Goal: Contribute content: Contribute content

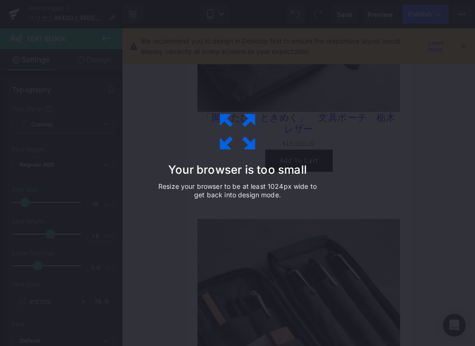
click at [291, 84] on div "Your browser is too small Resize your browser to be at least 1024px wide to get…" at bounding box center [237, 173] width 475 height 346
click at [291, 95] on div "Your browser is too small Resize your browser to be at least 1024px wide to get…" at bounding box center [237, 173] width 475 height 346
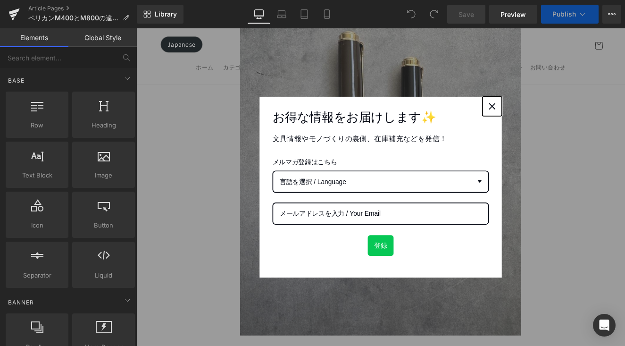
click at [475, 115] on div "Close" at bounding box center [551, 119] width 15 height 15
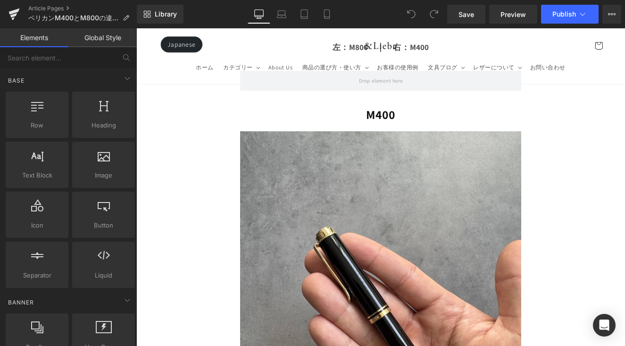
scroll to position [2935, 0]
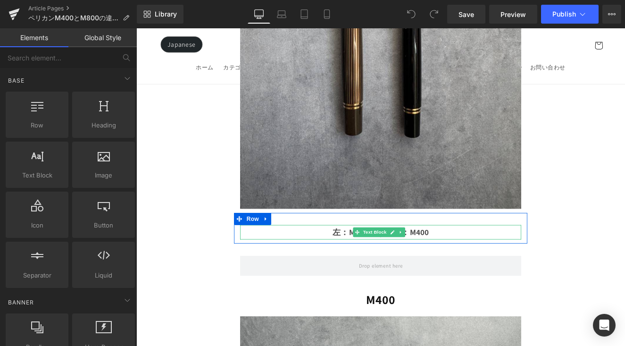
click at [475, 258] on p "左：M800　｜　右：M400" at bounding box center [421, 266] width 328 height 17
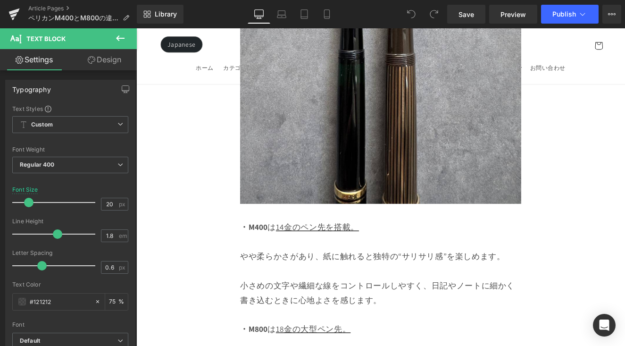
scroll to position [8517, 0]
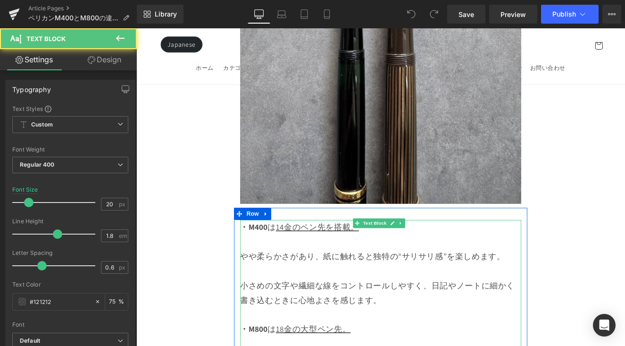
click at [383, 254] on u "14金のペン先を搭載。" at bounding box center [347, 260] width 97 height 12
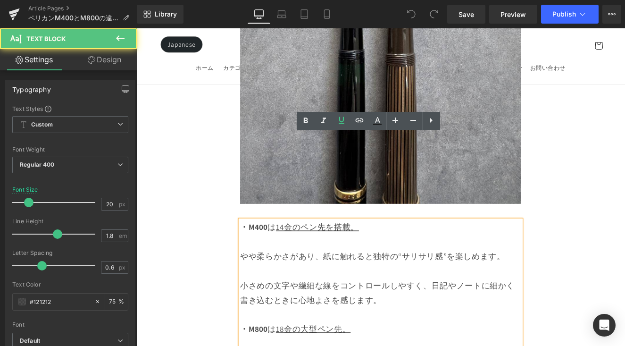
click at [386, 254] on u "14金のペン先を搭載。" at bounding box center [347, 260] width 97 height 12
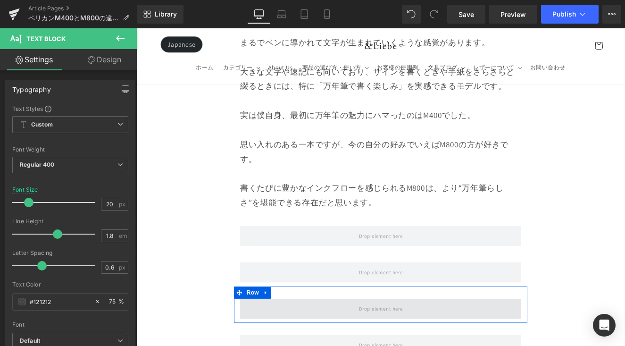
scroll to position [10475, 0]
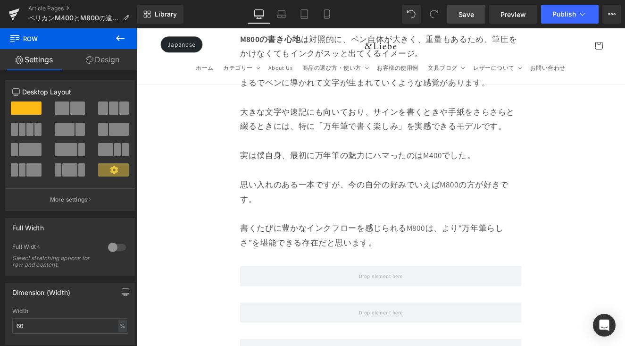
click at [470, 16] on span "Save" at bounding box center [466, 14] width 16 height 10
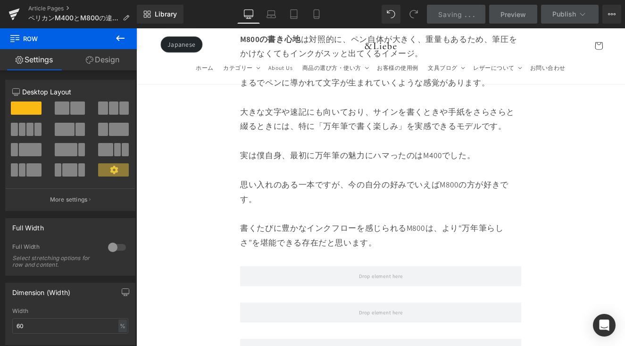
click at [120, 40] on icon at bounding box center [120, 38] width 11 height 11
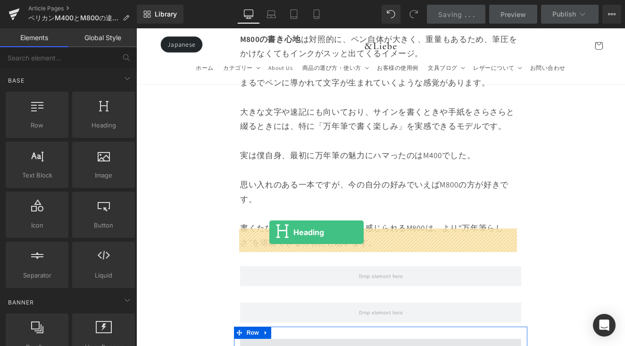
drag, startPoint x: 268, startPoint y: 175, endPoint x: 291, endPoint y: 266, distance: 94.0
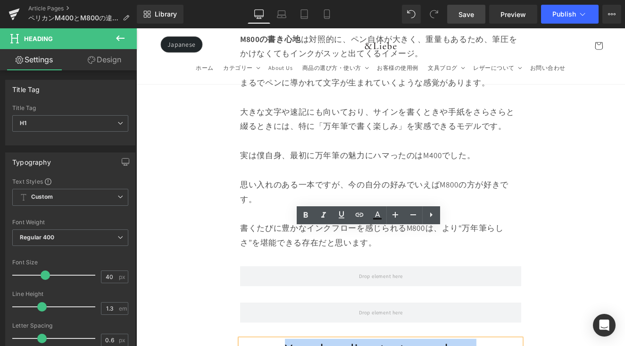
drag, startPoint x: 438, startPoint y: 276, endPoint x: 531, endPoint y: 277, distance: 92.9
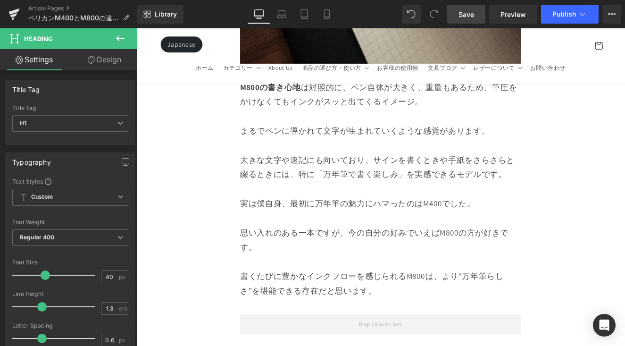
scroll to position [10469, 0]
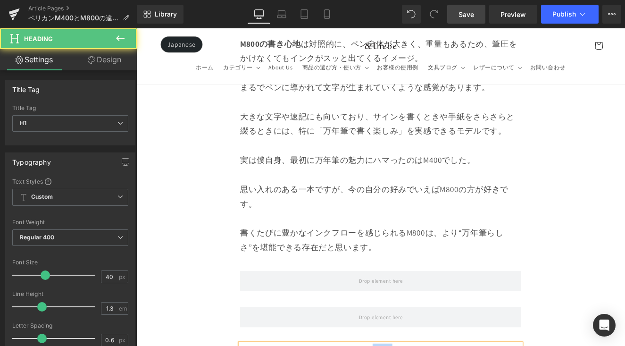
drag, startPoint x: 428, startPoint y: 289, endPoint x: 577, endPoint y: 311, distance: 150.2
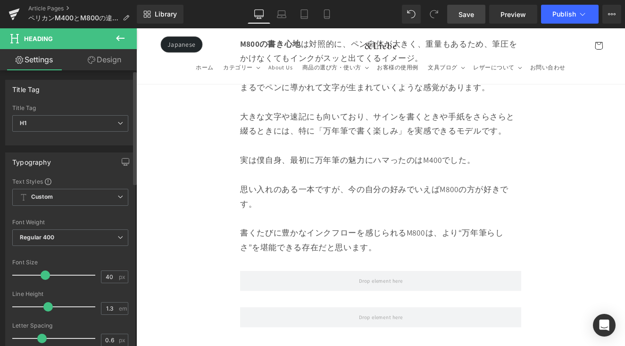
drag, startPoint x: 40, startPoint y: 306, endPoint x: 47, endPoint y: 307, distance: 7.1
click at [47, 307] on span at bounding box center [47, 306] width 9 height 9
click at [38, 276] on span at bounding box center [40, 274] width 9 height 9
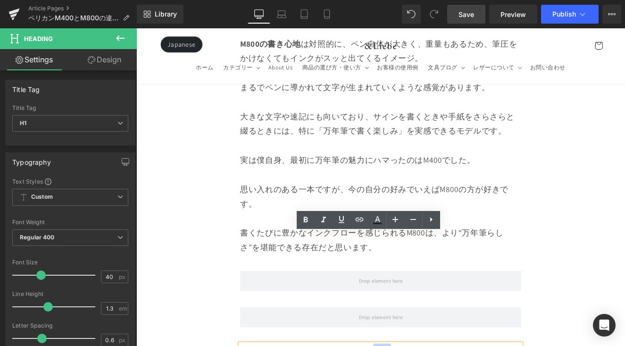
drag, startPoint x: 381, startPoint y: 288, endPoint x: 527, endPoint y: 308, distance: 147.2
click at [309, 221] on icon at bounding box center [305, 219] width 11 height 11
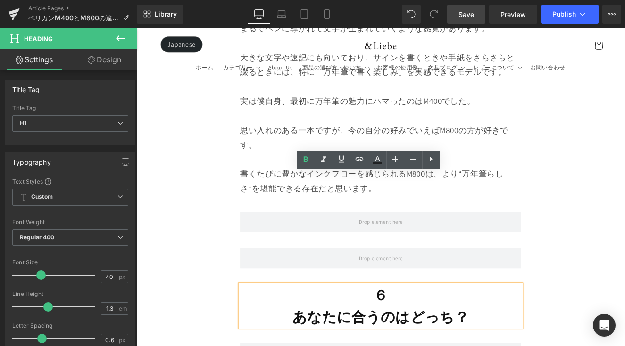
scroll to position [10540, 0]
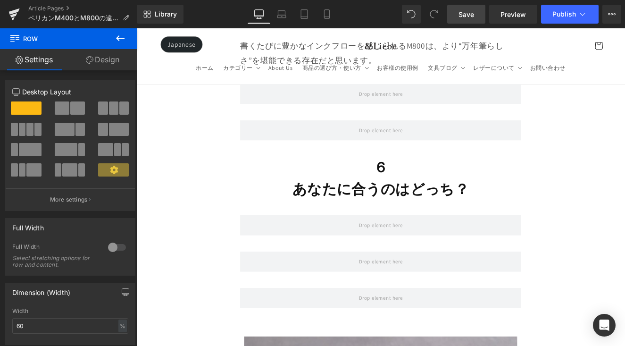
scroll to position [10686, 0]
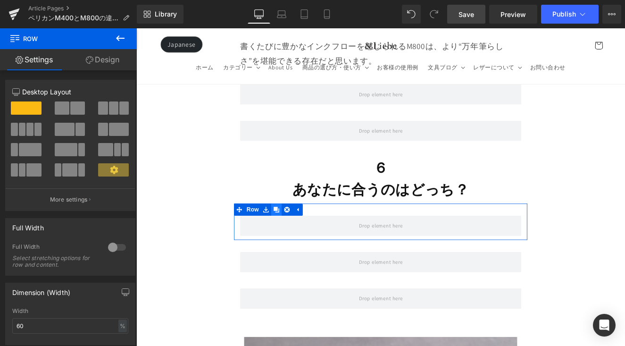
click at [299, 237] on icon at bounding box center [300, 240] width 7 height 7
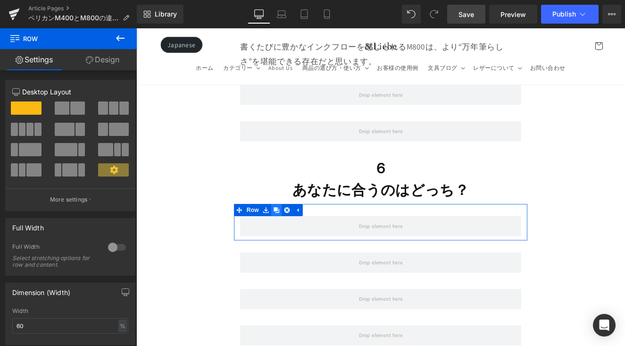
click at [299, 237] on icon at bounding box center [300, 240] width 7 height 7
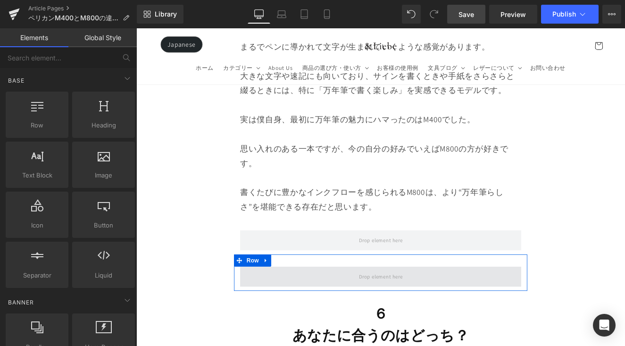
scroll to position [10574, 0]
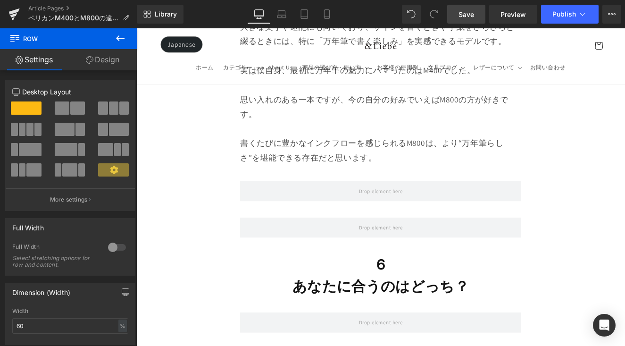
click at [128, 39] on button at bounding box center [120, 38] width 33 height 21
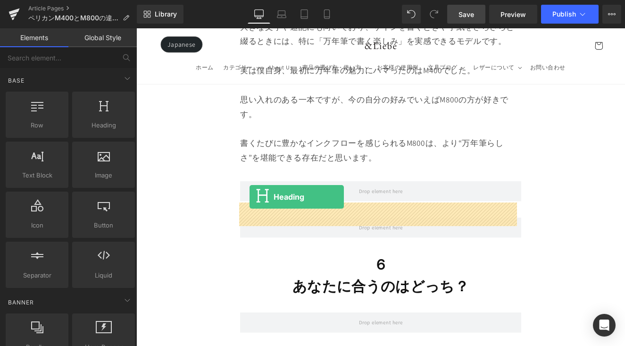
drag, startPoint x: 256, startPoint y: 163, endPoint x: 268, endPoint y: 224, distance: 63.0
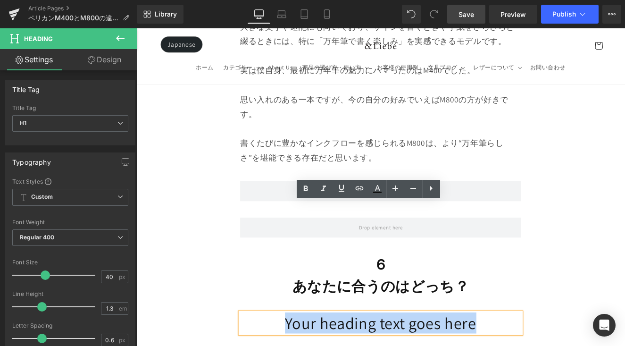
drag, startPoint x: 296, startPoint y: 248, endPoint x: 541, endPoint y: 252, distance: 245.2
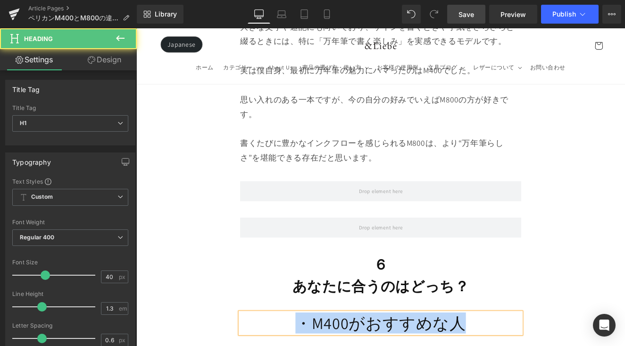
drag, startPoint x: 520, startPoint y: 243, endPoint x: 304, endPoint y: 248, distance: 216.5
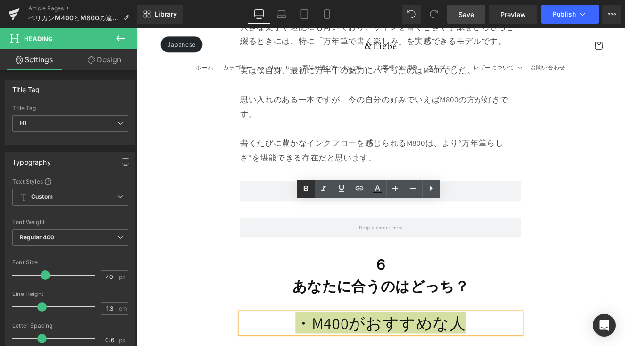
click at [305, 184] on icon at bounding box center [305, 188] width 11 height 11
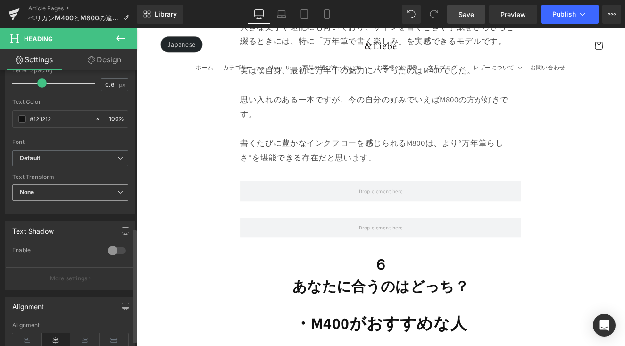
scroll to position [381, 0]
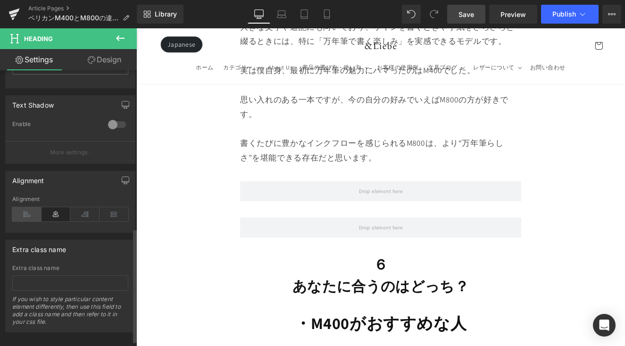
click at [29, 214] on icon at bounding box center [26, 214] width 29 height 14
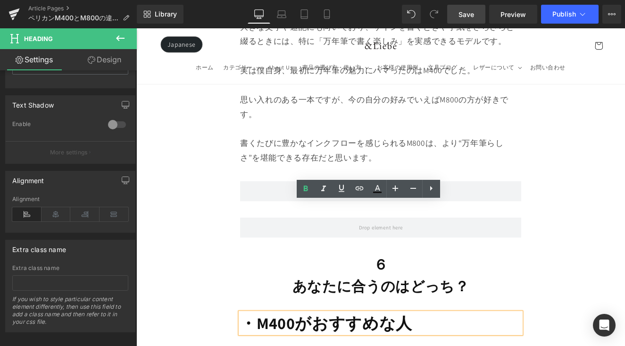
drag, startPoint x: 468, startPoint y: 243, endPoint x: 255, endPoint y: 237, distance: 213.7
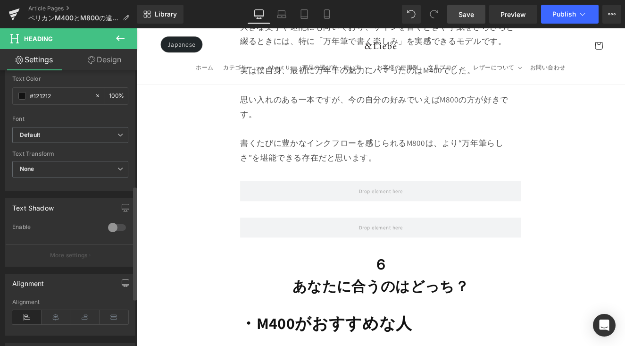
scroll to position [83, 0]
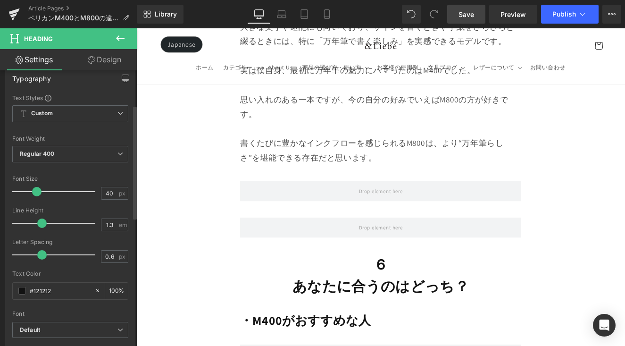
drag, startPoint x: 44, startPoint y: 190, endPoint x: 36, endPoint y: 193, distance: 8.5
click at [36, 193] on span at bounding box center [36, 191] width 9 height 9
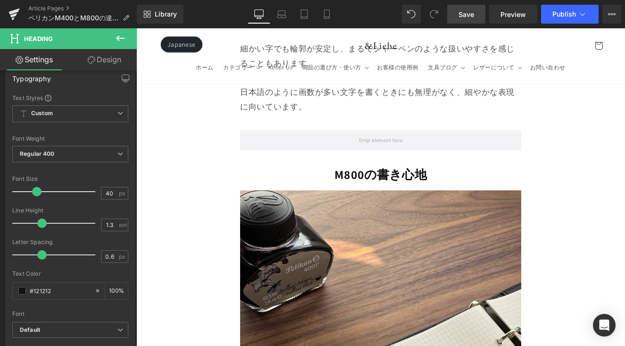
scroll to position [9638, 0]
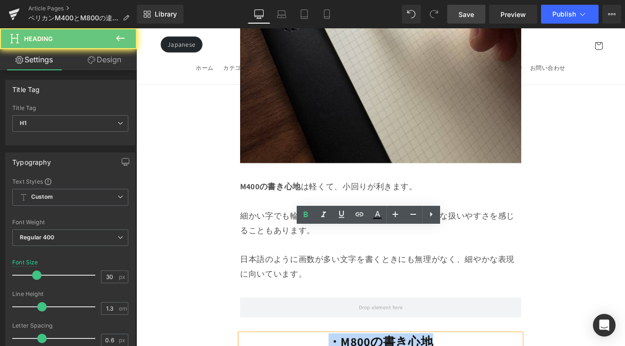
drag, startPoint x: 353, startPoint y: 270, endPoint x: 504, endPoint y: 277, distance: 151.0
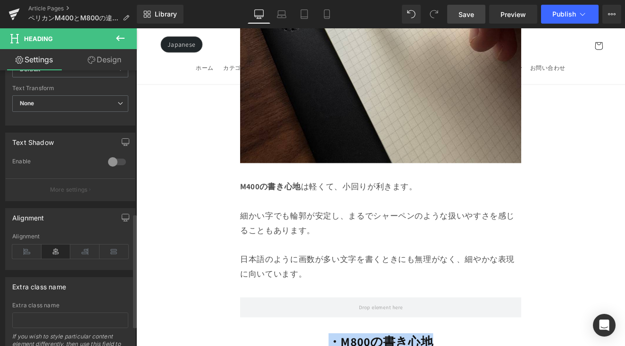
scroll to position [345, 0]
drag, startPoint x: 35, startPoint y: 246, endPoint x: 91, endPoint y: 237, distance: 55.9
click at [35, 246] on icon at bounding box center [26, 250] width 29 height 14
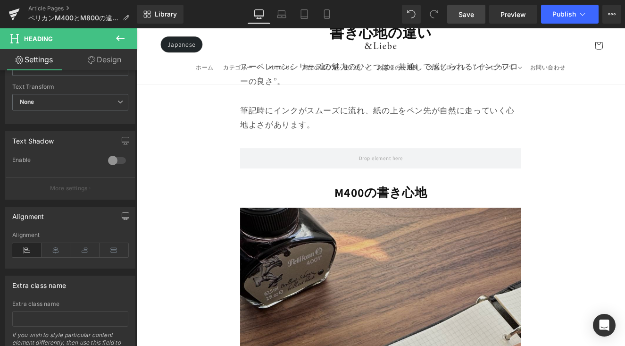
scroll to position [9065, 0]
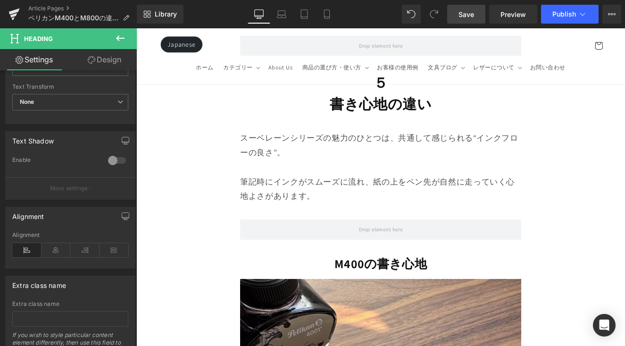
click at [329, 294] on h1 "M400の書き心地" at bounding box center [421, 303] width 328 height 18
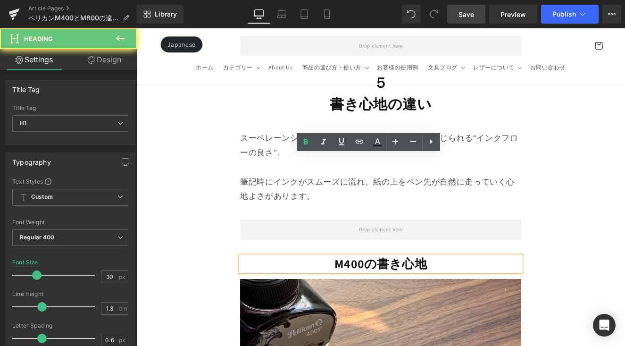
click at [329, 294] on h1 "M400の書き心地" at bounding box center [421, 303] width 328 height 18
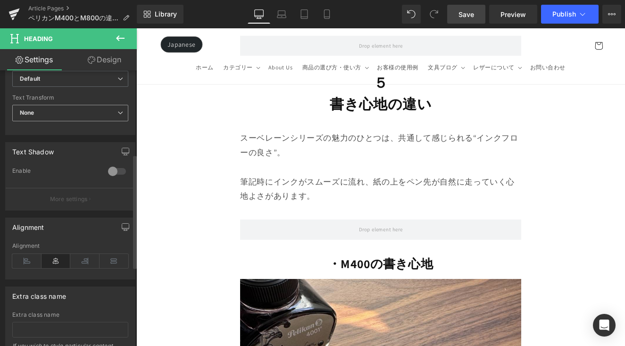
scroll to position [393, 0]
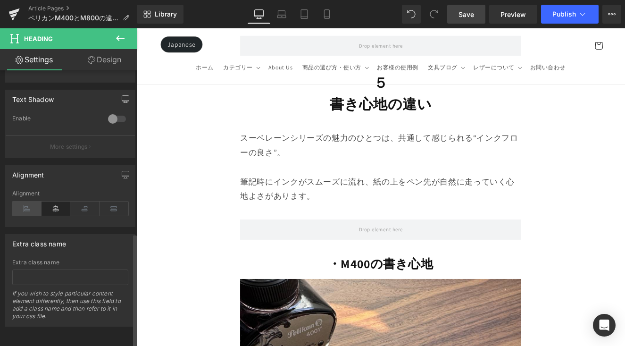
click at [36, 201] on icon at bounding box center [26, 208] width 29 height 14
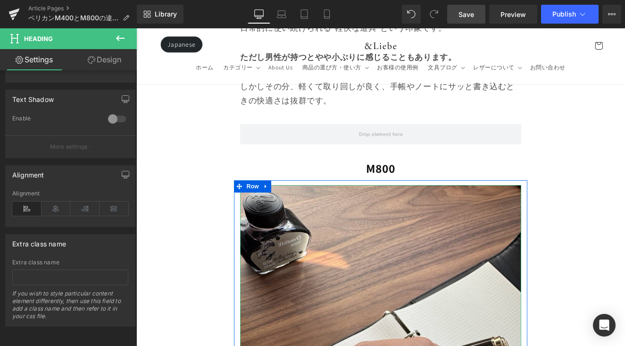
scroll to position [5311, 0]
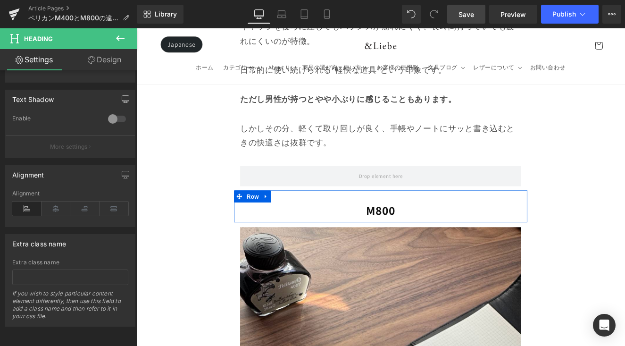
click at [366, 217] on div "M800 Heading Row" at bounding box center [421, 235] width 342 height 37
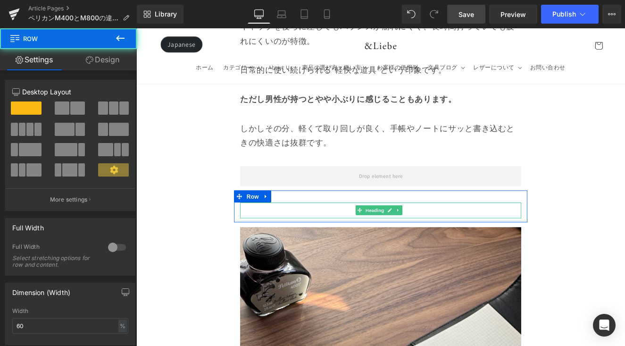
click at [371, 231] on h1 "M800" at bounding box center [421, 240] width 328 height 18
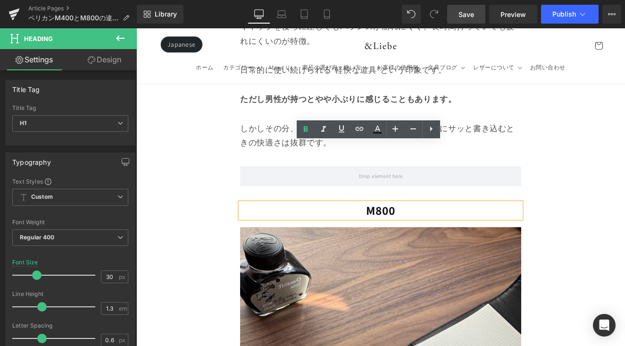
click at [371, 231] on h1 "M800" at bounding box center [421, 240] width 328 height 18
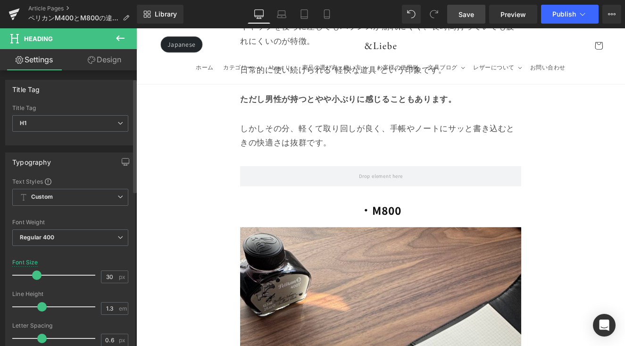
scroll to position [326, 0]
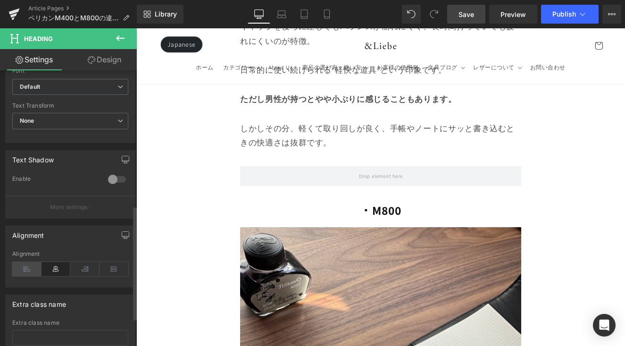
click at [31, 264] on icon at bounding box center [26, 269] width 29 height 14
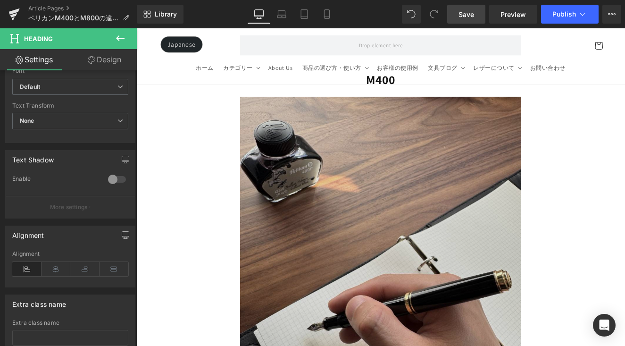
scroll to position [4645, 0]
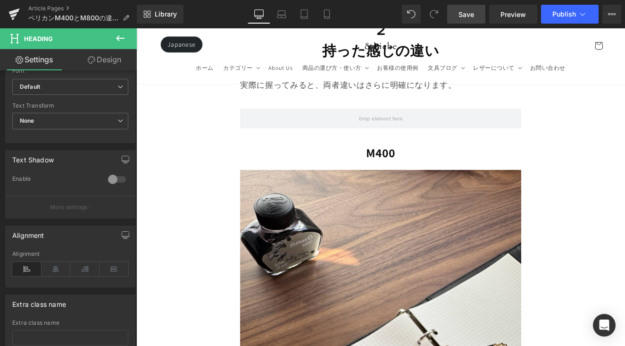
click at [390, 164] on div "M400 Heading" at bounding box center [421, 173] width 328 height 18
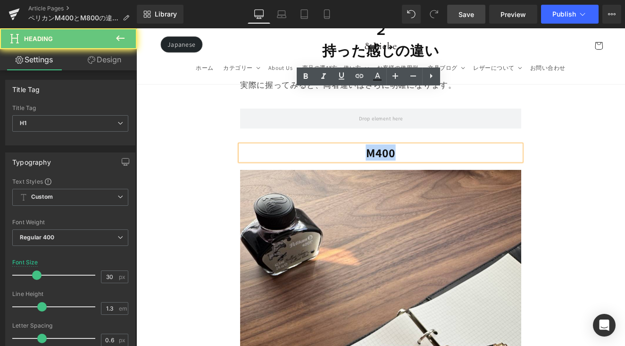
click at [389, 164] on h1 "M400" at bounding box center [421, 173] width 328 height 18
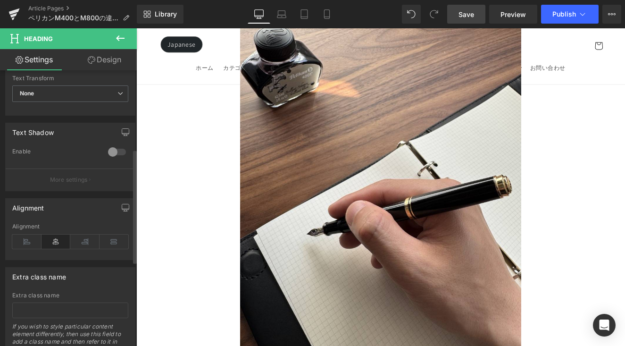
scroll to position [387, 0]
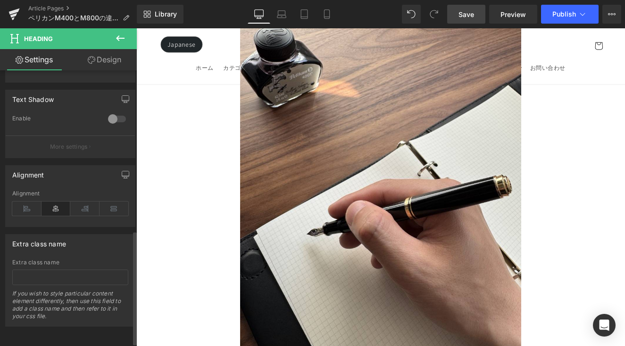
click at [33, 199] on div "Alignment" at bounding box center [70, 208] width 116 height 36
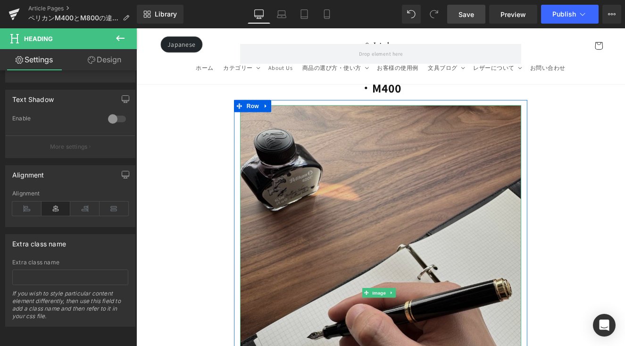
scroll to position [4654, 0]
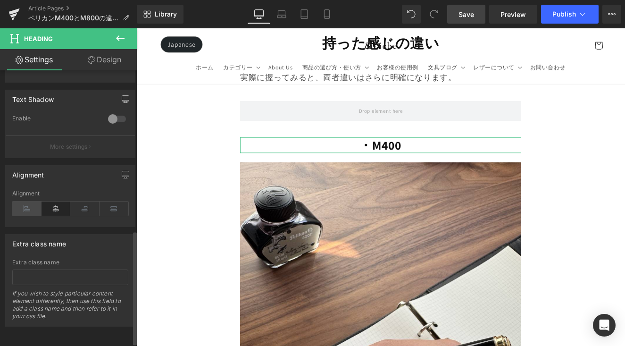
click at [28, 213] on icon at bounding box center [26, 208] width 29 height 14
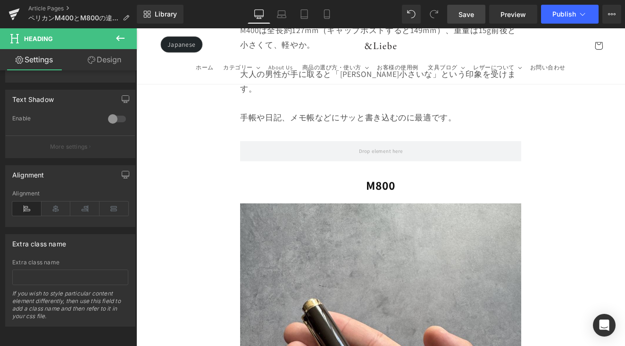
scroll to position [3653, 0]
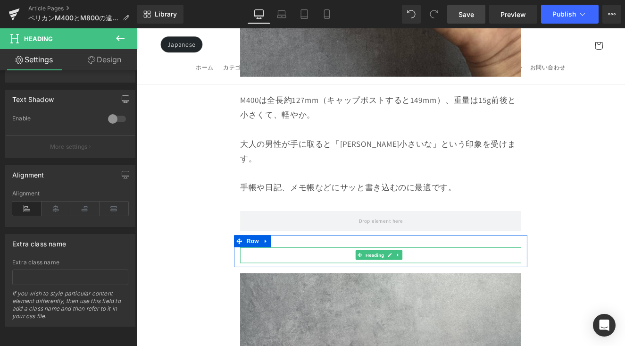
click at [362, 284] on h1 "M800" at bounding box center [421, 293] width 328 height 18
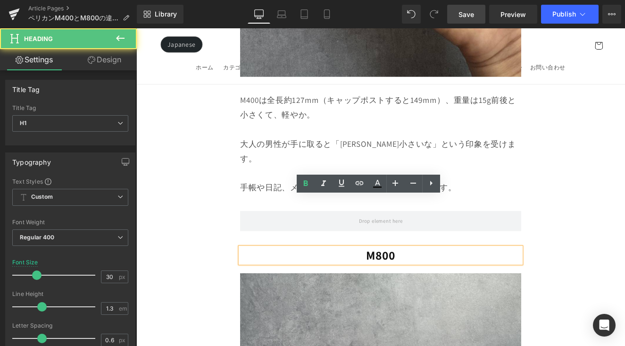
click at [364, 284] on h1 "M800" at bounding box center [421, 293] width 328 height 18
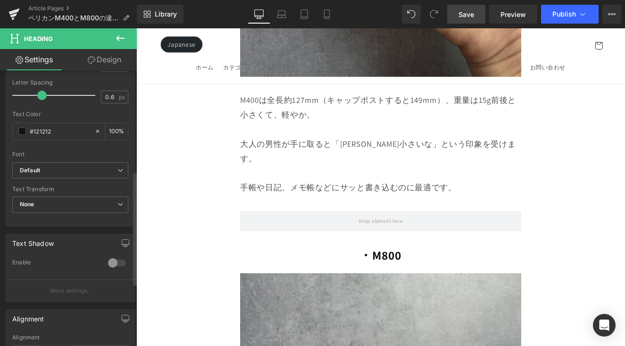
scroll to position [318, 0]
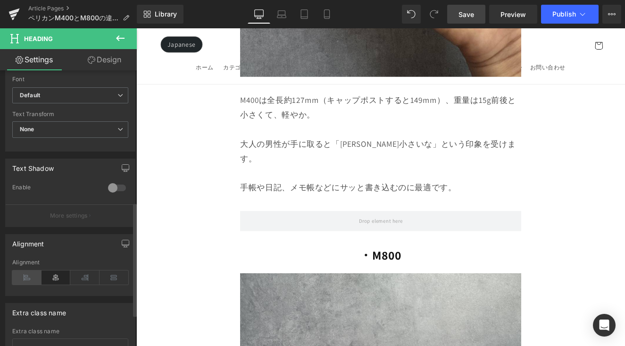
click at [40, 270] on icon at bounding box center [26, 277] width 29 height 14
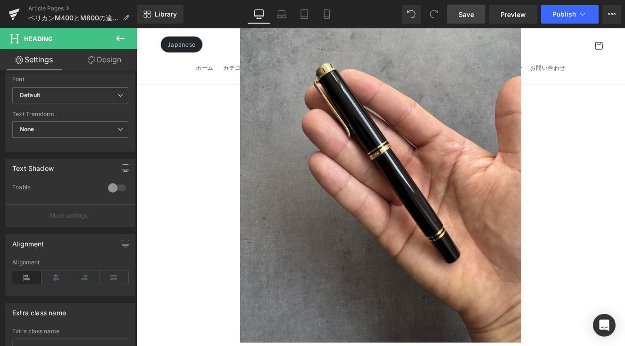
scroll to position [3045, 0]
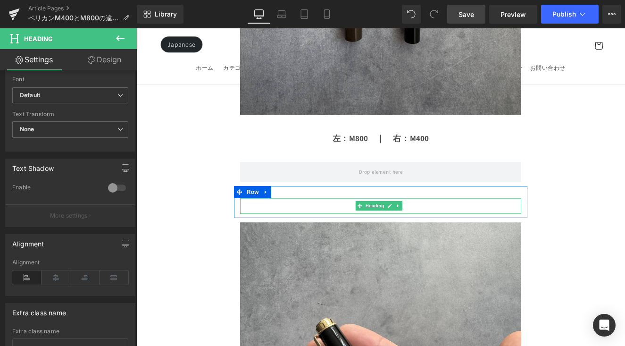
click at [390, 226] on h1 "M400" at bounding box center [421, 235] width 328 height 18
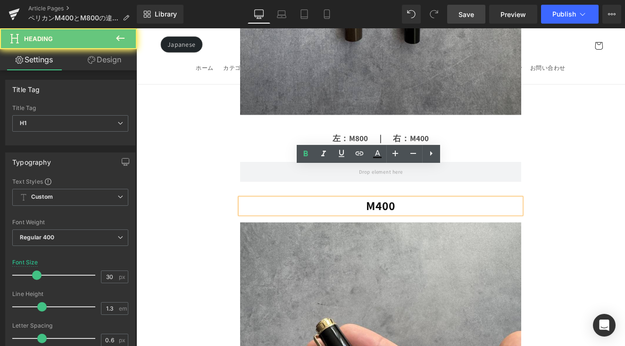
click at [388, 226] on h1 "M400" at bounding box center [421, 235] width 328 height 18
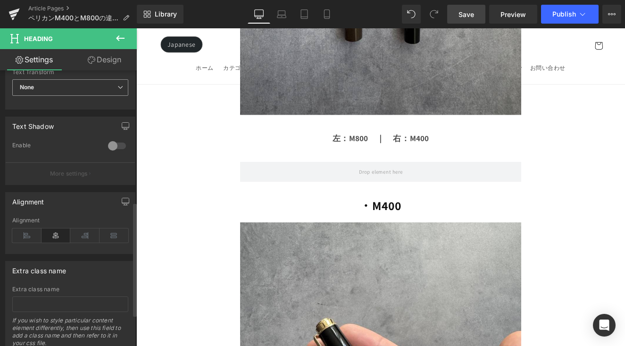
scroll to position [393, 0]
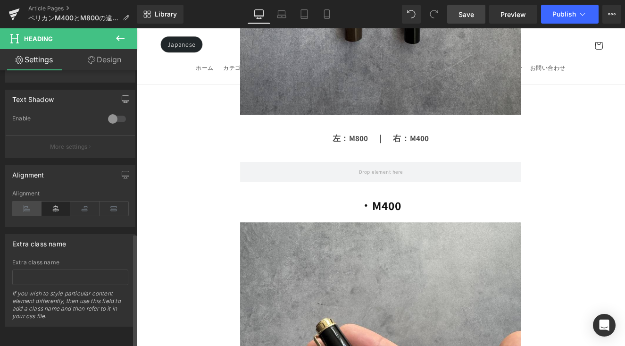
drag, startPoint x: 30, startPoint y: 201, endPoint x: 33, endPoint y: 168, distance: 33.2
click at [30, 201] on icon at bounding box center [26, 208] width 29 height 14
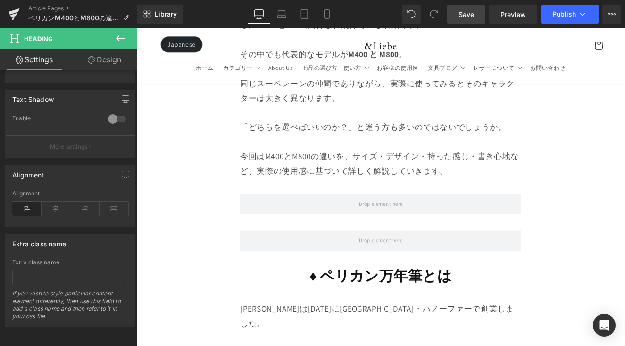
scroll to position [430, 0]
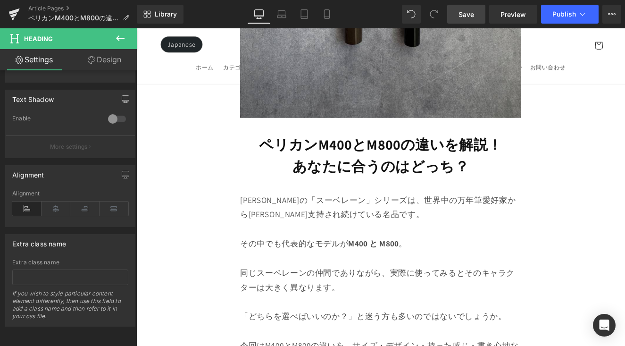
drag, startPoint x: 463, startPoint y: 9, endPoint x: 423, endPoint y: 86, distance: 86.0
click at [463, 9] on span "Save" at bounding box center [466, 14] width 16 height 10
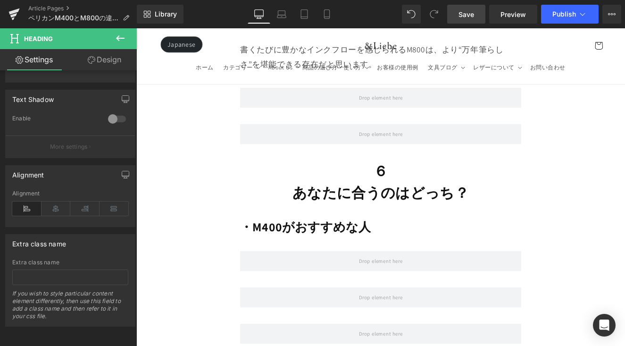
scroll to position [10580, 0]
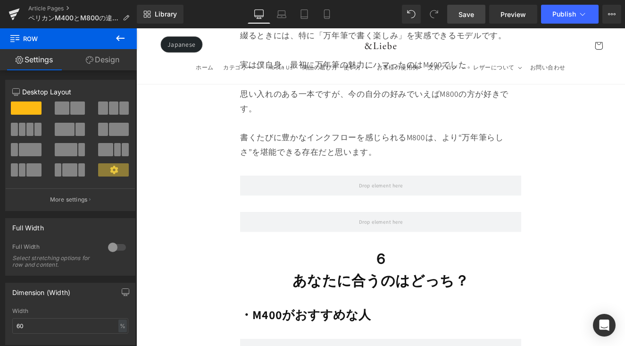
click at [123, 36] on icon at bounding box center [120, 38] width 11 height 11
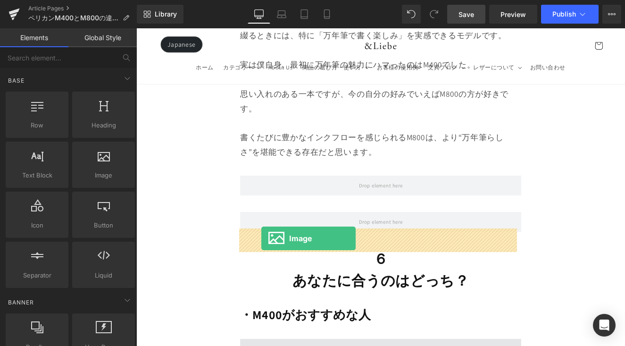
drag, startPoint x: 238, startPoint y: 198, endPoint x: 282, endPoint y: 273, distance: 87.5
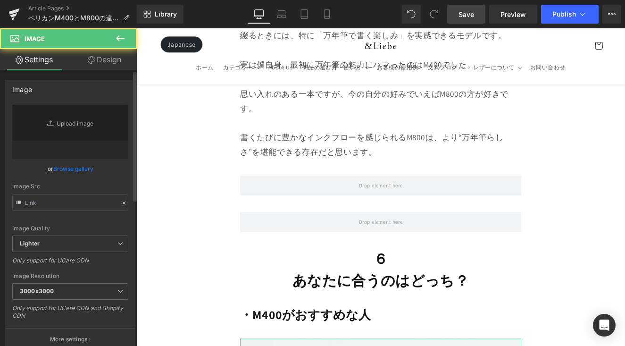
click at [86, 168] on link "Browse gallery" at bounding box center [73, 168] width 40 height 17
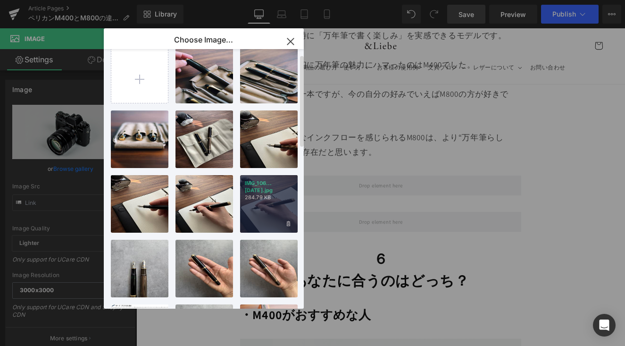
scroll to position [0, 0]
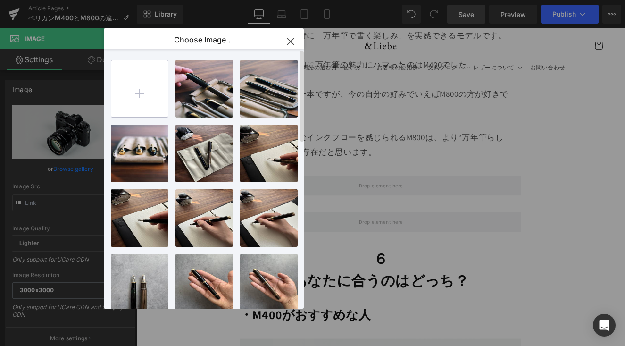
click at [139, 89] on input "file" at bounding box center [139, 88] width 57 height 57
type input "C:\fakepath\IMG_1073.jpg"
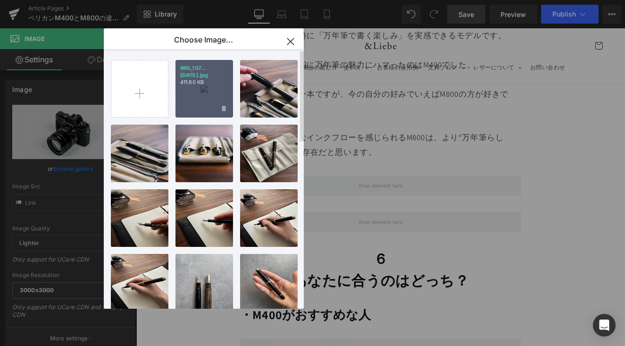
click at [198, 94] on div "IMG_107...1073.jpg 411.60 KB" at bounding box center [204, 89] width 58 height 58
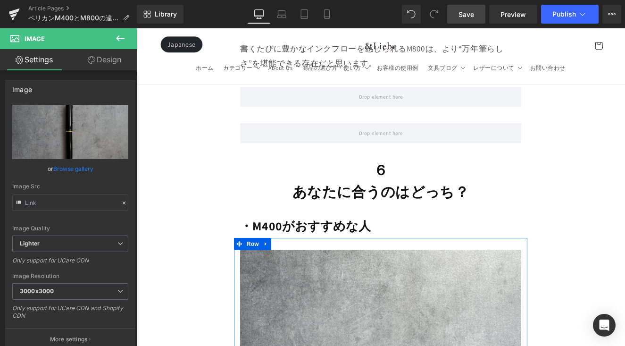
scroll to position [10662, 0]
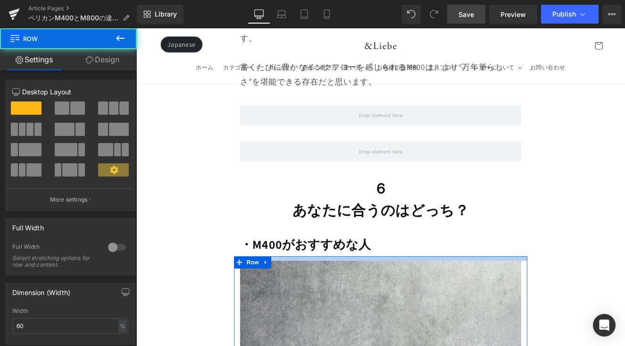
drag, startPoint x: 427, startPoint y: 168, endPoint x: 428, endPoint y: 158, distance: 9.4
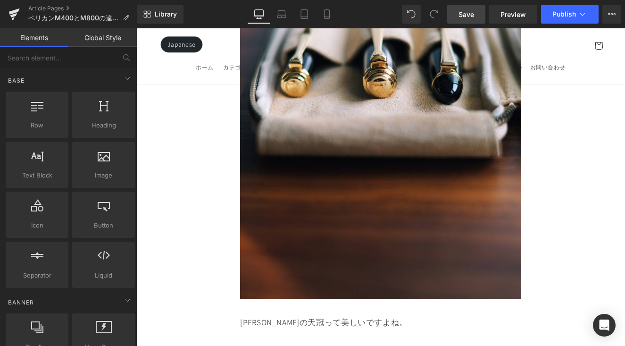
scroll to position [7742, 0]
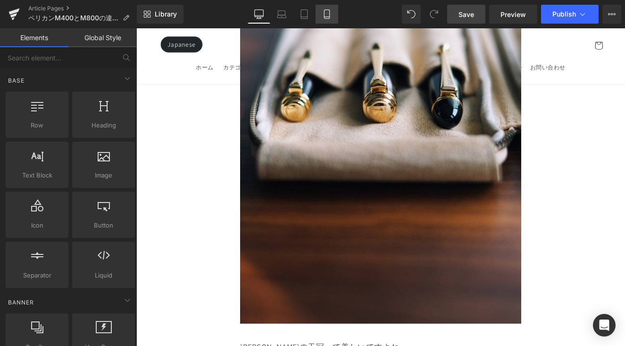
drag, startPoint x: 333, startPoint y: 13, endPoint x: 146, endPoint y: 76, distance: 197.7
click at [333, 13] on link "Mobile" at bounding box center [326, 14] width 23 height 19
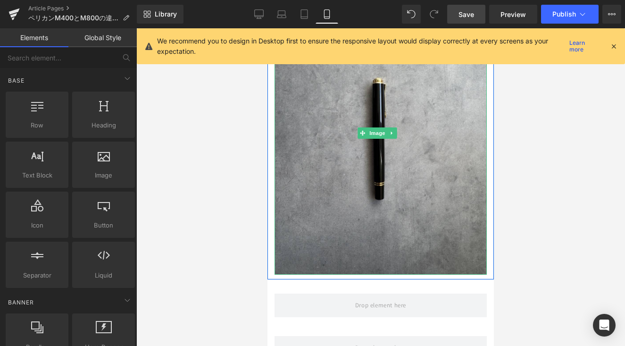
scroll to position [8484, 0]
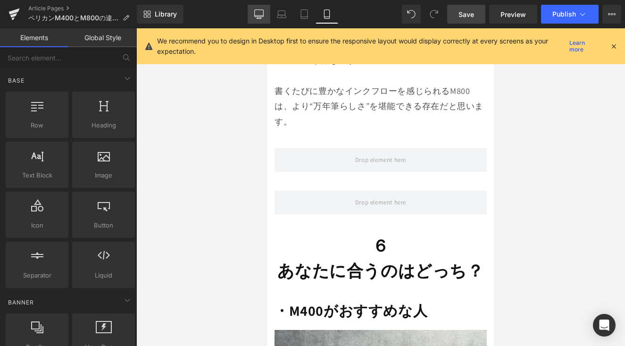
click at [252, 14] on link "Desktop" at bounding box center [259, 14] width 23 height 19
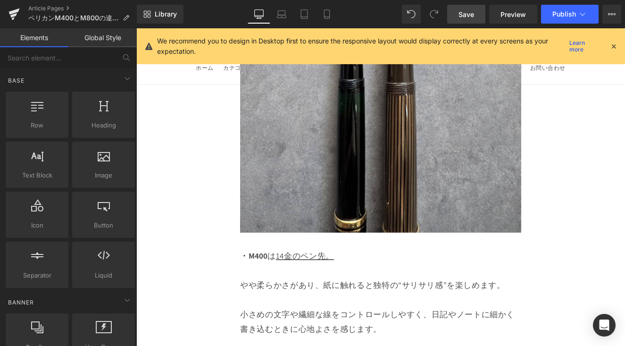
scroll to position [10652, 0]
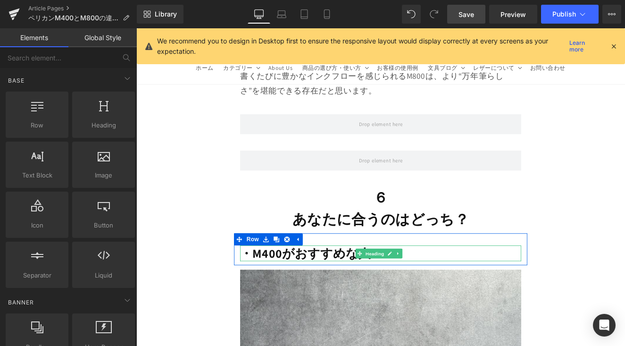
click at [333, 281] on div at bounding box center [421, 282] width 328 height 2
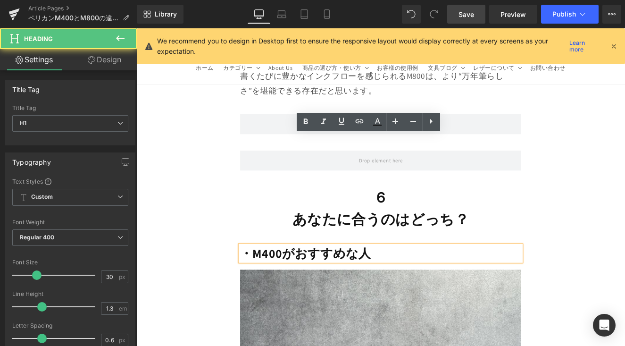
click at [332, 281] on strong "・M400がおすすめな人" at bounding box center [333, 290] width 153 height 19
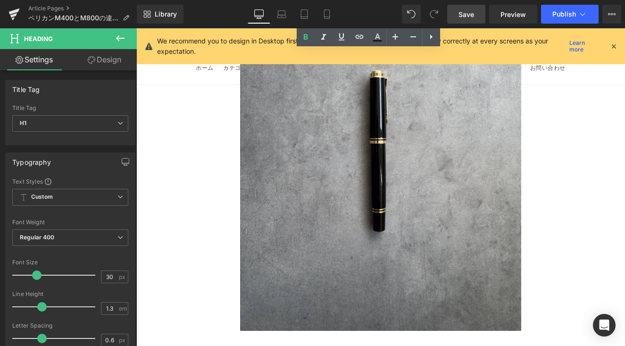
scroll to position [11164, 0]
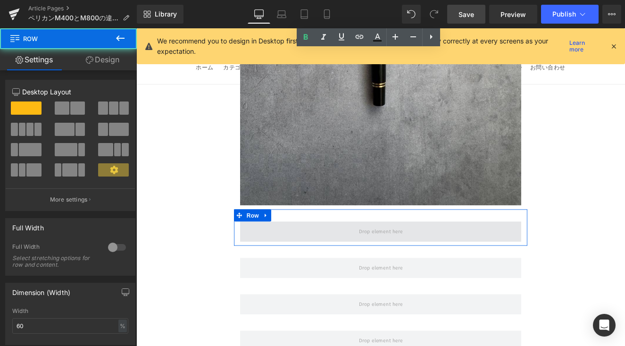
click at [317, 254] on span at bounding box center [421, 266] width 328 height 24
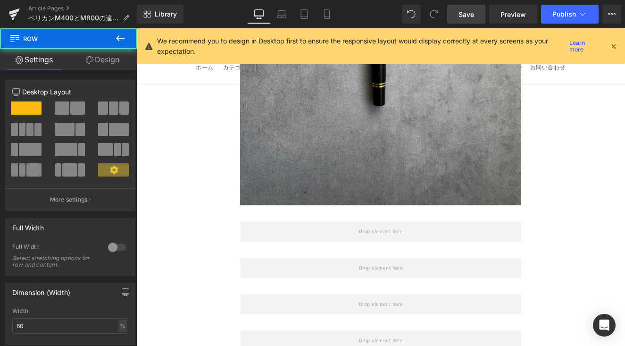
click at [118, 37] on icon at bounding box center [120, 38] width 11 height 11
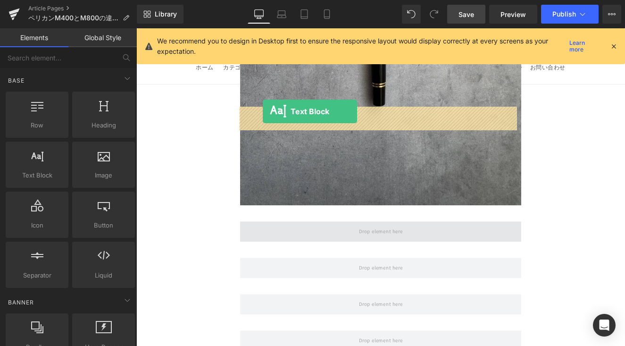
drag, startPoint x: 264, startPoint y: 166, endPoint x: 284, endPoint y: 125, distance: 46.2
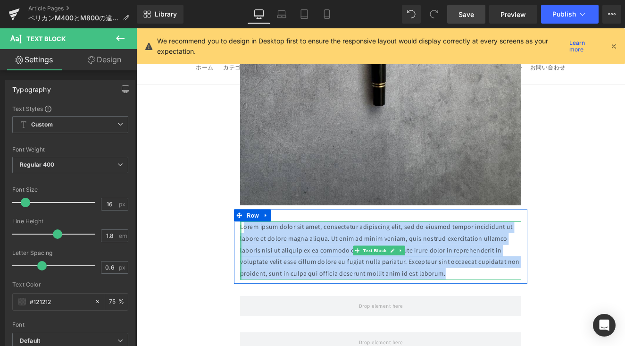
drag, startPoint x: 507, startPoint y: 181, endPoint x: 258, endPoint y: 124, distance: 256.0
click at [258, 254] on div "Lorem ipsum dolor sit amet, consectetur adipiscing elit, sed do eiusmod tempor …" at bounding box center [421, 288] width 328 height 68
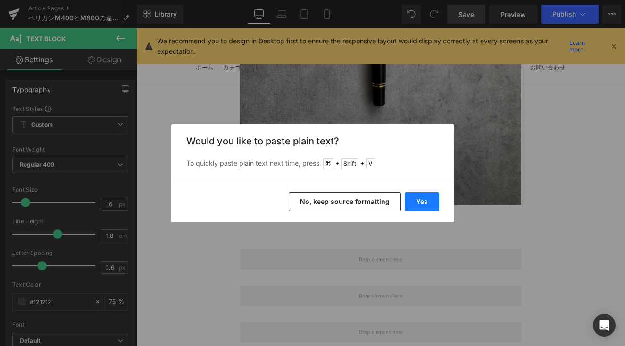
click at [414, 197] on button "Yes" at bounding box center [422, 201] width 34 height 19
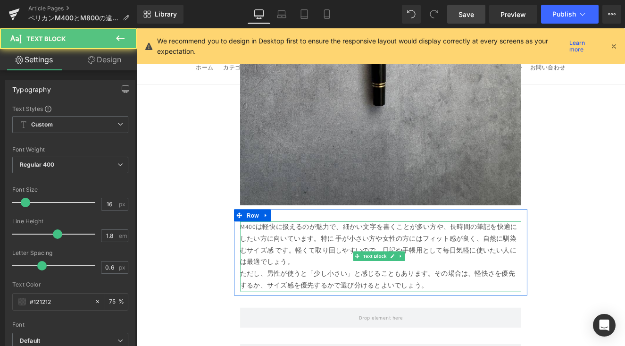
click at [346, 254] on div "M400は軽快に扱えるのが魅力で、細かい文字を書くことが多い方や、長時間の筆記を快適にしたい方に向いています。特に 手が小さい方や女性の方にはフィット感が良く…" at bounding box center [421, 295] width 328 height 82
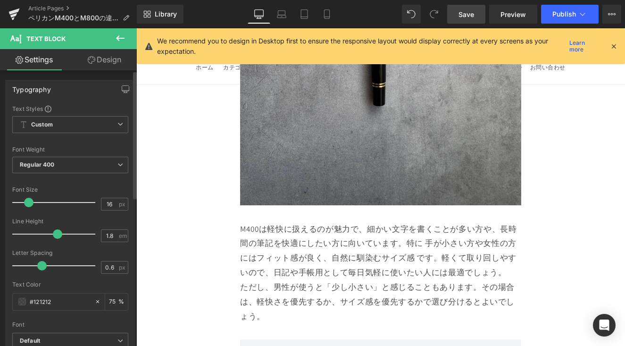
click at [30, 203] on span at bounding box center [28, 202] width 9 height 9
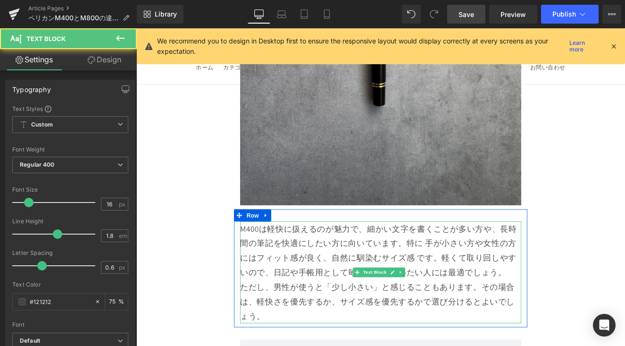
click at [450, 254] on div "M400は軽快に扱えるのが魅力で、細かい文字を書くことが多い方や、長時間の筆記を快適にしたい方に向いています。特に 手が小さい方や女性の方にはフィット感が良く…" at bounding box center [421, 313] width 328 height 119
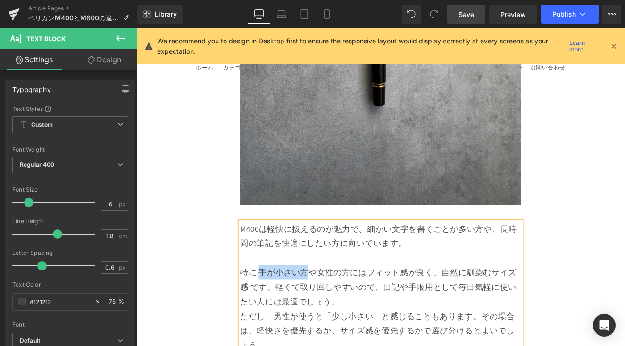
drag, startPoint x: 282, startPoint y: 177, endPoint x: 298, endPoint y: 180, distance: 15.7
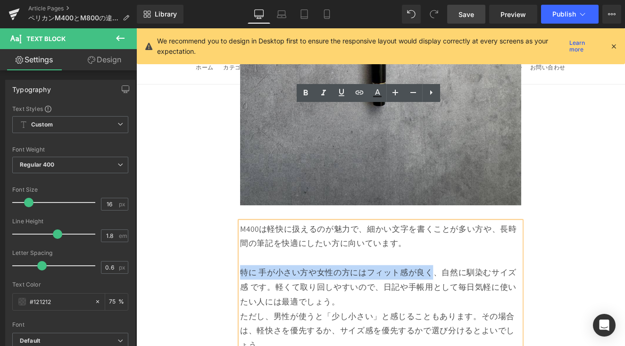
drag, startPoint x: 258, startPoint y: 175, endPoint x: 478, endPoint y: 180, distance: 220.2
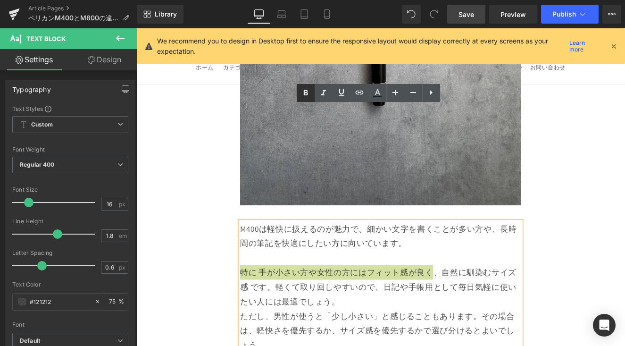
click at [308, 94] on icon at bounding box center [305, 92] width 11 height 11
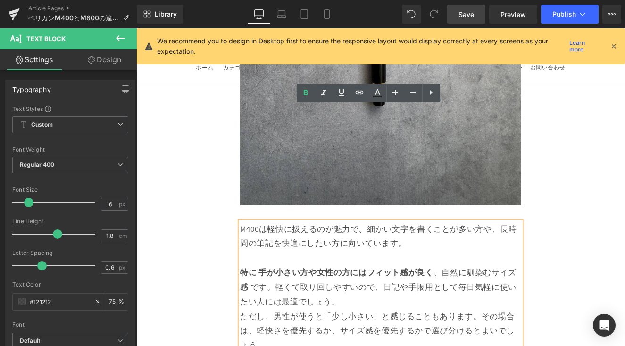
click at [278, 307] on strong "特に 手が小さい方や女性の方にはフィット感が良く" at bounding box center [369, 313] width 225 height 12
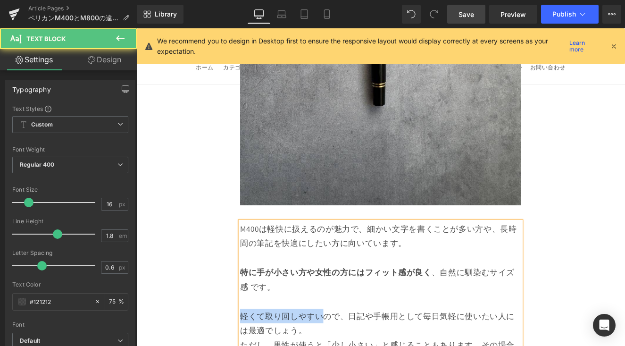
drag, startPoint x: 354, startPoint y: 231, endPoint x: 252, endPoint y: 227, distance: 101.9
click at [252, 254] on div "M400は軽快に扱えるのが魅力で、細かい文字を書くことが多い方や、長時間の筆記を快適にしたい方に向いています。 特に手が小さい方や女性の方にはフィット感が良く…" at bounding box center [421, 347] width 342 height 187
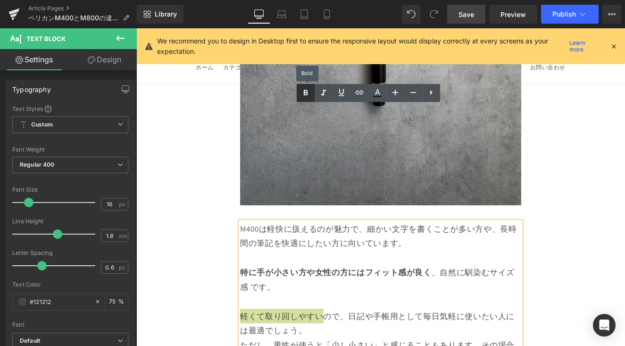
click at [304, 89] on icon at bounding box center [305, 92] width 11 height 11
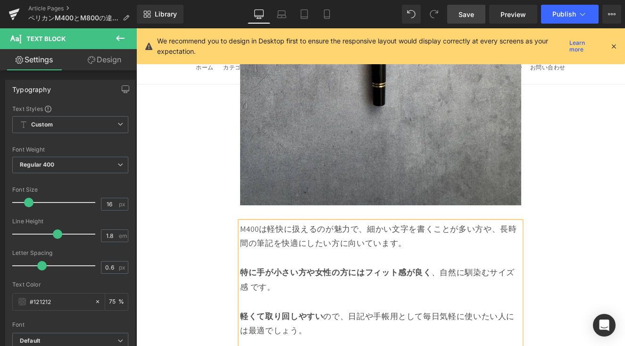
drag, startPoint x: 259, startPoint y: 281, endPoint x: 463, endPoint y: 287, distance: 203.3
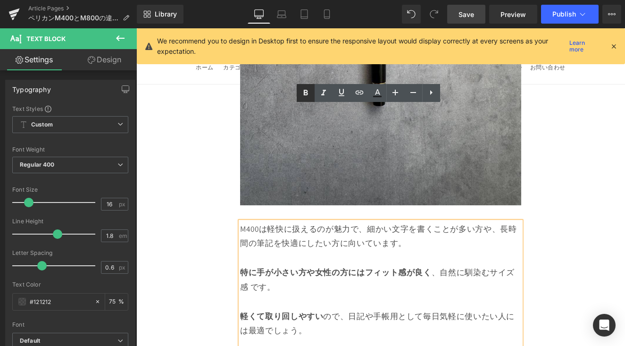
click at [307, 90] on icon at bounding box center [305, 92] width 11 height 11
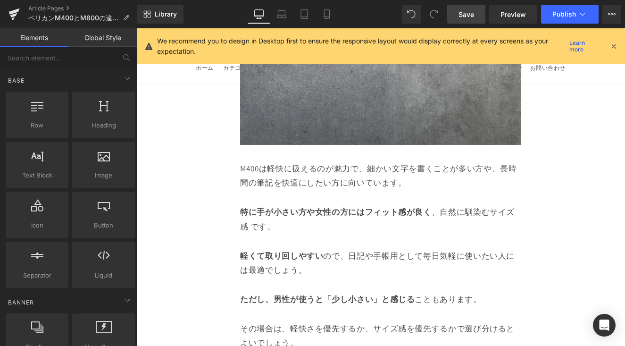
scroll to position [11335, 0]
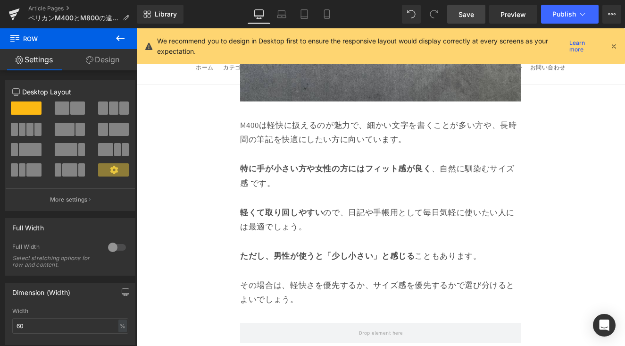
scroll to position [11339, 0]
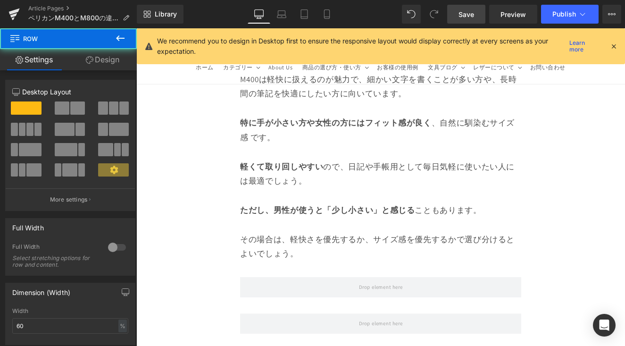
click at [128, 44] on button at bounding box center [120, 38] width 33 height 21
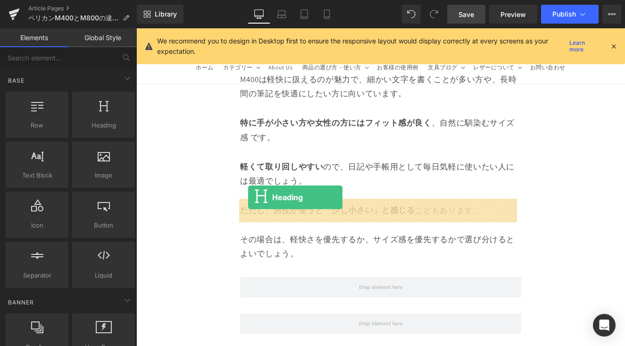
drag, startPoint x: 264, startPoint y: 169, endPoint x: 267, endPoint y: 226, distance: 56.6
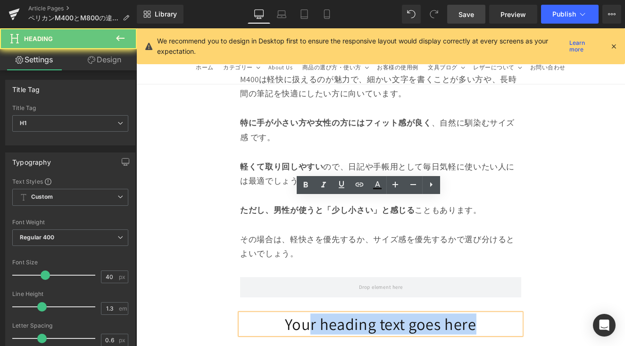
drag, startPoint x: 337, startPoint y: 239, endPoint x: 640, endPoint y: 236, distance: 302.7
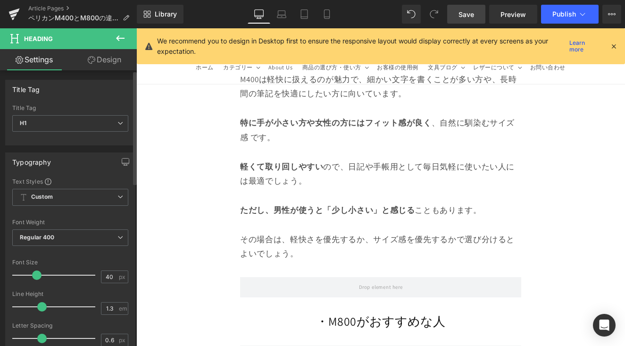
drag, startPoint x: 39, startPoint y: 276, endPoint x: 33, endPoint y: 281, distance: 7.4
click at [33, 281] on div at bounding box center [56, 274] width 78 height 19
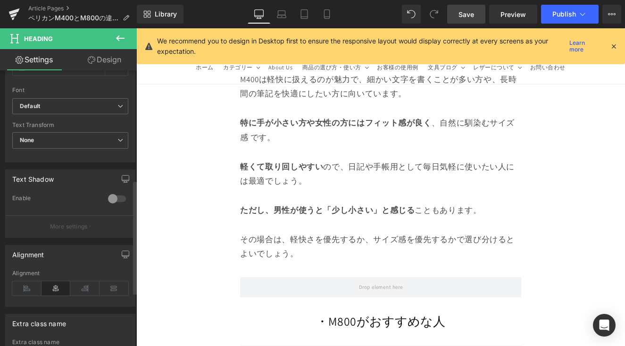
scroll to position [333, 0]
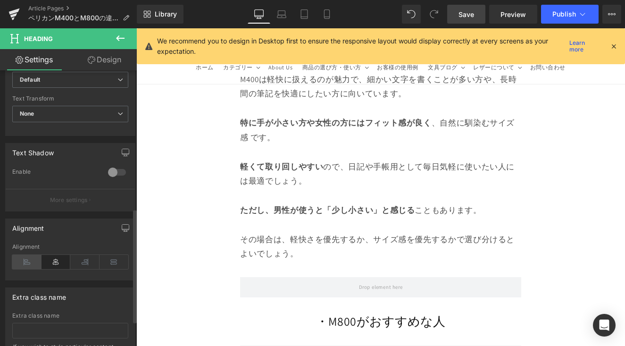
click at [33, 265] on icon at bounding box center [26, 262] width 29 height 14
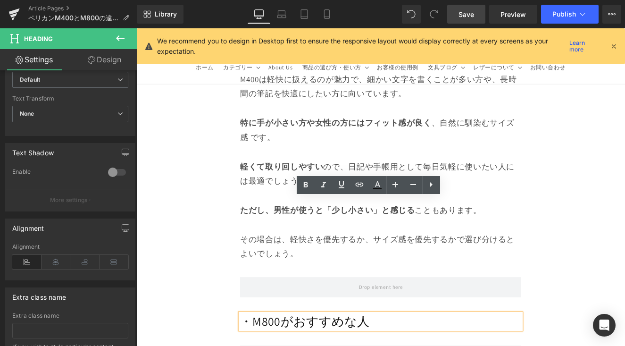
drag, startPoint x: 409, startPoint y: 240, endPoint x: 267, endPoint y: 229, distance: 142.4
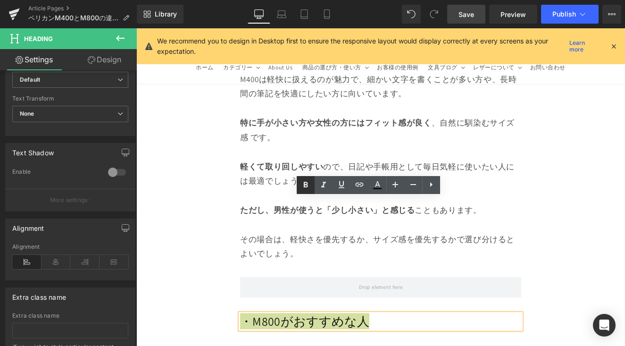
click at [297, 185] on link at bounding box center [306, 185] width 18 height 18
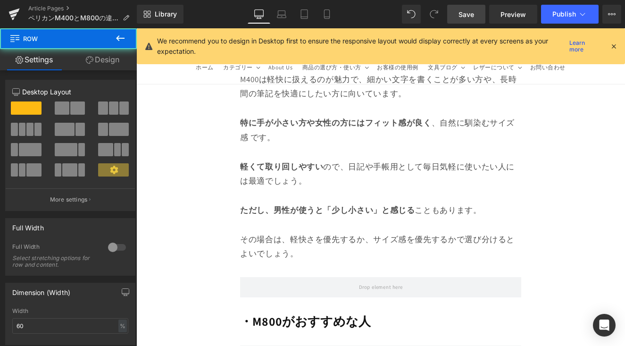
click at [121, 40] on icon at bounding box center [120, 38] width 11 height 11
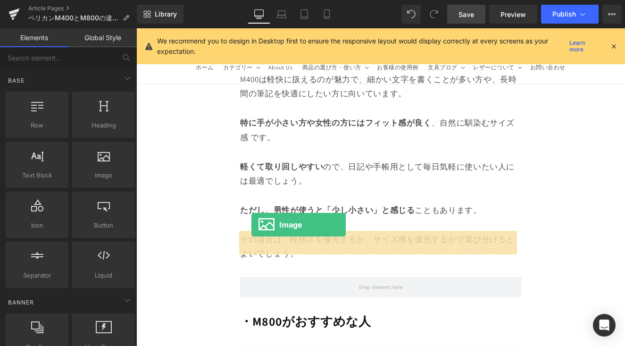
drag, startPoint x: 245, startPoint y: 195, endPoint x: 271, endPoint y: 257, distance: 67.7
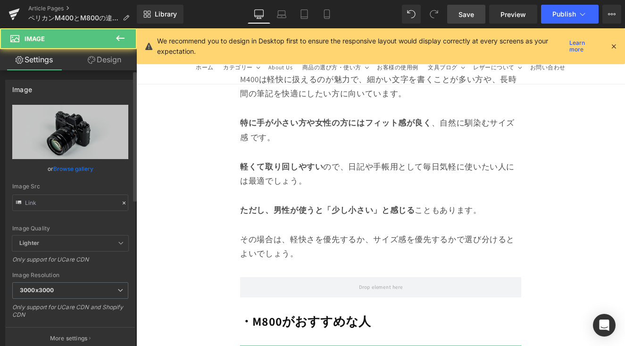
click at [78, 167] on link "Browse gallery" at bounding box center [73, 168] width 40 height 17
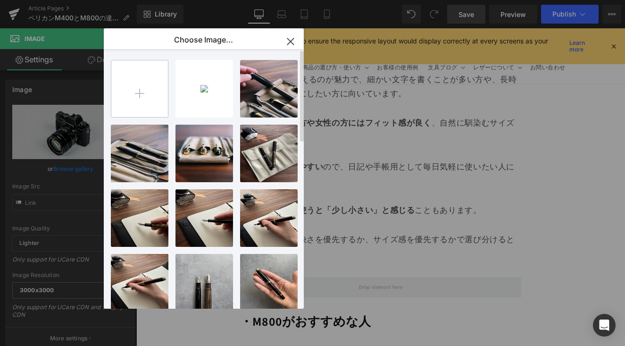
click at [152, 101] on input "file" at bounding box center [139, 88] width 57 height 57
type input "C:\fakepath\IMG_1074.jpg"
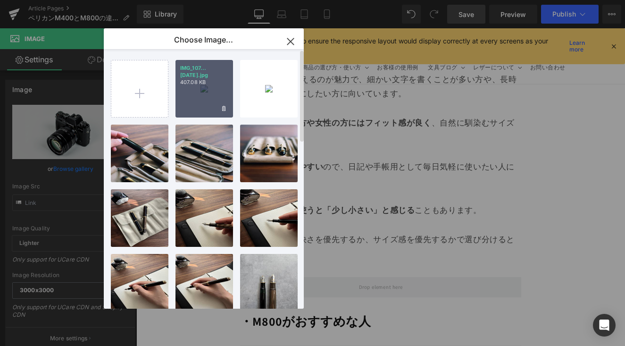
click at [198, 99] on div "IMG_107...1074.jpg 407.08 KB" at bounding box center [204, 89] width 58 height 58
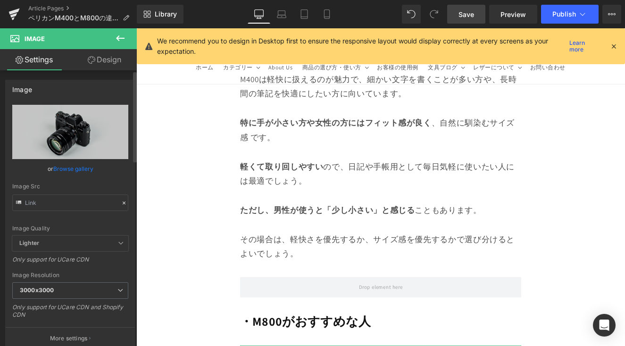
click at [83, 172] on link "Browse gallery" at bounding box center [73, 168] width 40 height 17
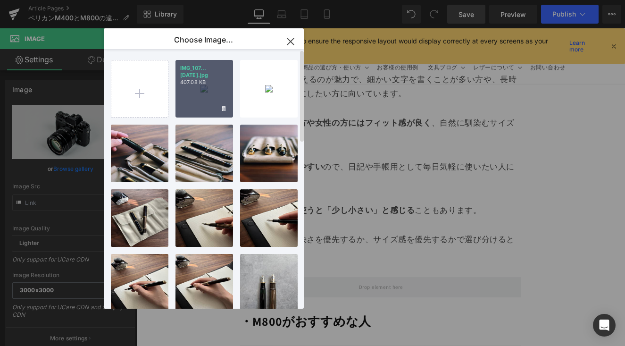
click at [193, 90] on div "IMG_107...1074.jpg 407.08 KB" at bounding box center [204, 89] width 58 height 58
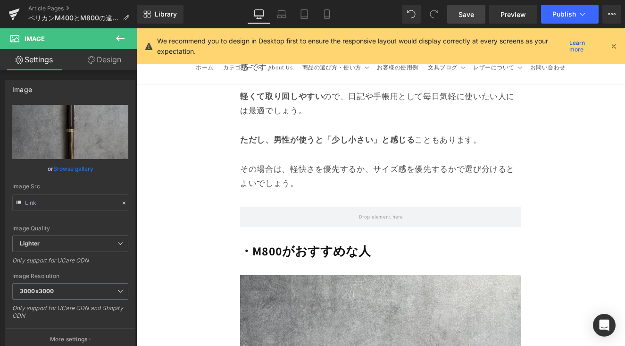
scroll to position [11338, 0]
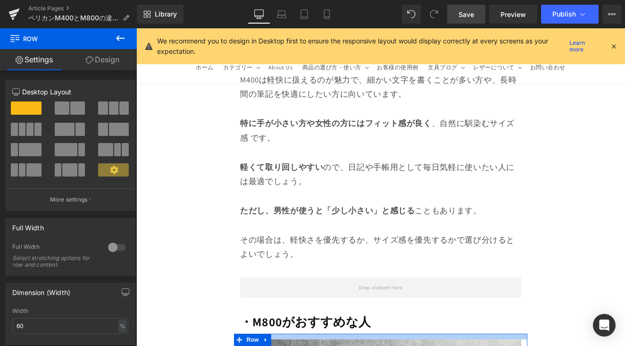
drag, startPoint x: 419, startPoint y: 251, endPoint x: 421, endPoint y: 244, distance: 7.8
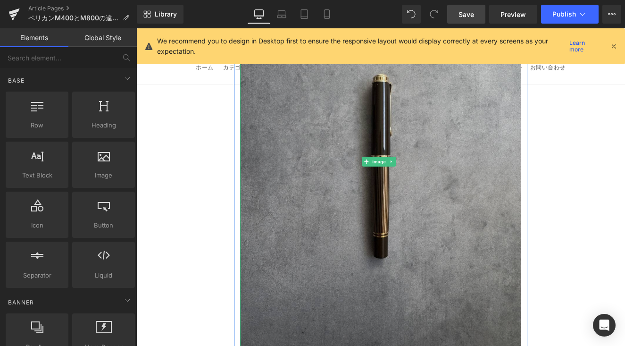
scroll to position [11894, 0]
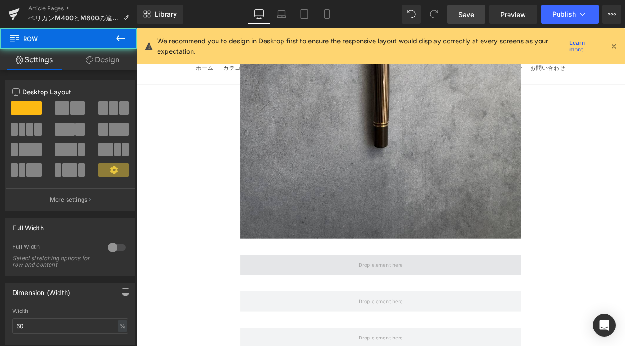
click at [467, 292] on span at bounding box center [421, 304] width 328 height 24
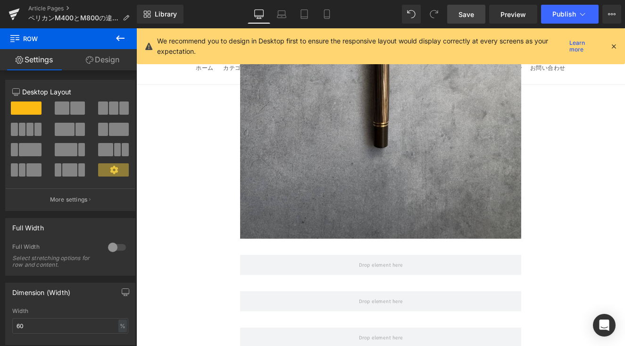
drag, startPoint x: 120, startPoint y: 38, endPoint x: 120, endPoint y: 49, distance: 10.9
click at [120, 37] on icon at bounding box center [120, 38] width 11 height 11
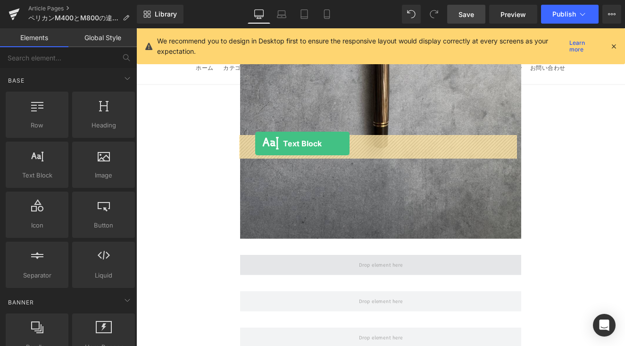
drag, startPoint x: 190, startPoint y: 188, endPoint x: 275, endPoint y: 163, distance: 88.0
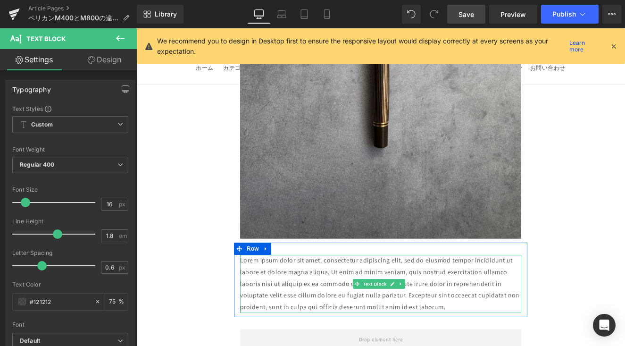
drag, startPoint x: 514, startPoint y: 219, endPoint x: 367, endPoint y: 180, distance: 152.8
click at [367, 292] on div "Lorem ipsum dolor sit amet, consectetur adipiscing elit, sed do eiusmod tempor …" at bounding box center [421, 326] width 328 height 68
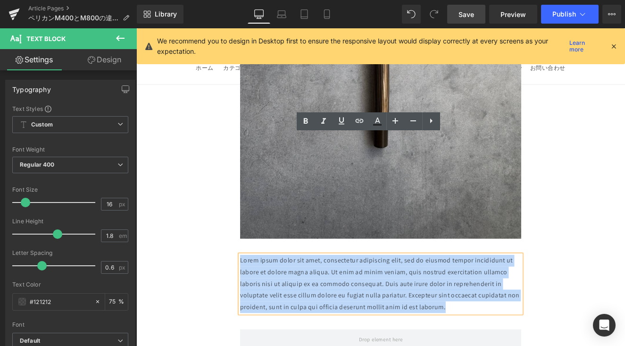
drag, startPoint x: 496, startPoint y: 213, endPoint x: 227, endPoint y: 155, distance: 274.9
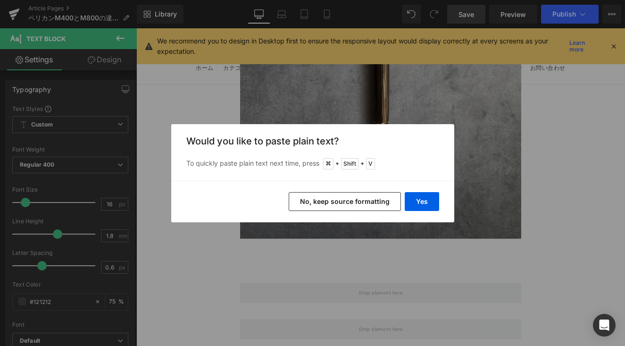
click at [404, 196] on div "Yes No, keep source formatting" at bounding box center [312, 201] width 283 height 41
click at [414, 198] on button "Yes" at bounding box center [422, 201] width 34 height 19
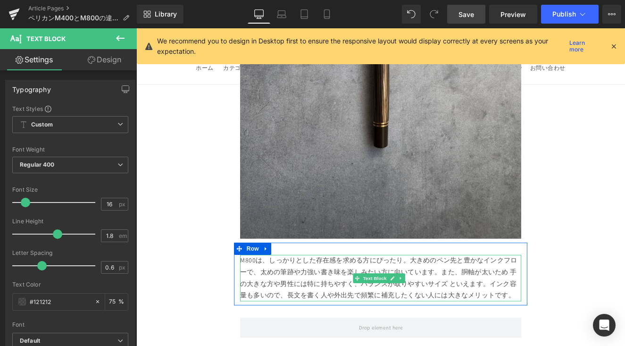
click at [370, 292] on p "M800は、しっかりとした存在感を求める方にぴったり。大きめのペン先と豊かなインクフローで、太めの筆跡や力強い書き味を楽しみたい方に向いています。また、胴軸が…" at bounding box center [421, 319] width 328 height 54
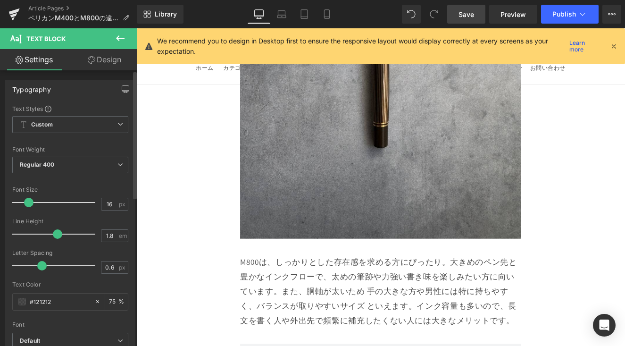
click at [29, 201] on span at bounding box center [28, 202] width 9 height 9
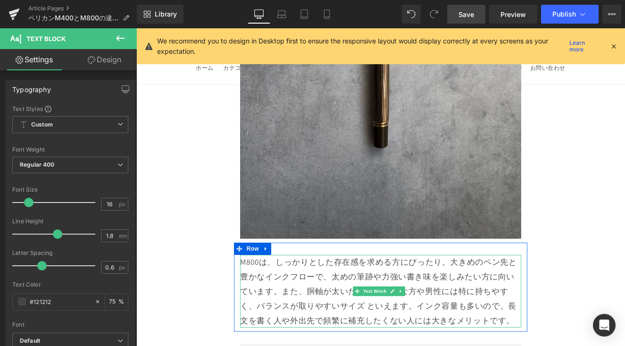
click at [475, 292] on p "M800は、しっかりとした存在感を求める方にぴったり。大きめのペン先と豊かなインクフローで、太めの筆跡や力強い書き味を楽しみたい方に向いています。また、胴軸が…" at bounding box center [421, 334] width 328 height 85
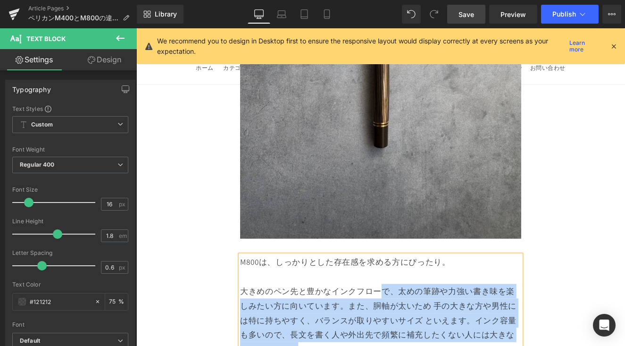
drag, startPoint x: 421, startPoint y: 196, endPoint x: 255, endPoint y: 200, distance: 166.0
click at [257, 292] on div "M800は、しっかりとした存在感を求める方にぴったり。 大きめのペン先と豊かなインクフローで、太めの筆跡や力強い書き味を楽しみたい方に向いています。また、胴軸…" at bounding box center [421, 351] width 328 height 119
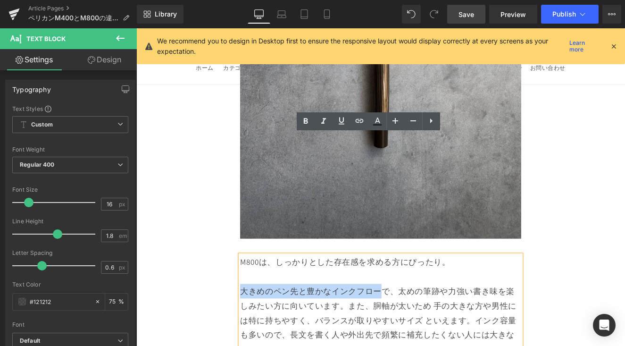
drag, startPoint x: 259, startPoint y: 198, endPoint x: 420, endPoint y: 195, distance: 160.3
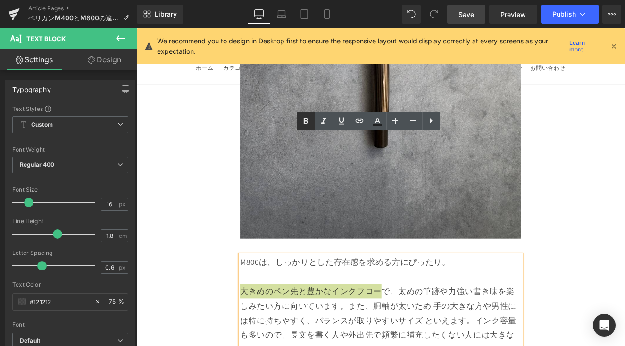
click at [301, 120] on icon at bounding box center [305, 121] width 11 height 11
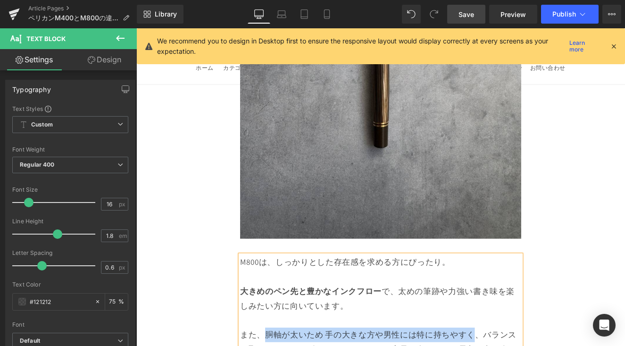
drag, startPoint x: 284, startPoint y: 245, endPoint x: 532, endPoint y: 251, distance: 248.1
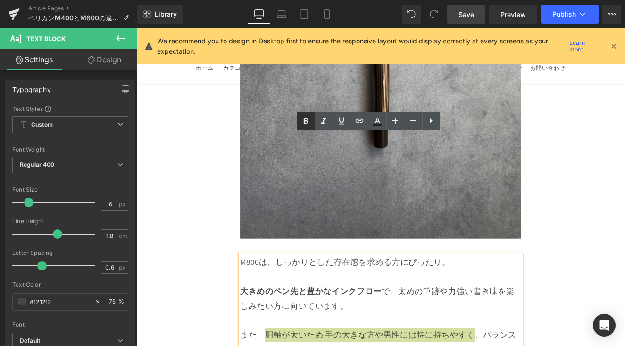
click at [304, 117] on icon at bounding box center [305, 121] width 11 height 11
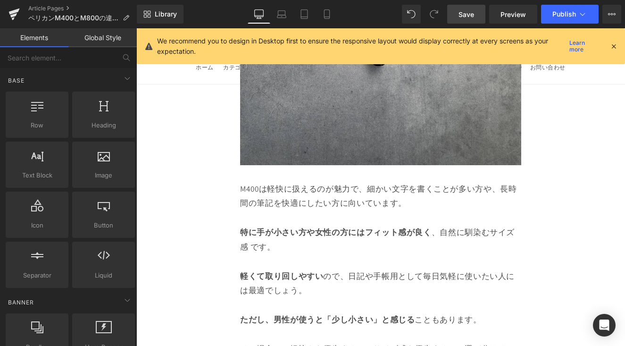
scroll to position [11087, 0]
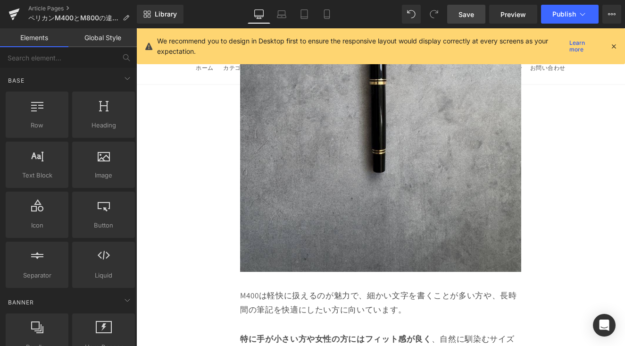
click at [459, 17] on link "Save" at bounding box center [466, 14] width 38 height 19
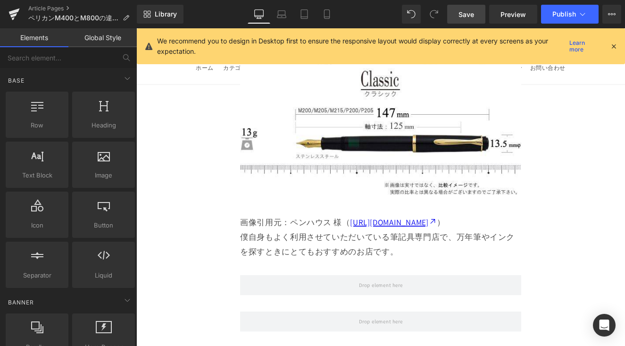
scroll to position [2353, 0]
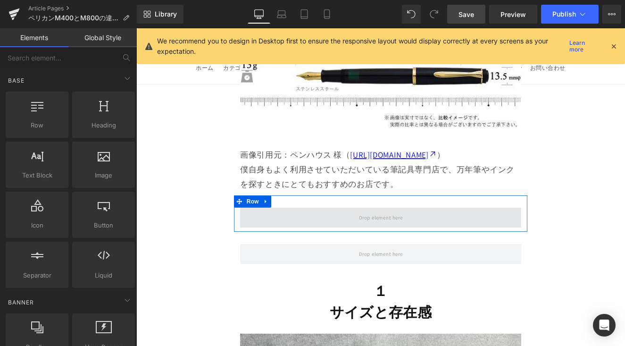
click at [371, 237] on span at bounding box center [421, 249] width 328 height 24
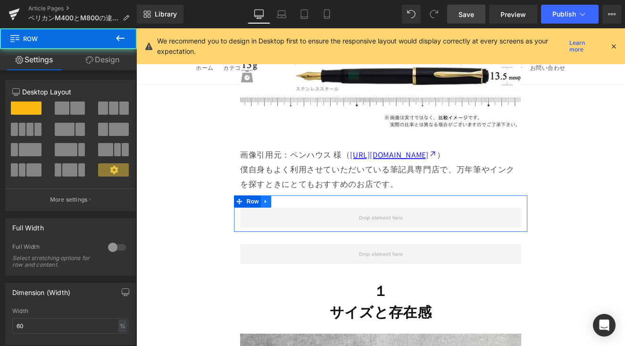
click at [290, 223] on link at bounding box center [287, 230] width 12 height 14
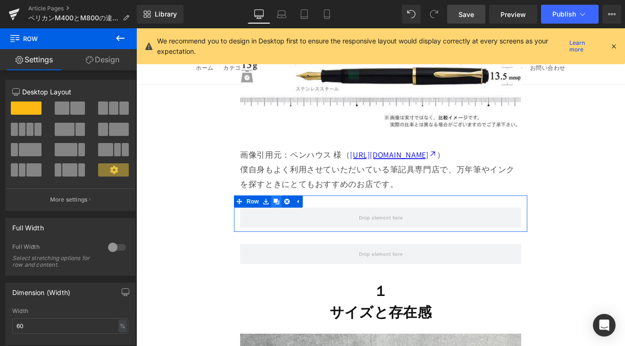
click at [298, 227] on icon at bounding box center [300, 230] width 7 height 7
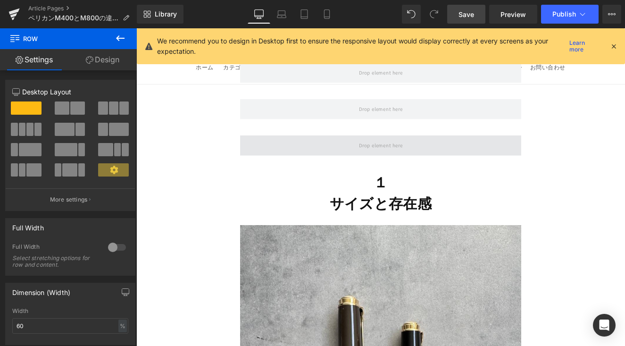
scroll to position [2471, 0]
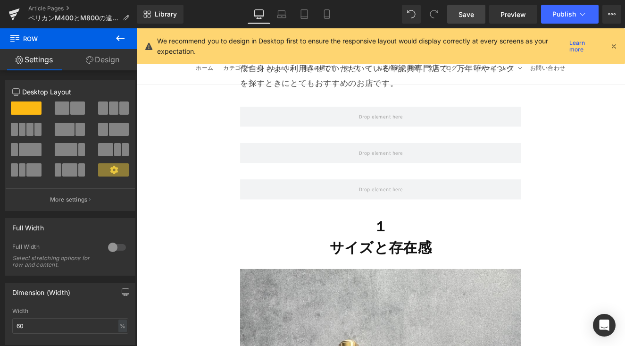
click at [313, 148] on div "Row" at bounding box center [421, 169] width 342 height 42
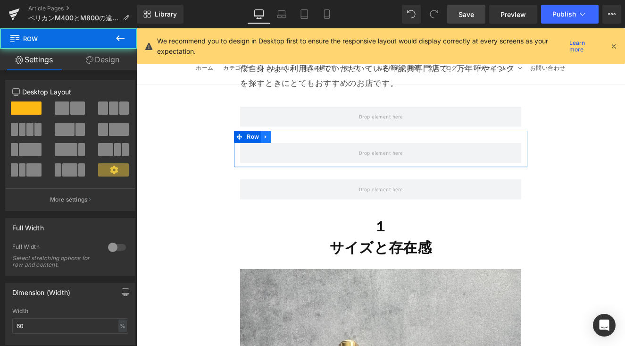
click at [286, 151] on icon at bounding box center [287, 154] width 7 height 7
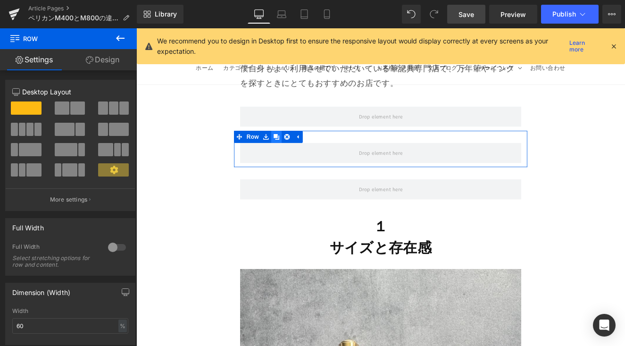
click at [298, 151] on icon at bounding box center [300, 154] width 7 height 7
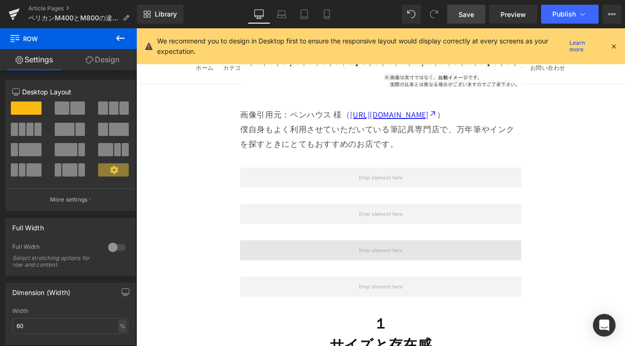
scroll to position [2373, 0]
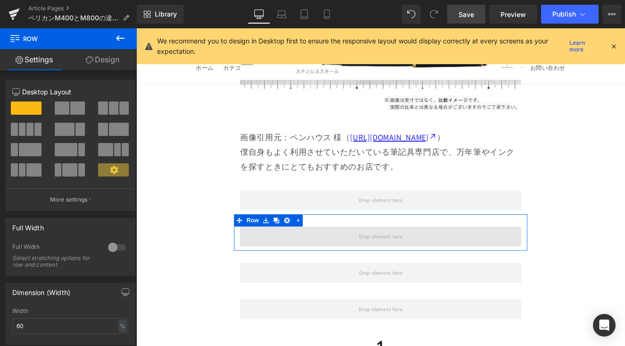
click at [408, 263] on span at bounding box center [422, 271] width 58 height 16
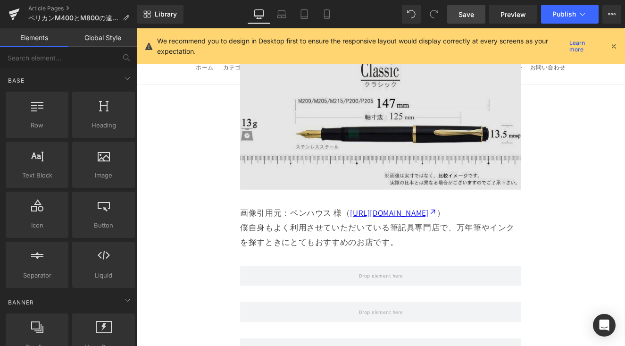
scroll to position [2365, 0]
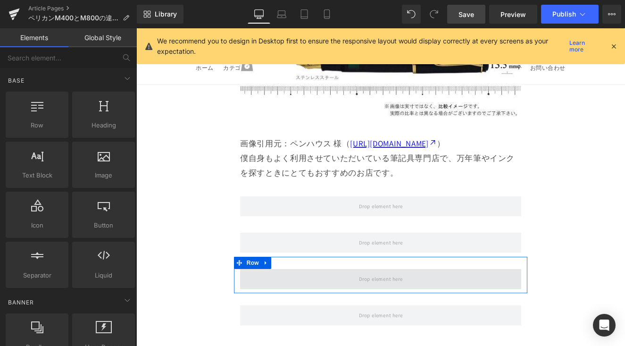
click at [404, 313] on span at bounding box center [422, 321] width 58 height 16
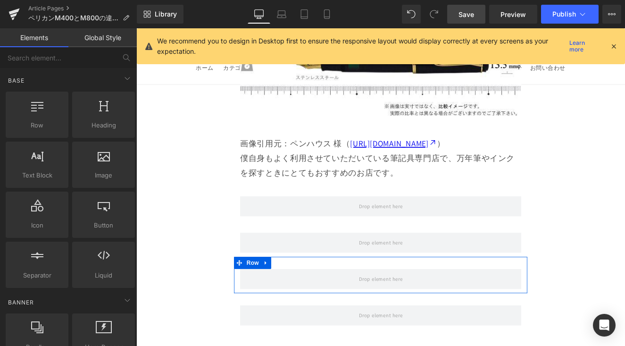
click at [291, 295] on link at bounding box center [287, 302] width 12 height 14
click at [302, 299] on icon at bounding box center [300, 302] width 7 height 7
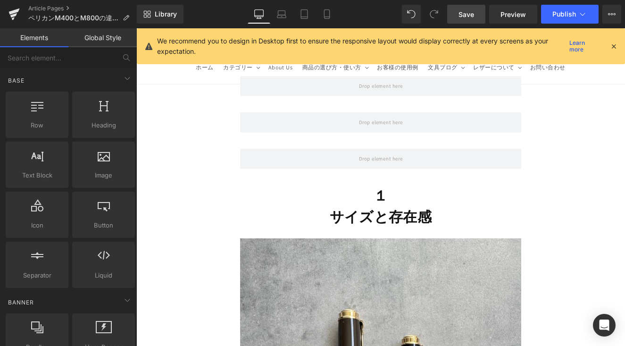
scroll to position [2497, 0]
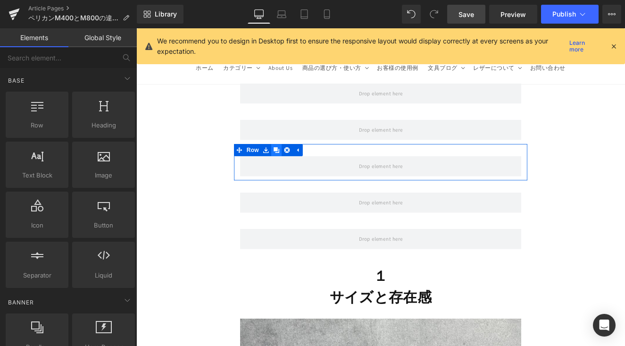
click at [294, 163] on link at bounding box center [300, 170] width 12 height 14
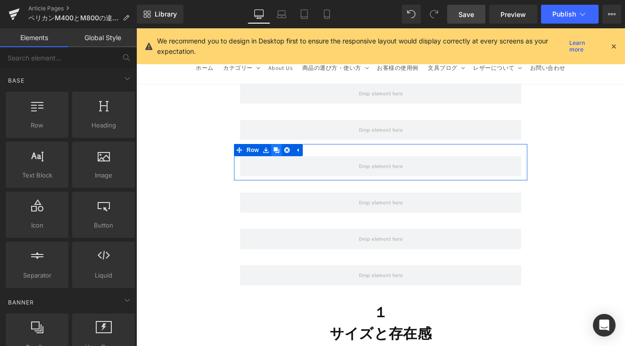
click at [294, 163] on link at bounding box center [300, 170] width 12 height 14
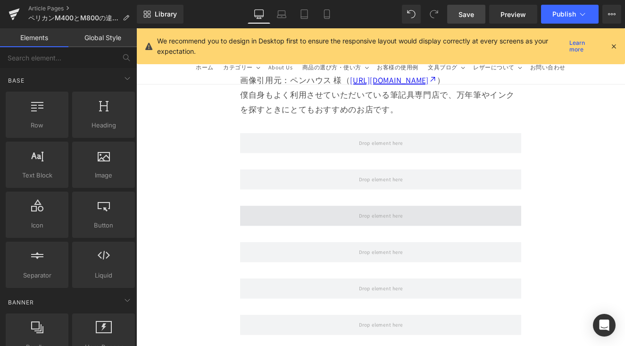
scroll to position [2422, 0]
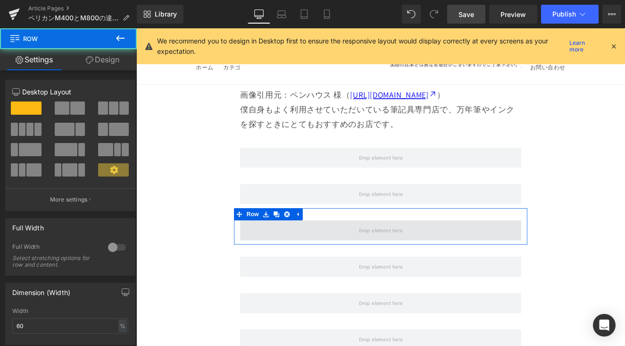
click at [282, 252] on span at bounding box center [421, 264] width 328 height 24
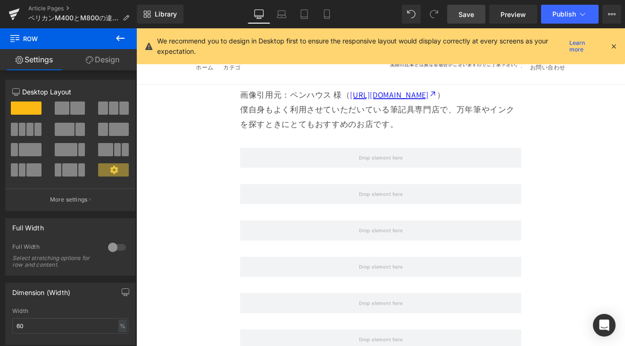
click at [121, 40] on icon at bounding box center [120, 38] width 11 height 11
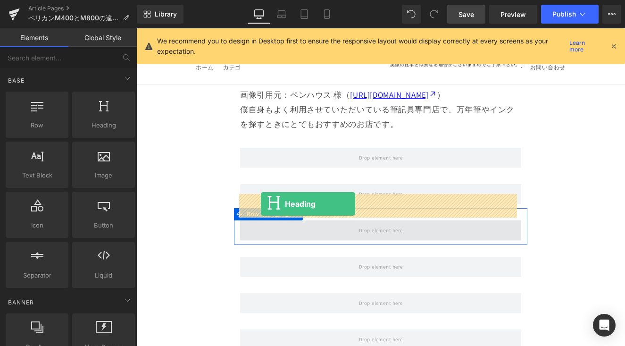
drag, startPoint x: 260, startPoint y: 159, endPoint x: 281, endPoint y: 233, distance: 76.6
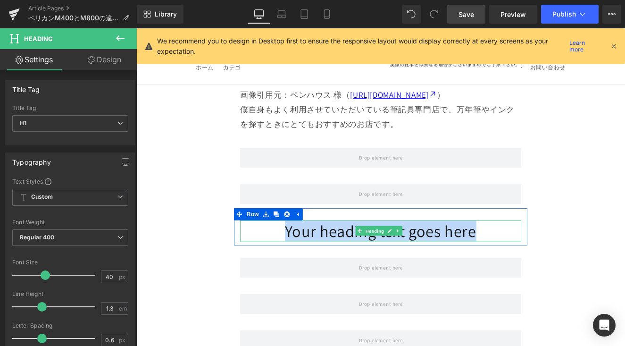
drag, startPoint x: 268, startPoint y: 233, endPoint x: 557, endPoint y: 243, distance: 289.7
click at [475, 252] on h1 "Your heading text goes here" at bounding box center [421, 264] width 328 height 25
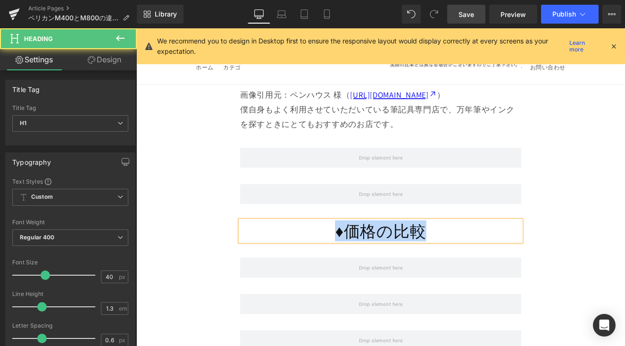
drag, startPoint x: 496, startPoint y: 231, endPoint x: 332, endPoint y: 239, distance: 164.3
click at [332, 252] on h1 "♦︎価格の比較" at bounding box center [421, 264] width 328 height 25
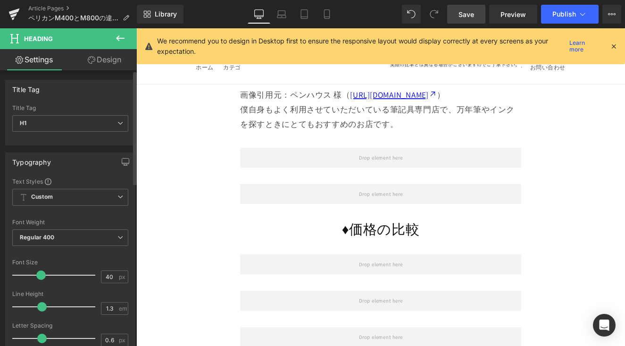
click at [38, 276] on span at bounding box center [40, 274] width 9 height 9
click at [38, 277] on span at bounding box center [40, 274] width 9 height 9
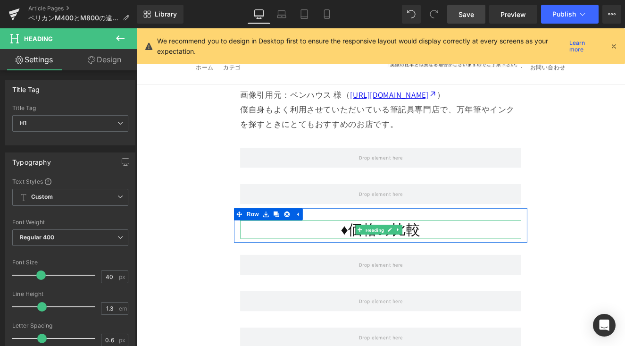
click at [407, 257] on span "Heading" at bounding box center [414, 262] width 25 height 11
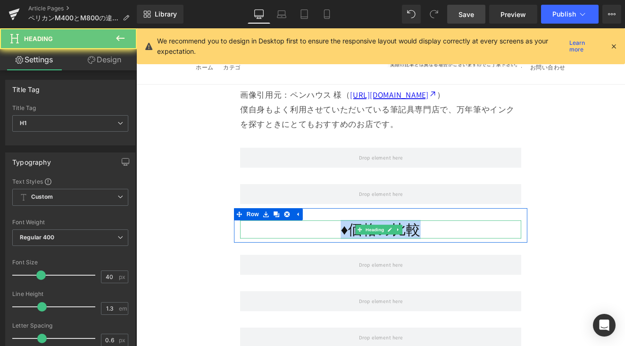
drag, startPoint x: 347, startPoint y: 232, endPoint x: 516, endPoint y: 227, distance: 168.4
click at [475, 252] on h1 "♦︎価格の比較" at bounding box center [421, 263] width 328 height 22
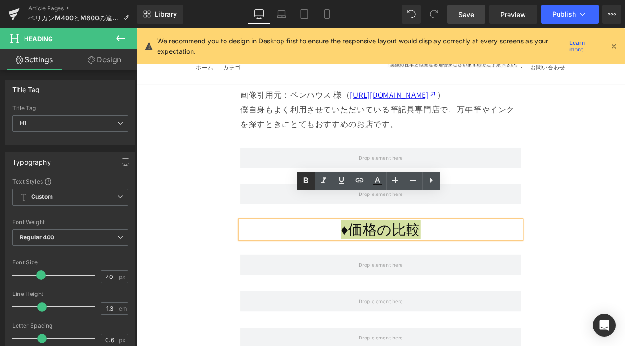
click at [305, 176] on icon at bounding box center [305, 180] width 11 height 11
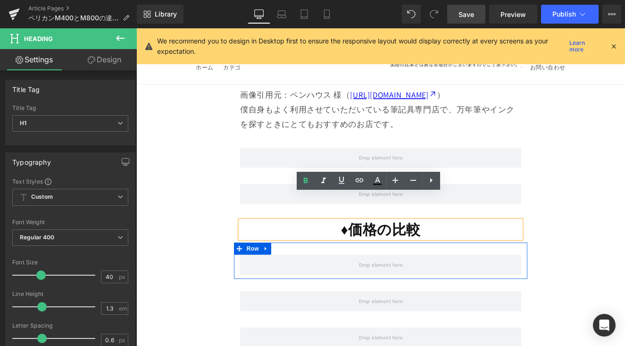
click at [376, 278] on div "Row" at bounding box center [421, 299] width 342 height 42
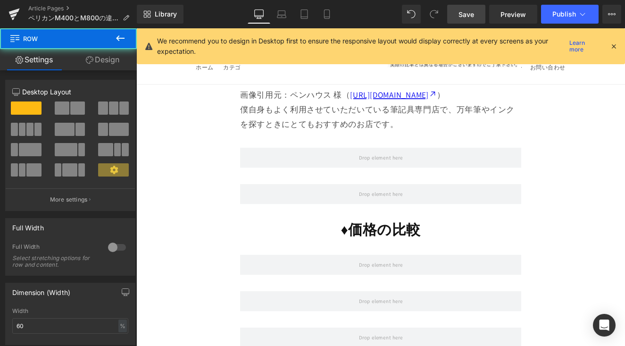
click at [117, 39] on icon at bounding box center [120, 38] width 8 height 6
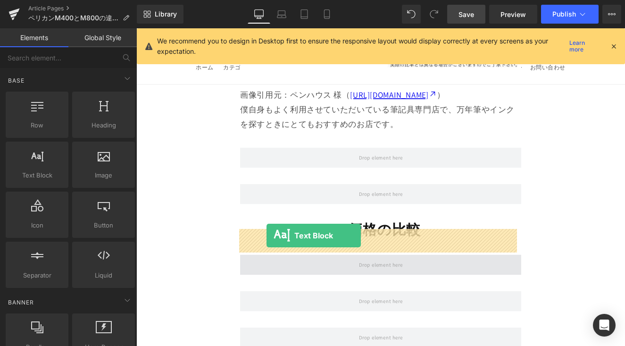
drag, startPoint x: 184, startPoint y: 198, endPoint x: 288, endPoint y: 270, distance: 126.3
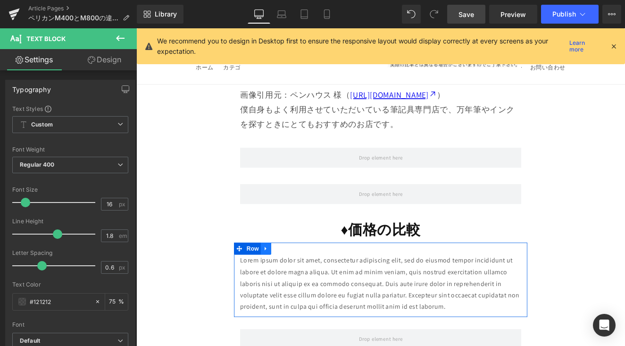
click at [288, 282] on icon at bounding box center [287, 285] width 7 height 7
click at [307, 278] on link at bounding box center [312, 285] width 12 height 14
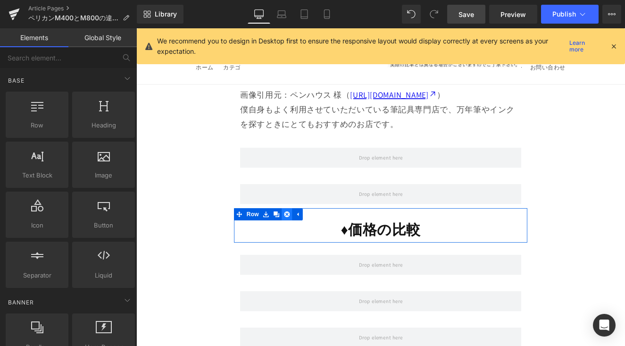
click at [311, 241] on icon at bounding box center [312, 244] width 7 height 7
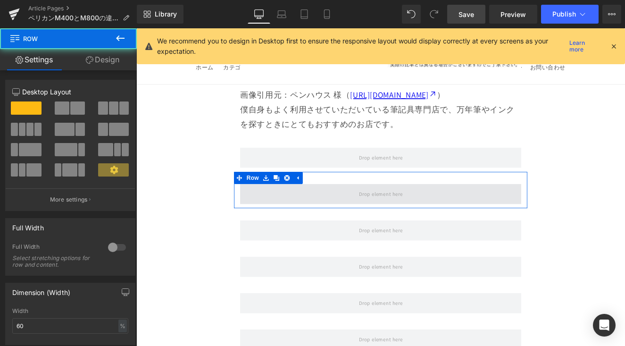
click at [304, 210] on span at bounding box center [421, 222] width 328 height 24
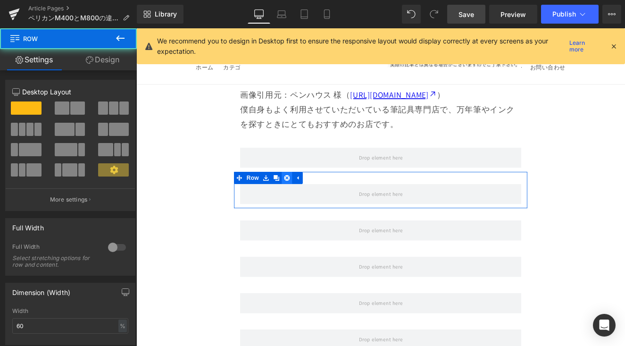
click at [309, 196] on link at bounding box center [312, 203] width 12 height 14
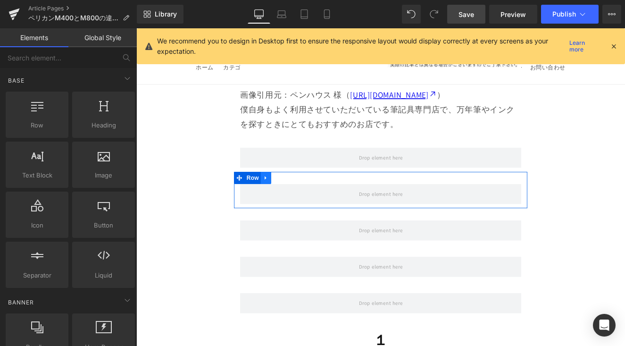
click at [289, 199] on icon at bounding box center [287, 202] width 7 height 7
click at [306, 196] on link at bounding box center [312, 203] width 12 height 14
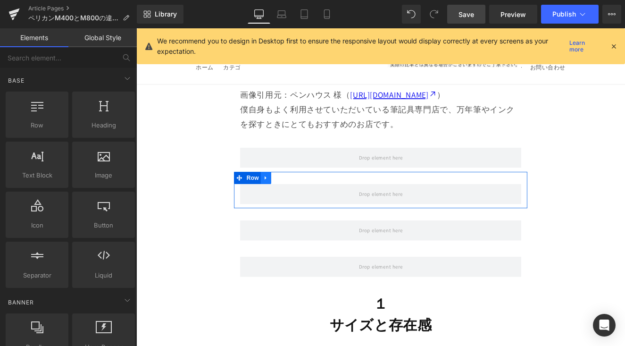
click at [288, 199] on icon at bounding box center [287, 202] width 7 height 7
click at [309, 199] on icon at bounding box center [312, 202] width 7 height 7
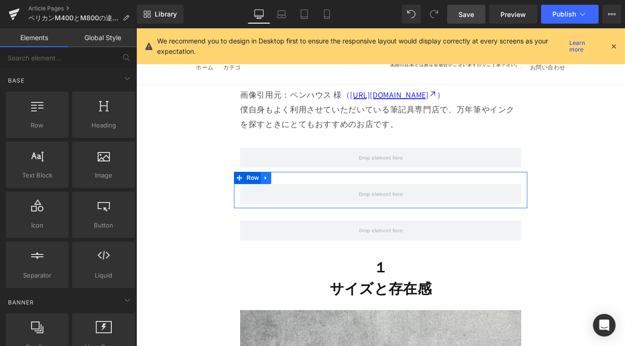
click at [286, 201] on icon at bounding box center [287, 203] width 2 height 4
click at [309, 199] on icon at bounding box center [312, 202] width 7 height 7
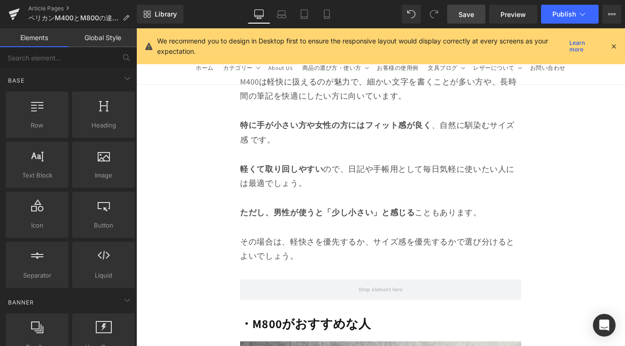
scroll to position [11323, 0]
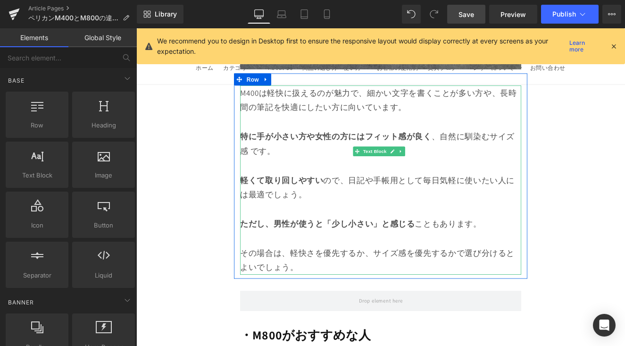
click at [309, 281] on div "その場合は、軽快さを優先するか、サイズ感を優先するかで選び分けるとよいでしょう。" at bounding box center [421, 298] width 328 height 34
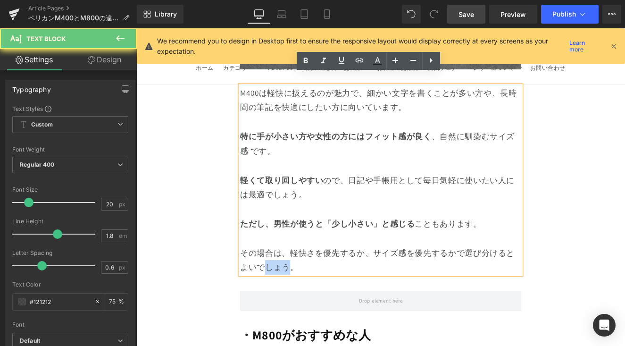
click at [309, 281] on div "その場合は、軽快さを優先するか、サイズ感を優先するかで選び分けるとよいでしょう。" at bounding box center [421, 298] width 328 height 34
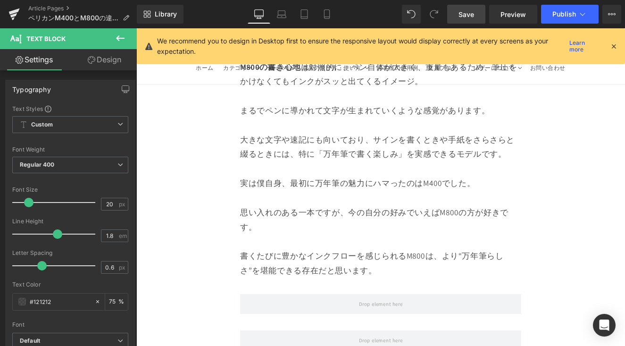
scroll to position [10540, 0]
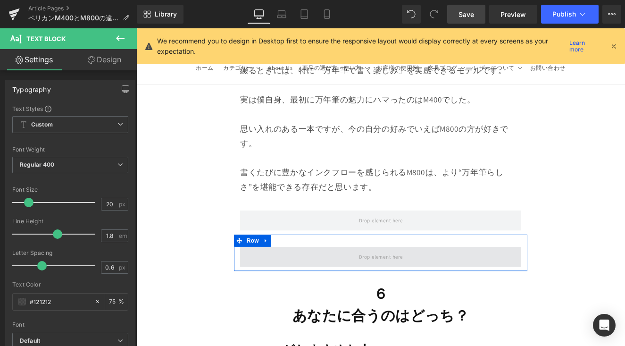
click at [372, 283] on span at bounding box center [421, 295] width 328 height 24
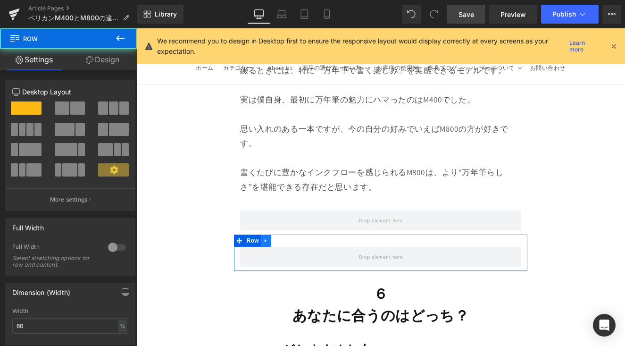
click at [290, 269] on link at bounding box center [287, 276] width 12 height 14
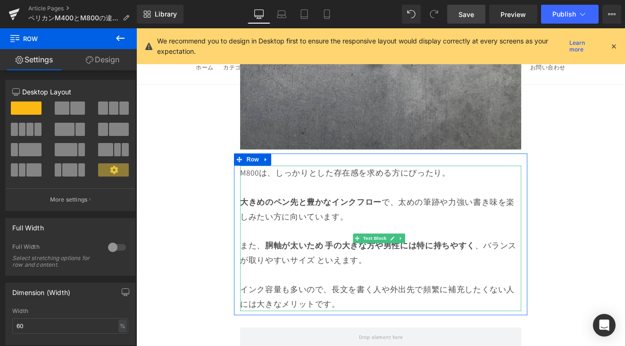
scroll to position [12036, 0]
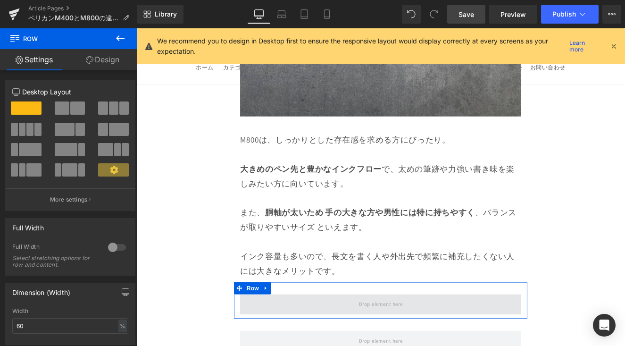
click at [324, 339] on span at bounding box center [421, 351] width 328 height 24
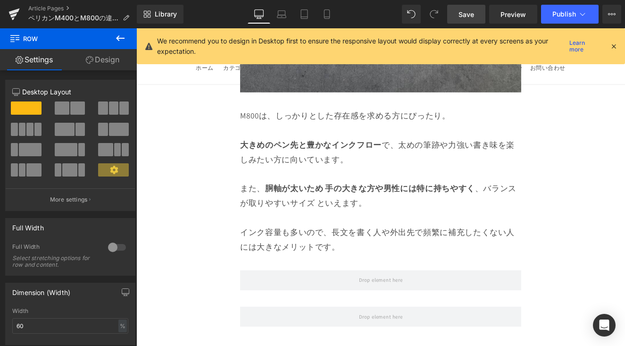
scroll to position [11976, 0]
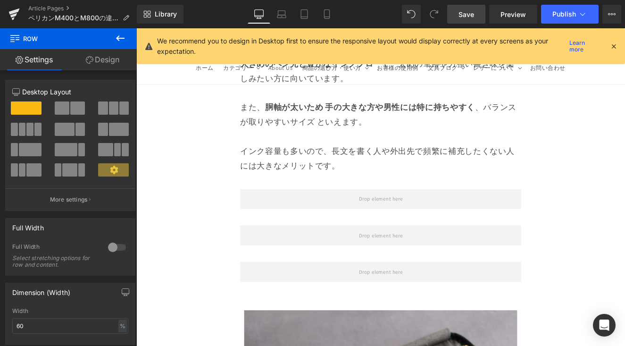
scroll to position [12197, 0]
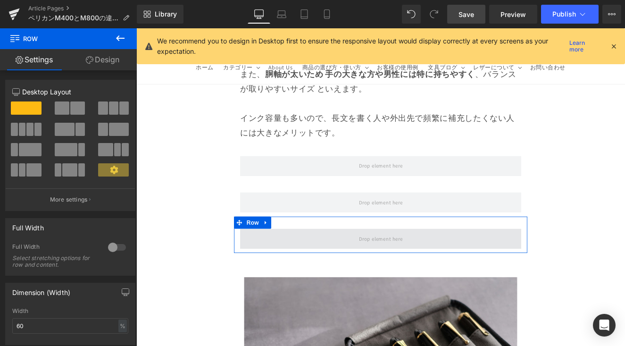
click at [287, 262] on span at bounding box center [421, 274] width 328 height 24
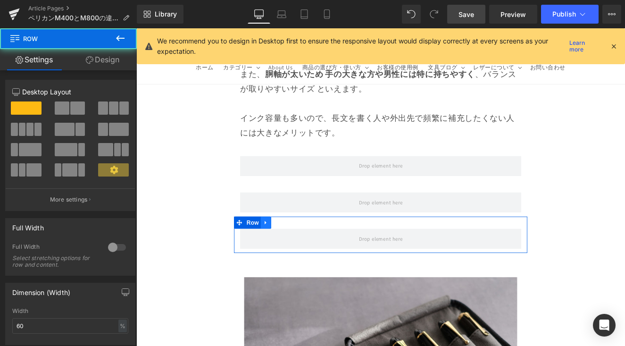
click at [288, 252] on icon at bounding box center [287, 255] width 7 height 7
click at [297, 252] on icon at bounding box center [300, 255] width 7 height 7
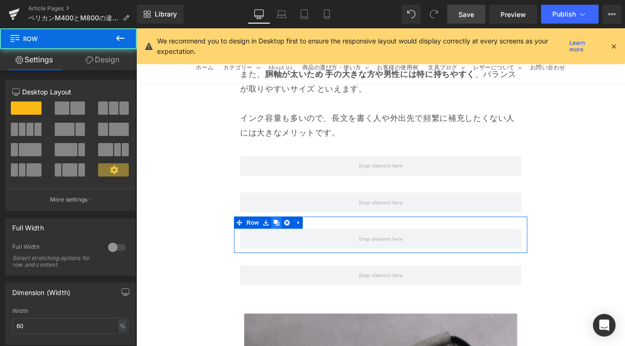
click at [297, 252] on icon at bounding box center [300, 255] width 7 height 7
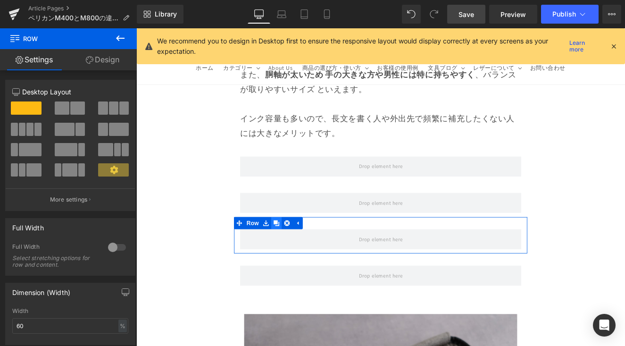
click at [297, 252] on icon at bounding box center [300, 255] width 7 height 7
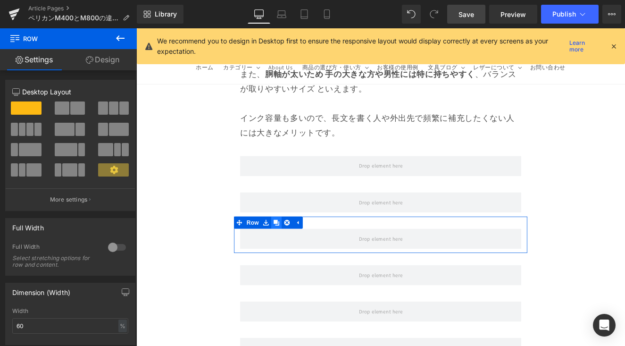
click at [297, 252] on icon at bounding box center [300, 255] width 7 height 7
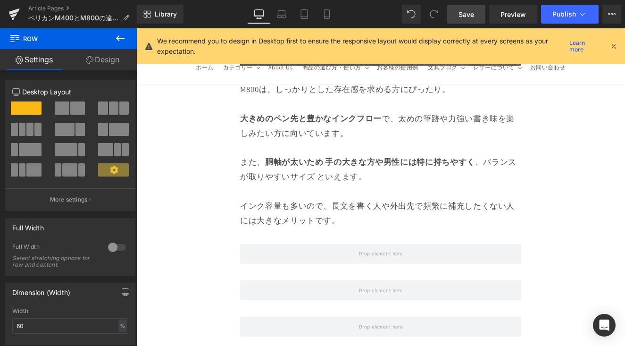
scroll to position [12082, 0]
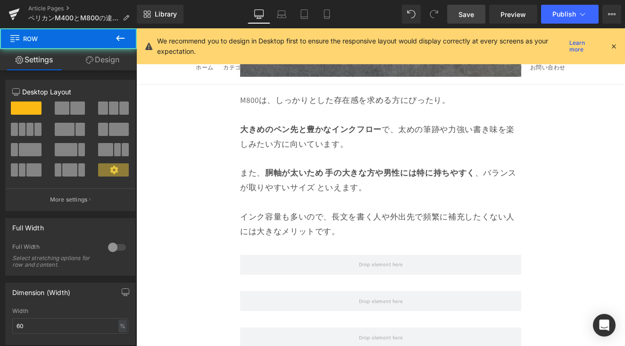
click at [119, 37] on icon at bounding box center [120, 38] width 11 height 11
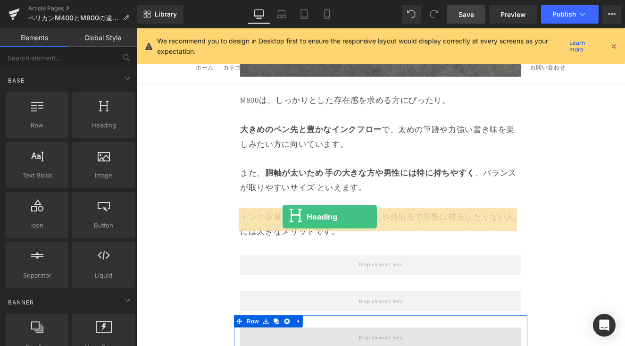
drag, startPoint x: 248, startPoint y: 131, endPoint x: 306, endPoint y: 248, distance: 131.4
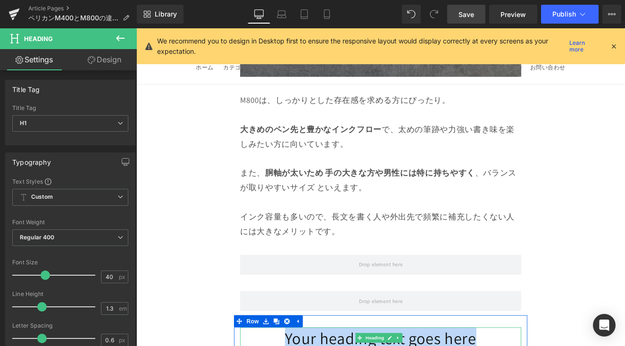
drag, startPoint x: 270, startPoint y: 250, endPoint x: 532, endPoint y: 259, distance: 262.3
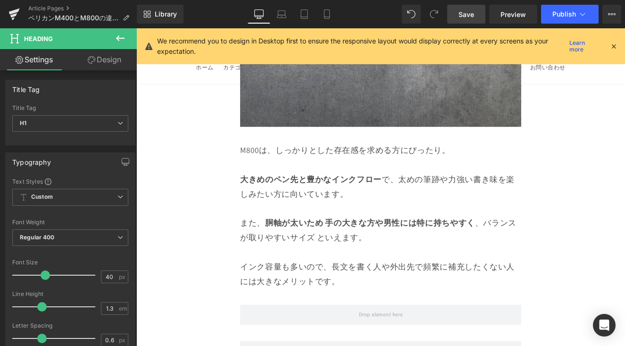
scroll to position [12222, 0]
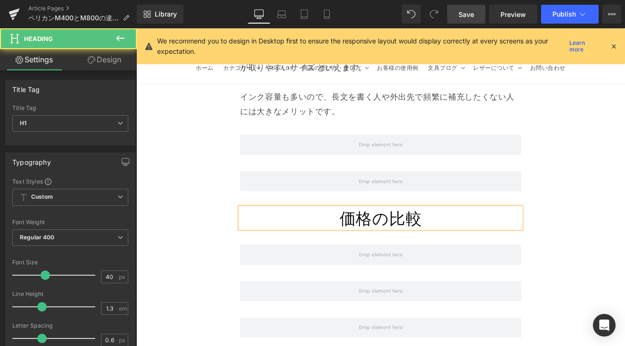
click at [368, 237] on h1 "価格の比較" at bounding box center [421, 249] width 328 height 25
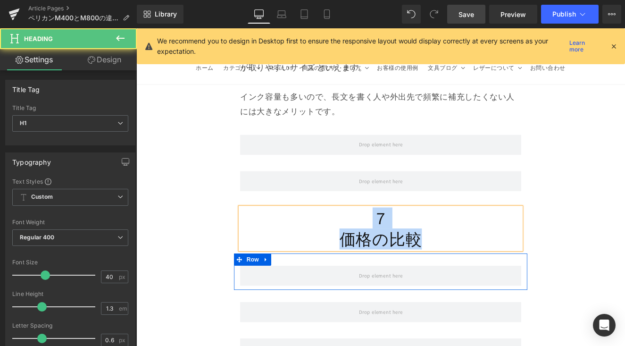
drag, startPoint x: 391, startPoint y: 112, endPoint x: 482, endPoint y: 154, distance: 100.2
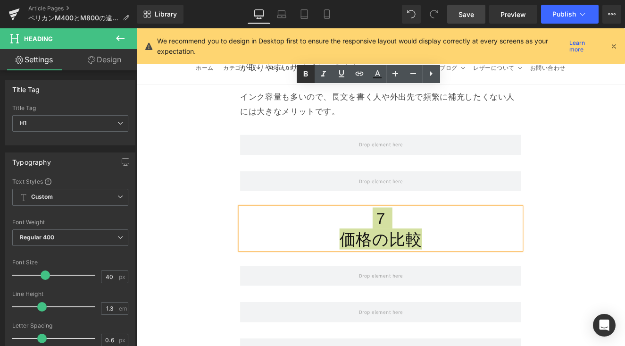
click at [308, 78] on icon at bounding box center [305, 73] width 11 height 11
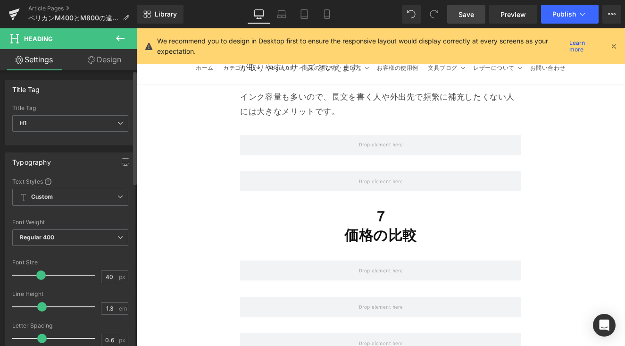
drag, startPoint x: 45, startPoint y: 274, endPoint x: 42, endPoint y: 278, distance: 4.9
click at [42, 278] on span at bounding box center [40, 274] width 9 height 9
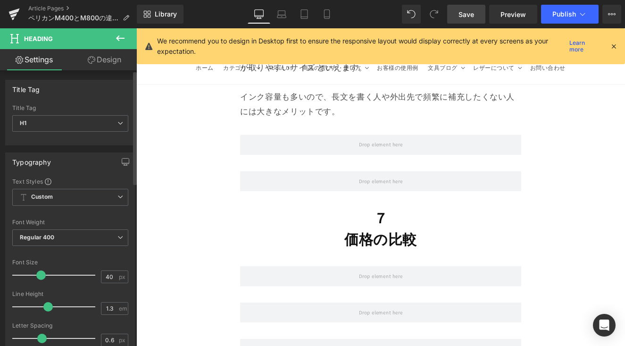
drag, startPoint x: 41, startPoint y: 308, endPoint x: 46, endPoint y: 309, distance: 4.8
click at [46, 309] on span at bounding box center [47, 306] width 9 height 9
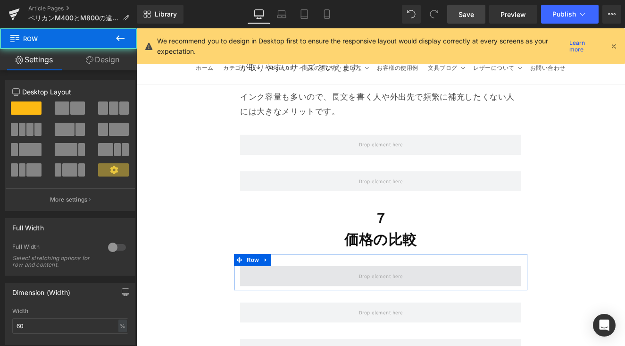
click at [383, 306] on span at bounding box center [421, 318] width 328 height 24
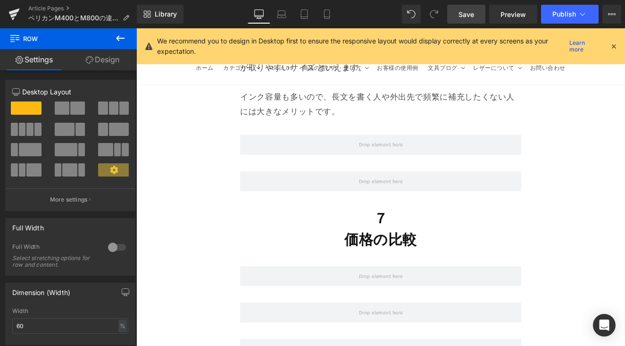
click at [120, 42] on icon at bounding box center [120, 38] width 11 height 11
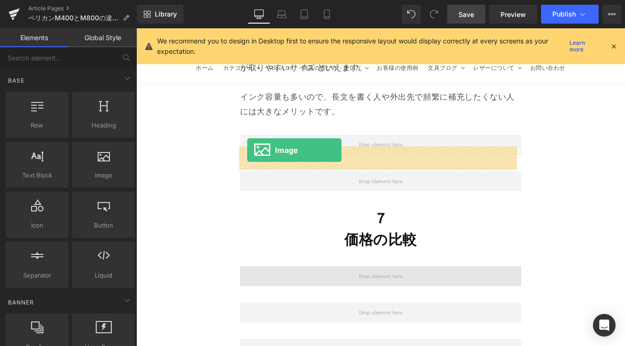
drag, startPoint x: 223, startPoint y: 198, endPoint x: 265, endPoint y: 170, distance: 50.7
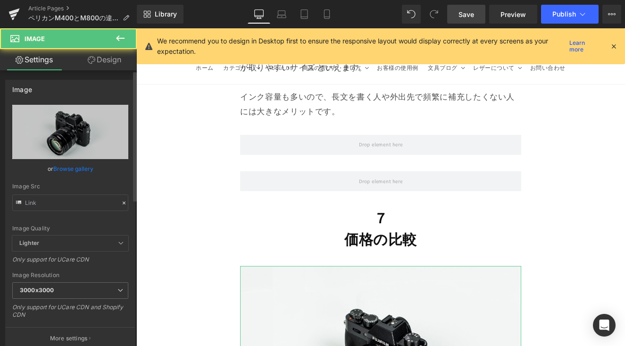
click at [84, 171] on link "Browse gallery" at bounding box center [73, 168] width 40 height 17
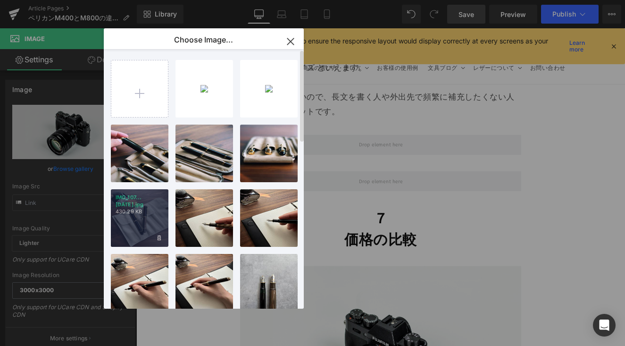
click at [141, 218] on div "IMG_107...1072.jpg 430.29 KB" at bounding box center [140, 218] width 58 height 58
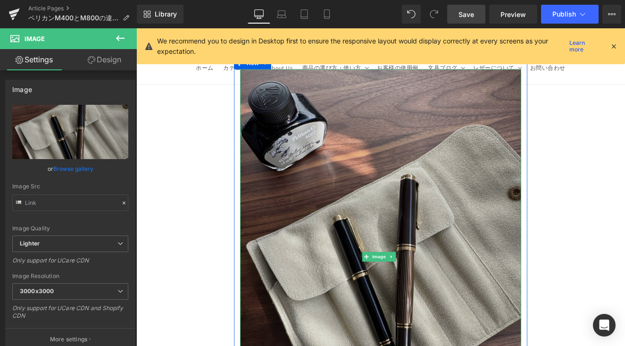
scroll to position [12253, 0]
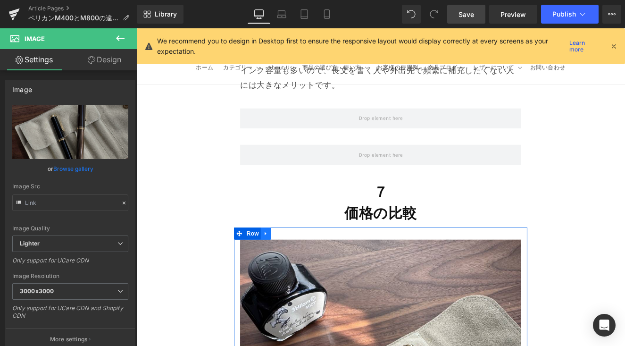
click at [284, 265] on icon at bounding box center [287, 268] width 7 height 7
click at [309, 265] on icon at bounding box center [312, 268] width 7 height 7
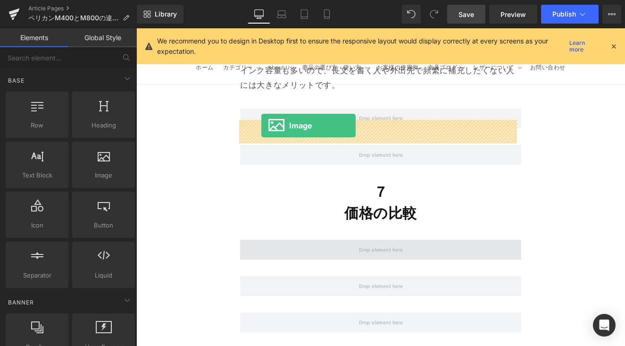
drag, startPoint x: 150, startPoint y: 169, endPoint x: 283, endPoint y: 142, distance: 135.3
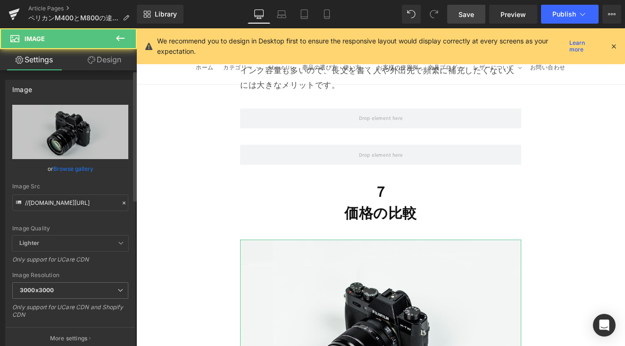
click at [83, 170] on link "Browse gallery" at bounding box center [73, 168] width 40 height 17
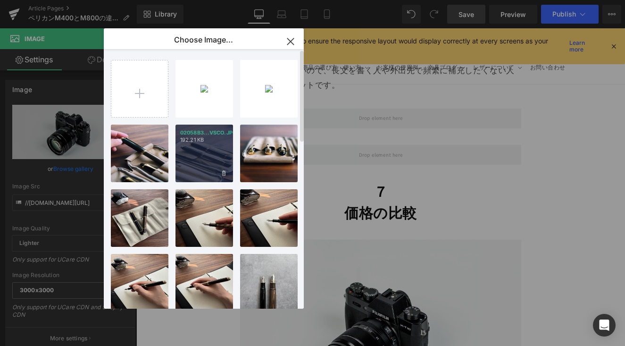
click at [214, 159] on div "02058B3...VSCO.JPG 192.21 KB" at bounding box center [204, 153] width 58 height 58
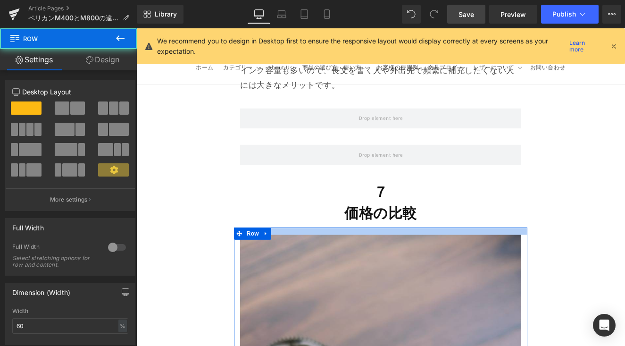
drag, startPoint x: 458, startPoint y: 124, endPoint x: 459, endPoint y: 118, distance: 6.1
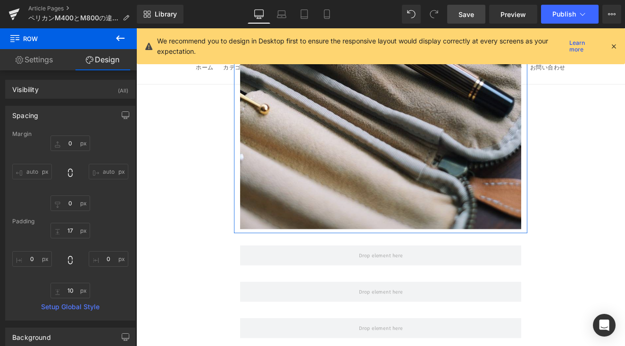
scroll to position [12779, 0]
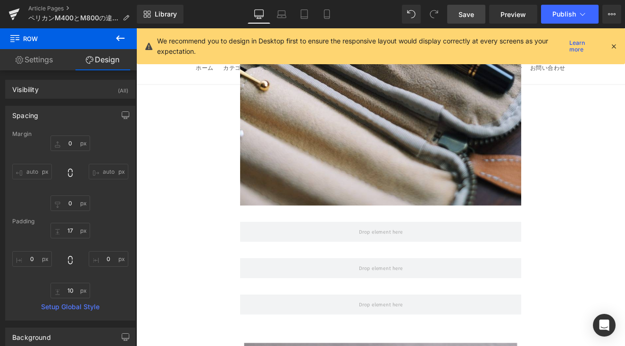
click at [129, 35] on button at bounding box center [120, 38] width 33 height 21
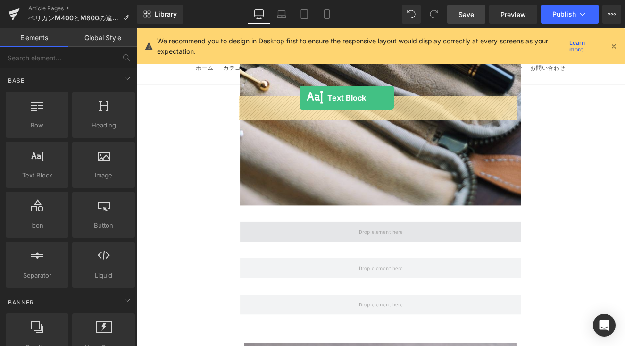
drag, startPoint x: 206, startPoint y: 149, endPoint x: 327, endPoint y: 109, distance: 127.3
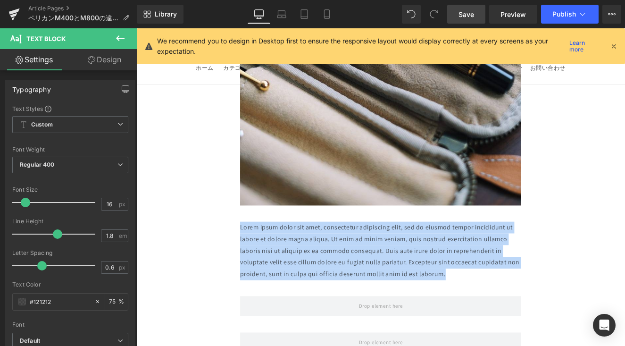
drag, startPoint x: 499, startPoint y: 169, endPoint x: 239, endPoint y: 100, distance: 269.7
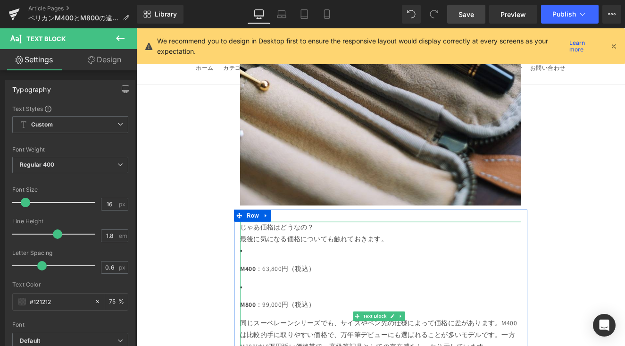
click at [320, 281] on li "M400 ：63,800円（税込）" at bounding box center [421, 298] width 328 height 35
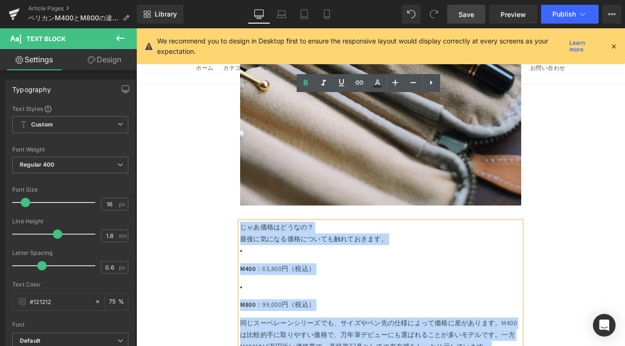
drag, startPoint x: 259, startPoint y: 115, endPoint x: 539, endPoint y: 337, distance: 357.7
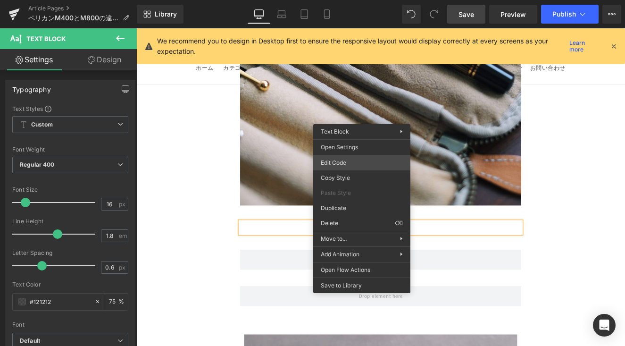
click at [355, 0] on div "Text Block You are previewing how the will restyle your page. You can not edit …" at bounding box center [312, 0] width 625 height 0
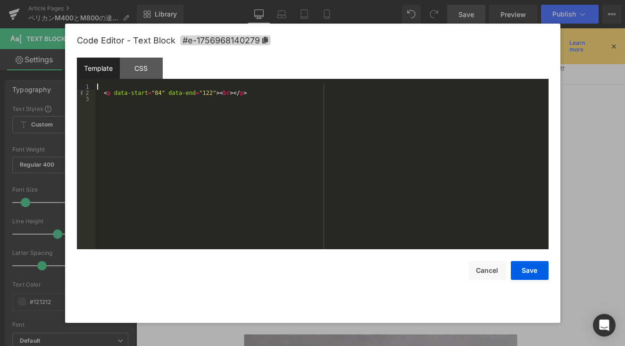
click at [222, 86] on div "< p data-start = "84" data-end = "122" > < br > </ p >" at bounding box center [321, 172] width 453 height 178
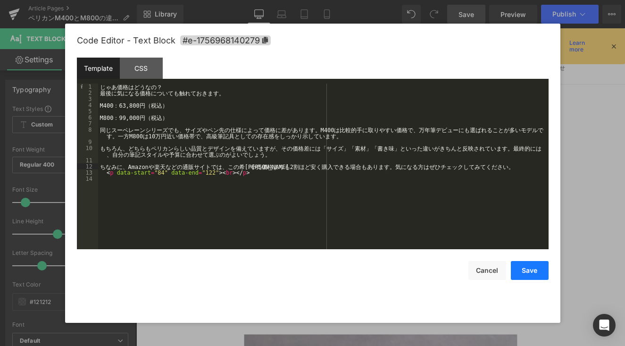
click at [475, 272] on button "Save" at bounding box center [530, 270] width 38 height 19
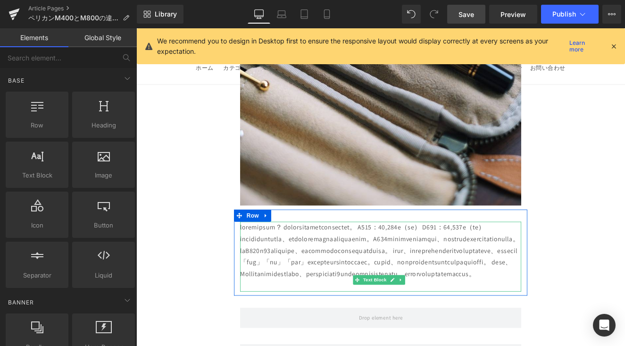
click at [475, 254] on div at bounding box center [421, 295] width 328 height 82
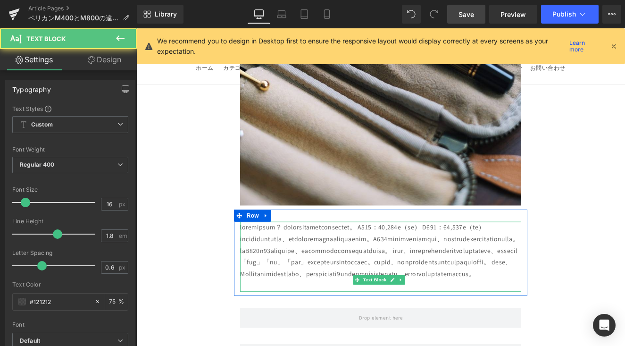
click at [280, 254] on div at bounding box center [421, 295] width 328 height 82
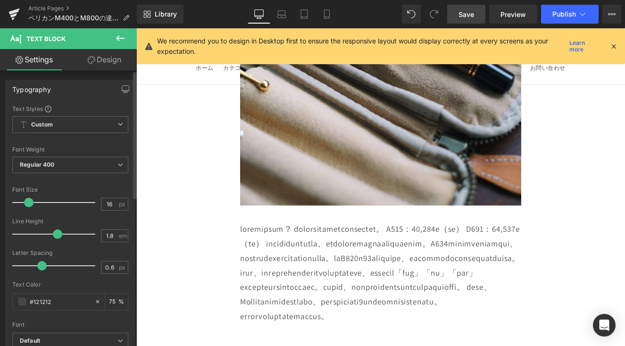
click at [27, 205] on span at bounding box center [28, 202] width 9 height 9
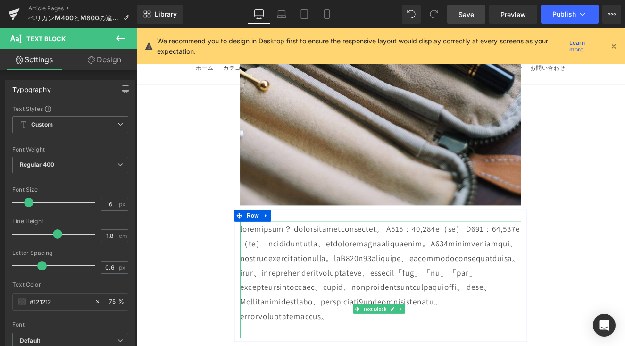
click at [367, 254] on div at bounding box center [421, 322] width 328 height 136
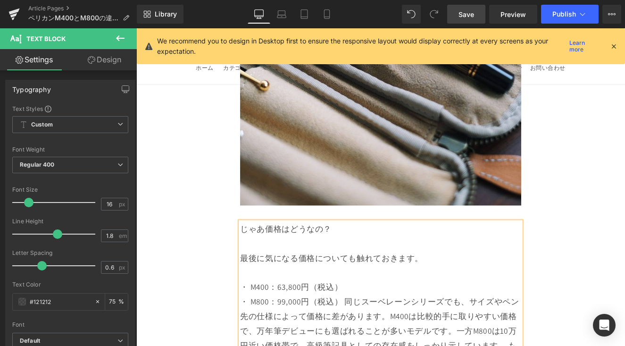
click at [289, 322] on div "・ M400：63,800円（税込）" at bounding box center [421, 330] width 328 height 17
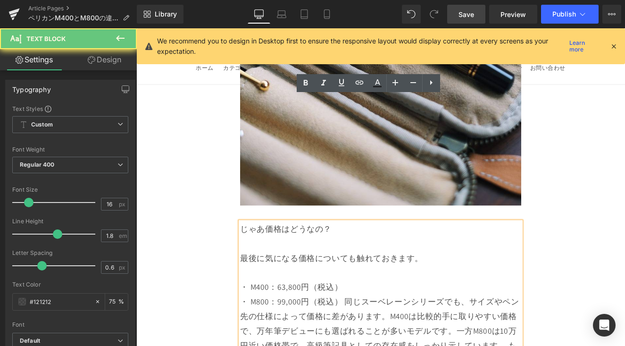
click at [265, 305] on div at bounding box center [421, 313] width 328 height 17
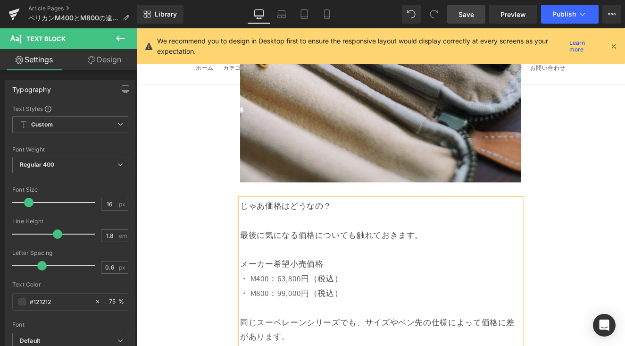
scroll to position [12813, 0]
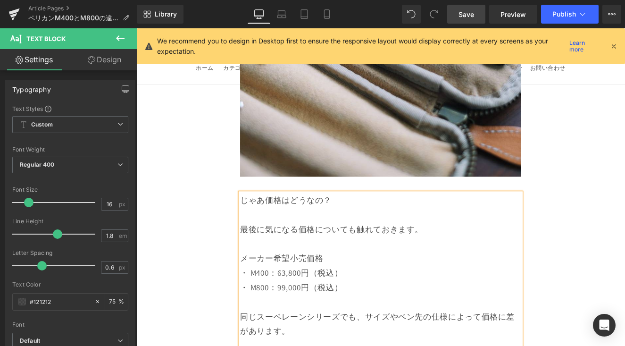
scroll to position [12939, 0]
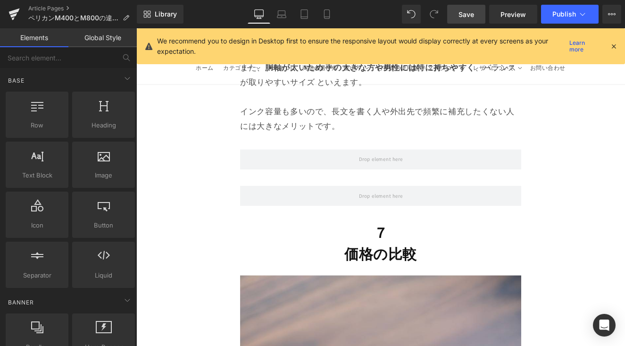
scroll to position [12186, 0]
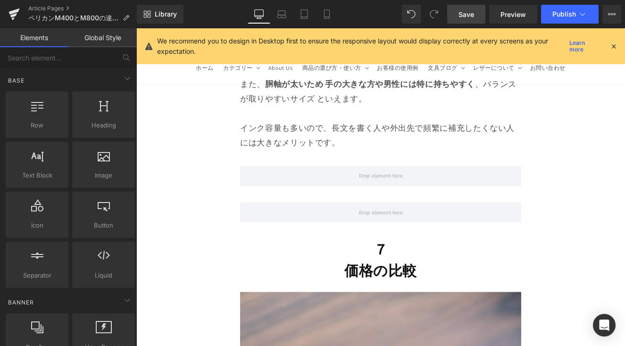
click at [461, 21] on link "Save" at bounding box center [466, 14] width 38 height 19
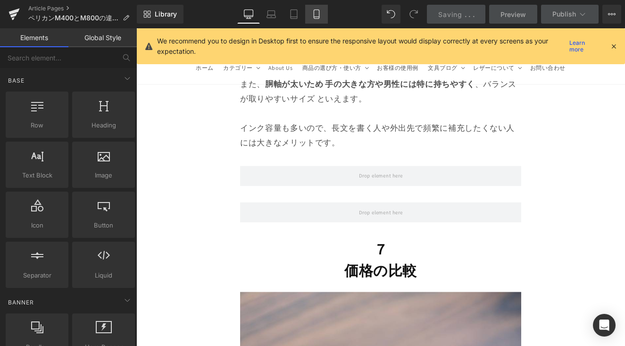
drag, startPoint x: 313, startPoint y: 9, endPoint x: 104, endPoint y: 73, distance: 218.5
click at [313, 9] on link "Mobile" at bounding box center [316, 14] width 23 height 19
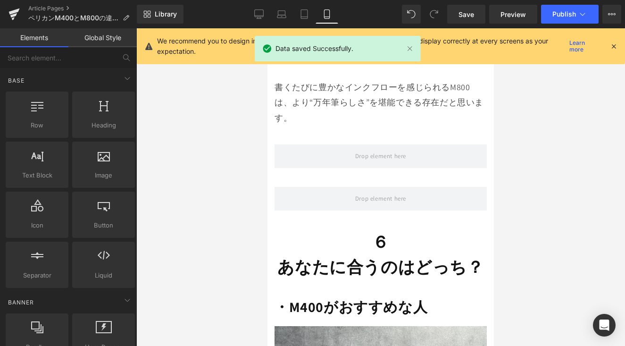
scroll to position [8494, 0]
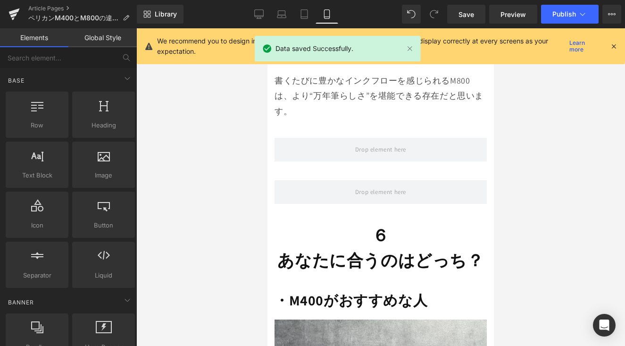
click at [386, 223] on h1 "６" at bounding box center [380, 235] width 212 height 25
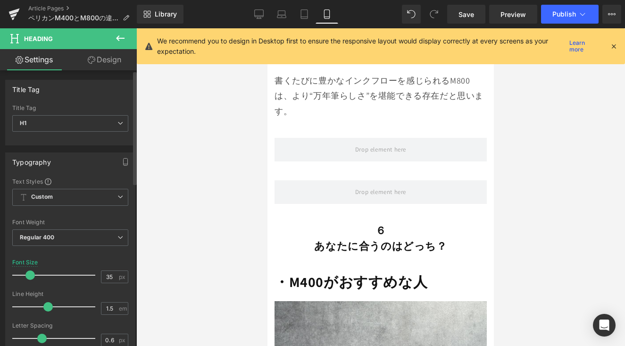
drag, startPoint x: 37, startPoint y: 274, endPoint x: 29, endPoint y: 281, distance: 10.3
click at [29, 281] on div at bounding box center [56, 274] width 78 height 19
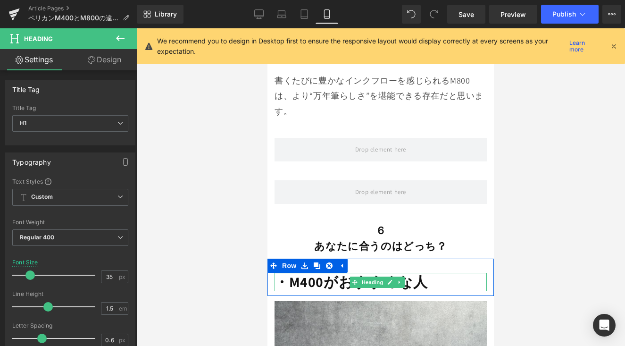
click at [297, 272] on strong "・M400がおすすめな人" at bounding box center [350, 281] width 153 height 19
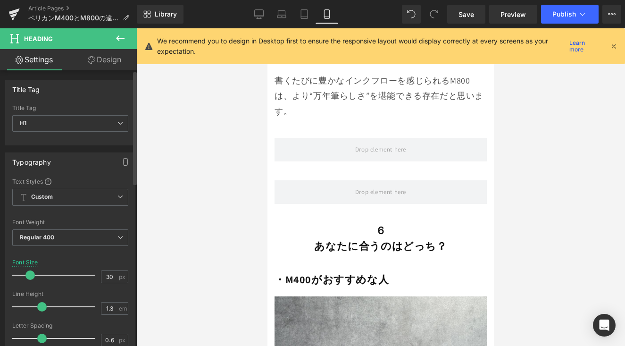
drag, startPoint x: 39, startPoint y: 267, endPoint x: 30, endPoint y: 273, distance: 10.6
click at [30, 273] on div at bounding box center [56, 274] width 78 height 19
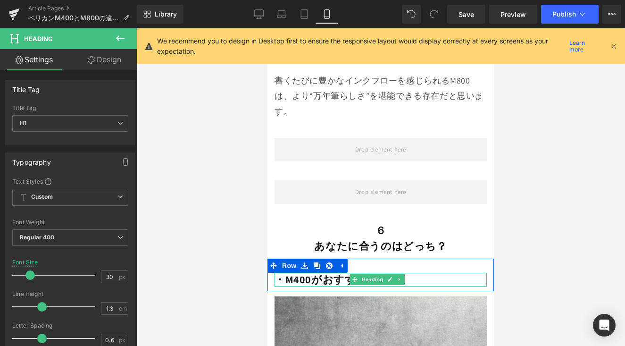
click at [303, 273] on strong "・M400がおすすめな人" at bounding box center [331, 279] width 114 height 13
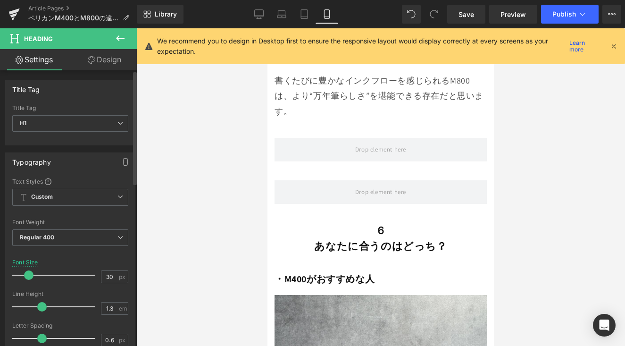
click at [28, 281] on div at bounding box center [56, 274] width 78 height 19
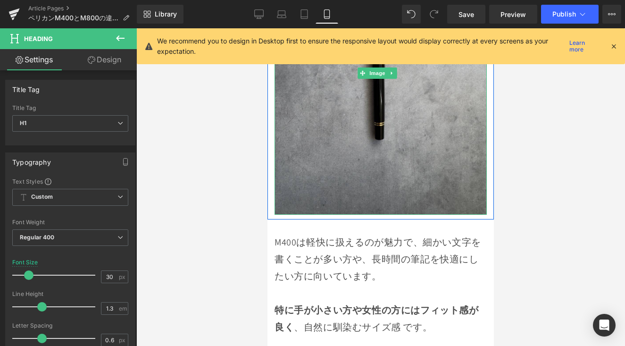
scroll to position [8889, 0]
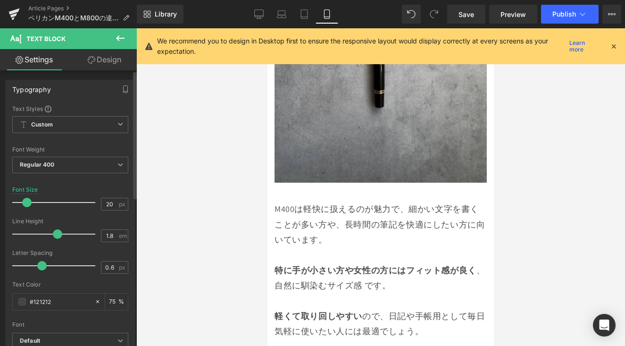
click at [28, 208] on div at bounding box center [56, 202] width 78 height 19
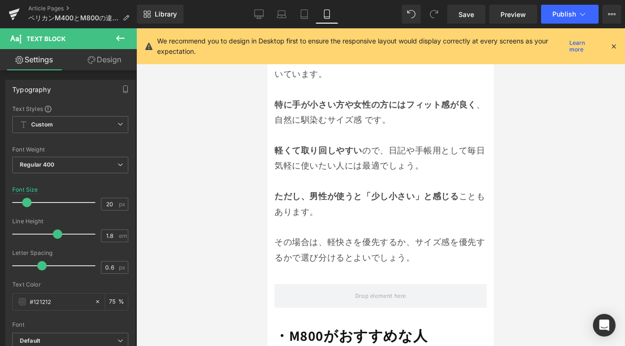
scroll to position [9073, 0]
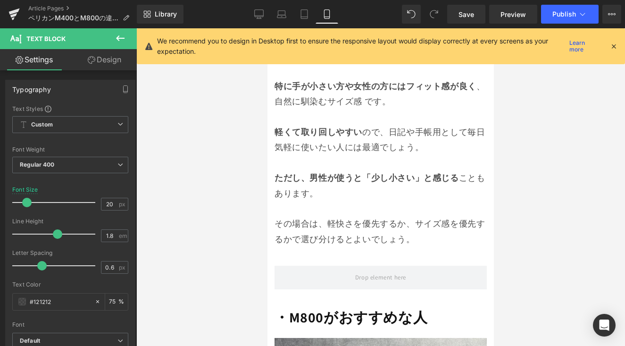
click at [310, 307] on strong "・M800がおすすめな人" at bounding box center [350, 316] width 153 height 19
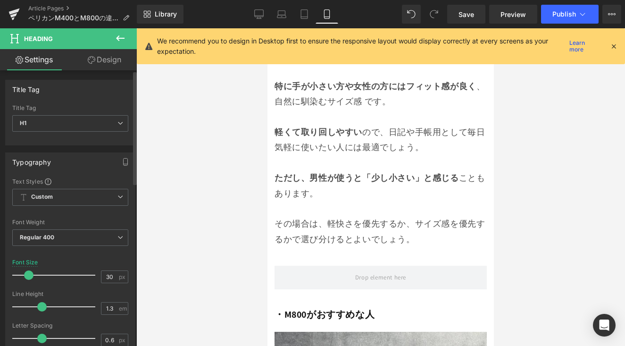
drag, startPoint x: 33, startPoint y: 274, endPoint x: 28, endPoint y: 277, distance: 5.9
click at [28, 277] on span at bounding box center [28, 274] width 9 height 9
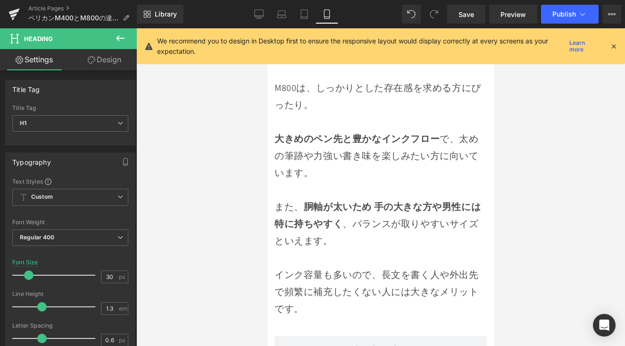
scroll to position [9612, 0]
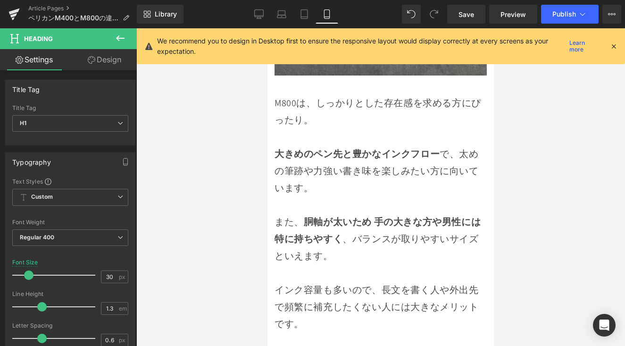
click at [374, 281] on p "インク容量も多いので、長文を書く人や外出先で頻繁に補充したくない人には大きなメリットです。" at bounding box center [380, 306] width 212 height 51
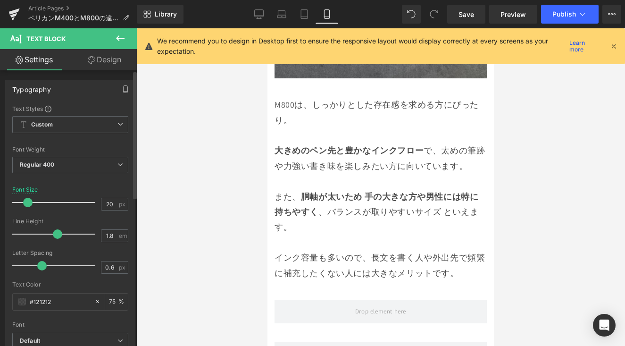
scroll to position [9607, 0]
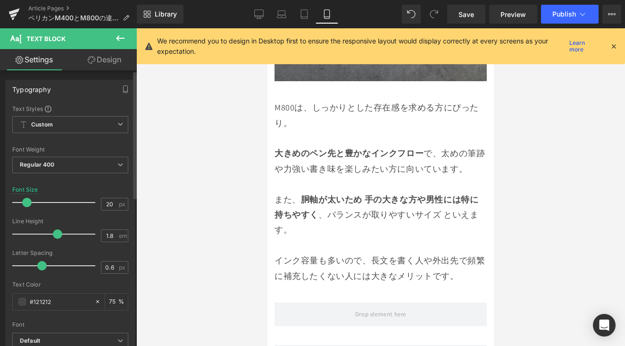
click at [28, 205] on span at bounding box center [26, 202] width 9 height 9
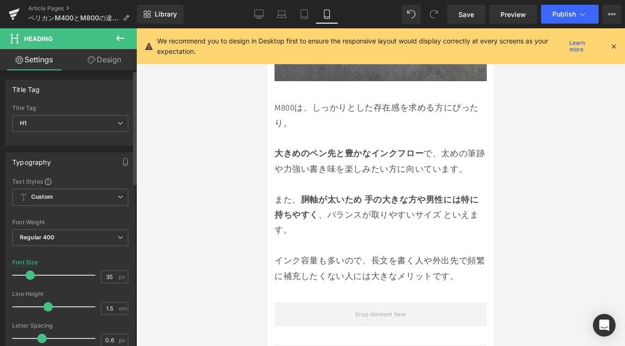
drag, startPoint x: 42, startPoint y: 274, endPoint x: 32, endPoint y: 280, distance: 11.8
click at [32, 280] on div at bounding box center [56, 274] width 78 height 19
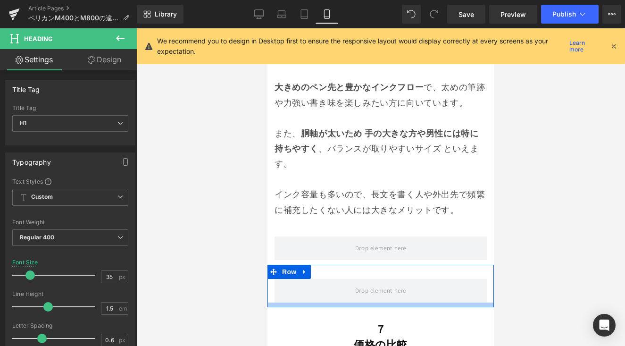
scroll to position [9684, 0]
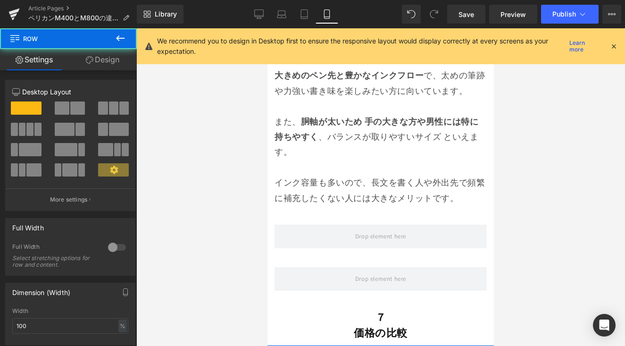
click at [344, 345] on div at bounding box center [380, 349] width 226 height 8
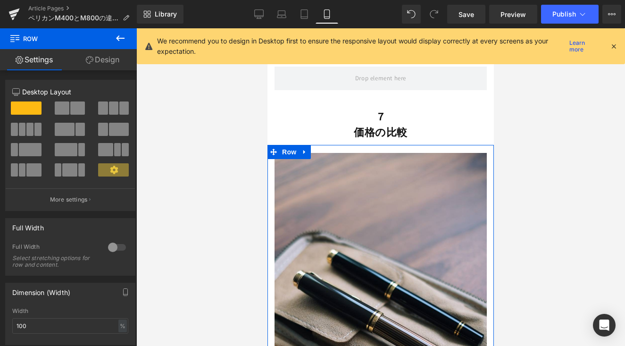
scroll to position [10196, 0]
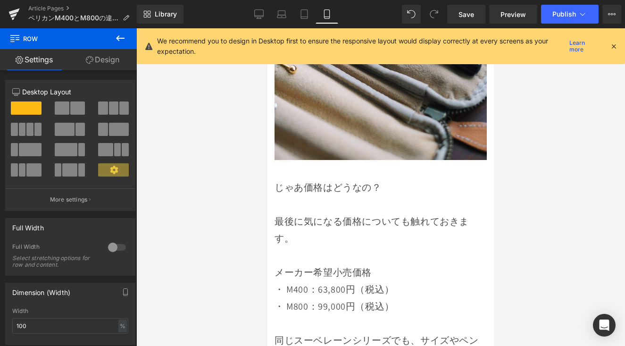
click at [332, 314] on div at bounding box center [380, 322] width 212 height 17
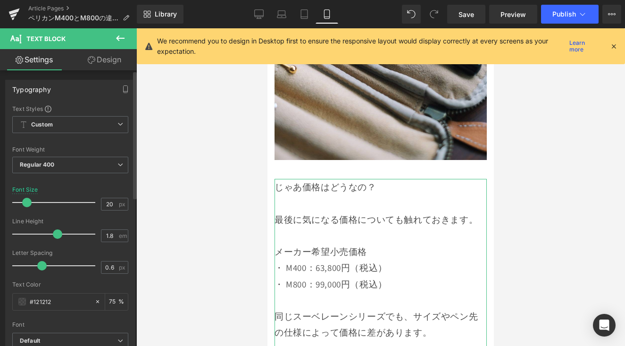
scroll to position [10195, 0]
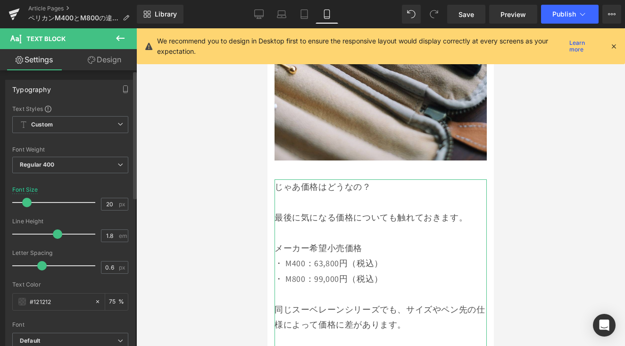
click at [27, 207] on div at bounding box center [56, 202] width 78 height 19
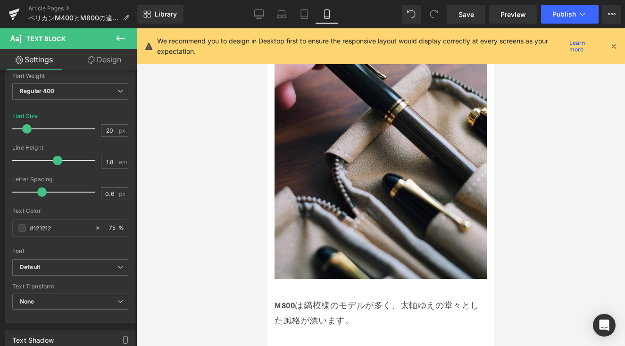
scroll to position [5644, 0]
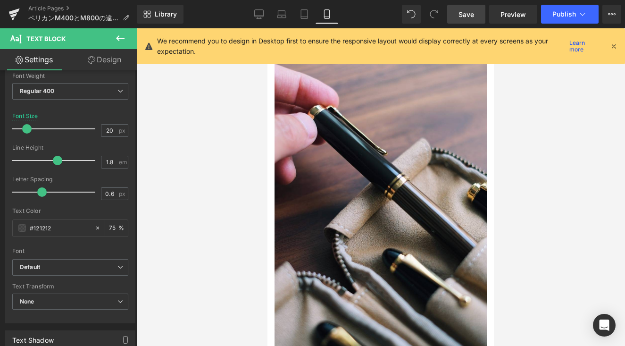
click at [458, 17] on link "Save" at bounding box center [466, 14] width 38 height 19
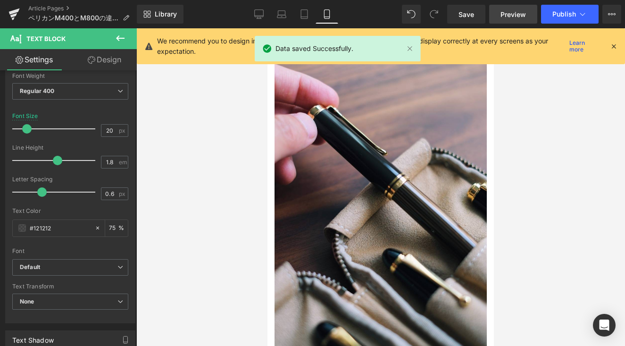
click at [475, 13] on span "Preview" at bounding box center [512, 14] width 25 height 10
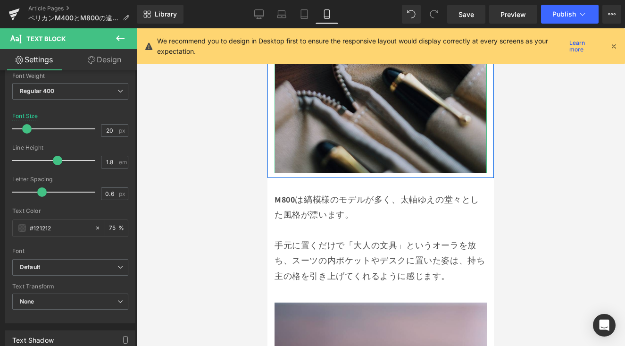
scroll to position [5827, 0]
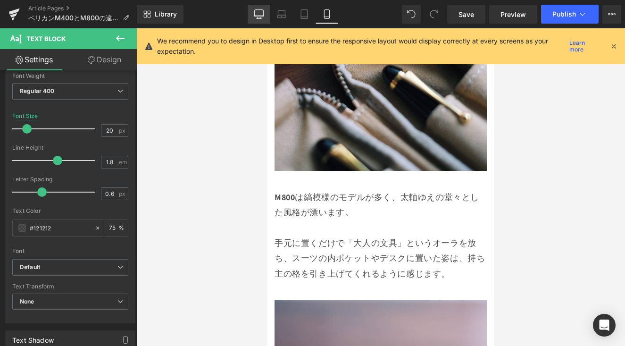
click at [256, 19] on link "Desktop" at bounding box center [259, 14] width 23 height 19
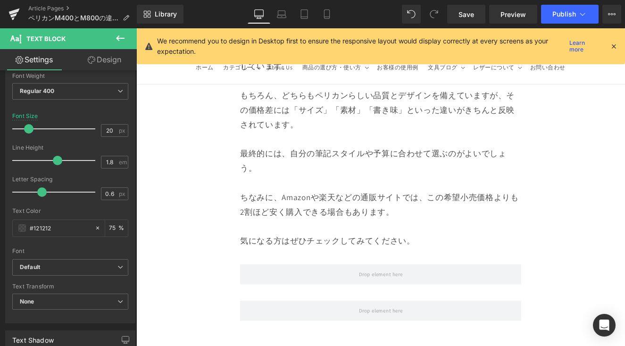
scroll to position [13292, 0]
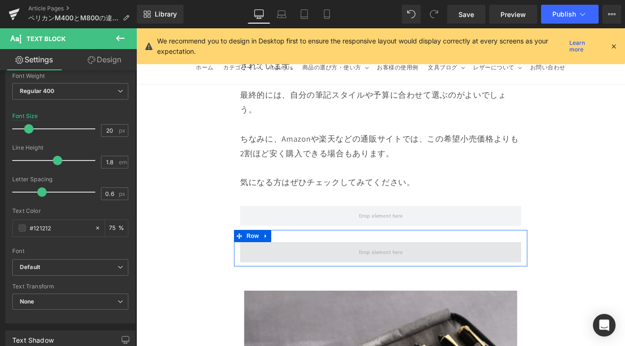
click at [356, 278] on span at bounding box center [421, 290] width 328 height 24
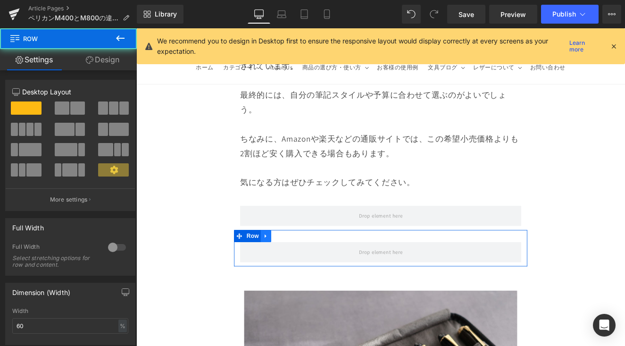
click at [286, 267] on icon at bounding box center [287, 270] width 7 height 7
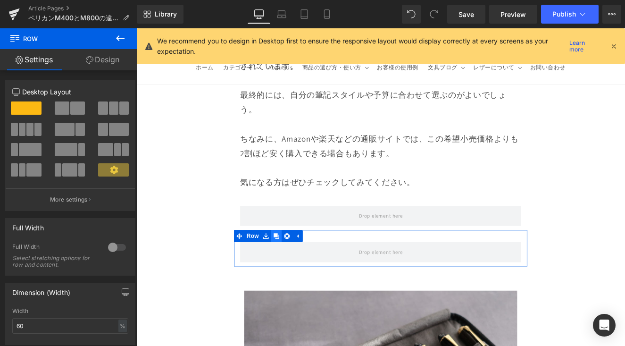
click at [294, 264] on link at bounding box center [300, 271] width 12 height 14
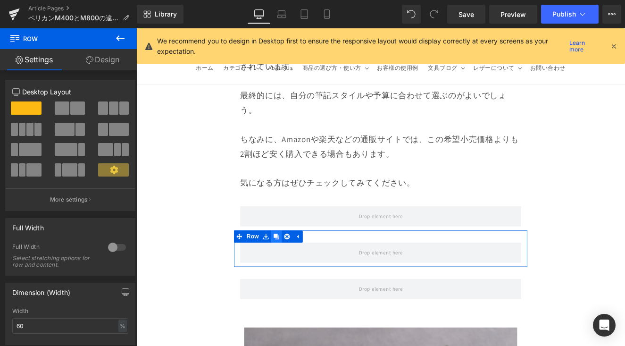
click at [294, 264] on link at bounding box center [300, 271] width 12 height 14
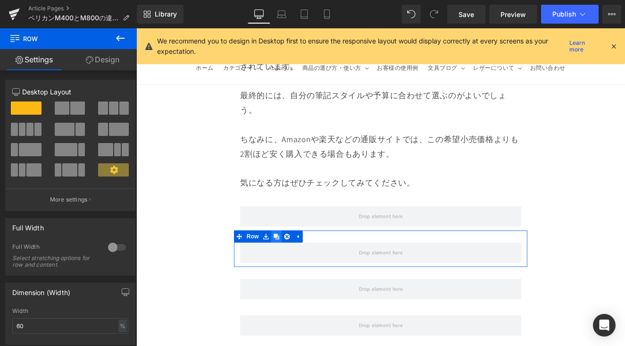
click at [294, 264] on link at bounding box center [300, 271] width 12 height 14
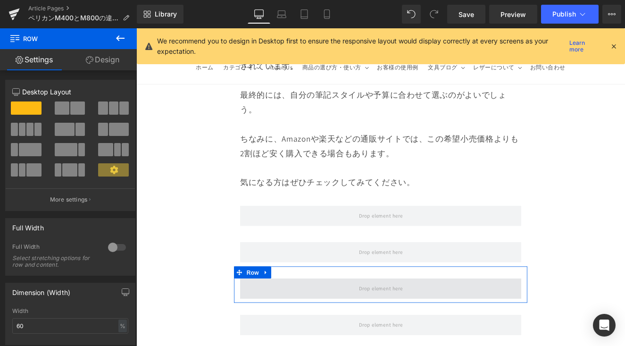
click at [306, 320] on span at bounding box center [421, 332] width 328 height 24
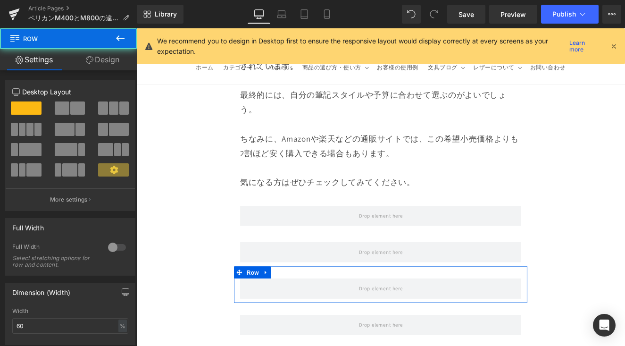
click at [124, 48] on button at bounding box center [120, 38] width 33 height 21
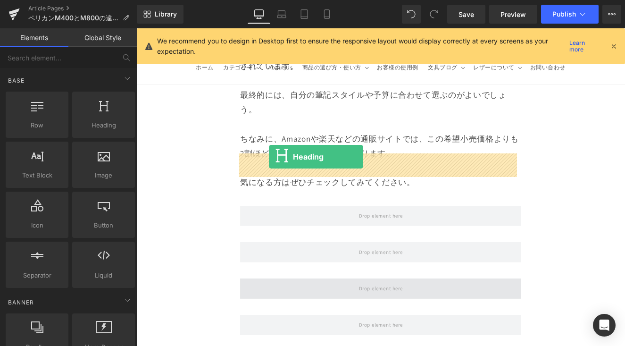
drag, startPoint x: 264, startPoint y: 163, endPoint x: 291, endPoint y: 178, distance: 31.2
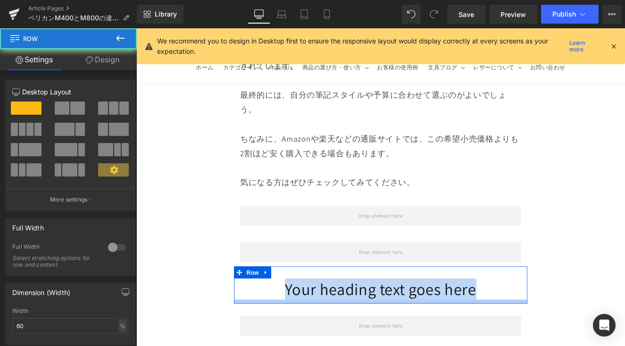
drag, startPoint x: 288, startPoint y: 196, endPoint x: 563, endPoint y: 201, distance: 275.4
click at [475, 306] on div "Your heading text goes here Heading Row" at bounding box center [421, 327] width 342 height 43
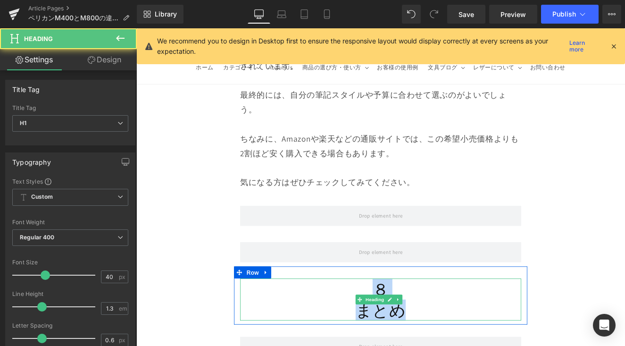
drag, startPoint x: 399, startPoint y: 188, endPoint x: 487, endPoint y: 221, distance: 93.7
click at [475, 320] on div "８ まとめ" at bounding box center [421, 344] width 328 height 49
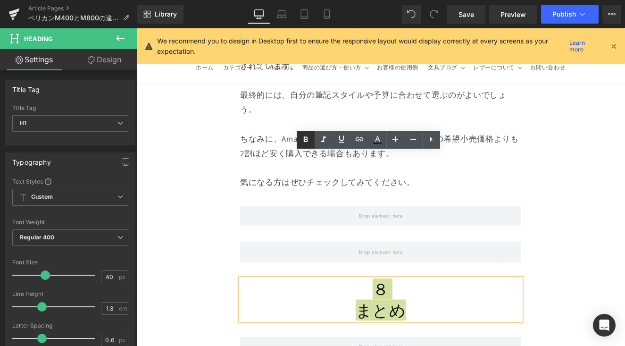
click at [306, 141] on icon at bounding box center [306, 140] width 4 height 6
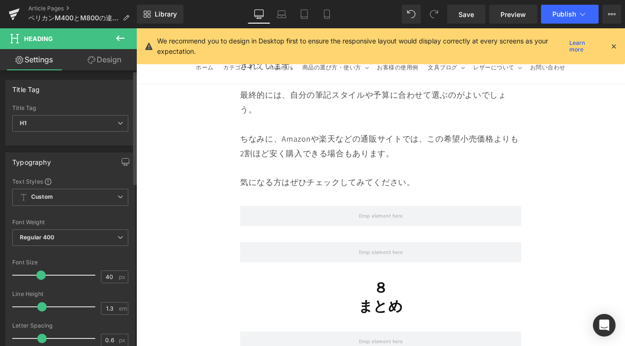
drag, startPoint x: 42, startPoint y: 275, endPoint x: 38, endPoint y: 279, distance: 5.7
click at [38, 279] on div at bounding box center [56, 274] width 78 height 19
drag, startPoint x: 41, startPoint y: 307, endPoint x: 45, endPoint y: 308, distance: 4.8
click at [45, 308] on span at bounding box center [47, 306] width 9 height 9
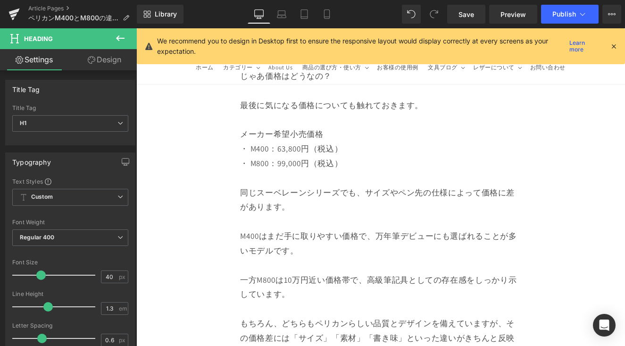
scroll to position [13300, 0]
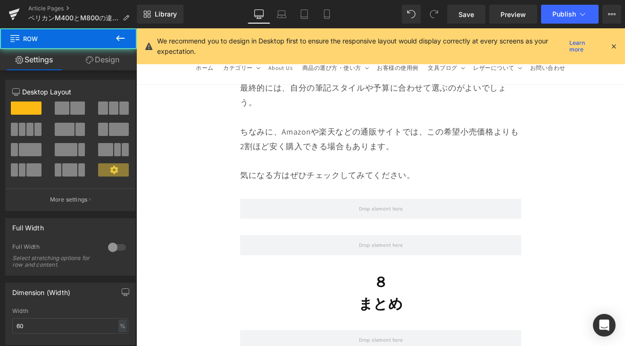
click at [117, 39] on icon at bounding box center [120, 38] width 8 height 6
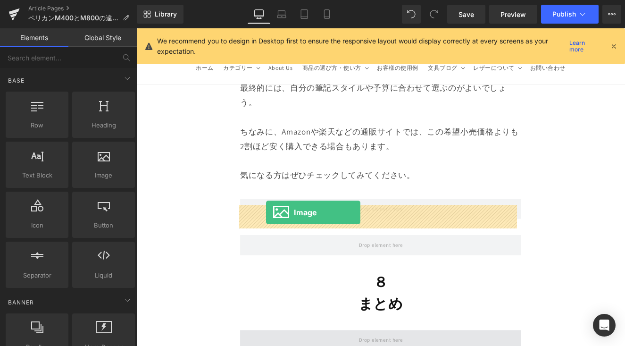
drag, startPoint x: 264, startPoint y: 216, endPoint x: 288, endPoint y: 243, distance: 36.1
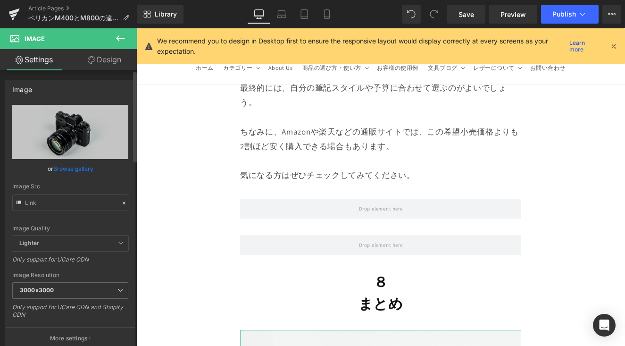
click at [83, 163] on link "Browse gallery" at bounding box center [73, 168] width 40 height 17
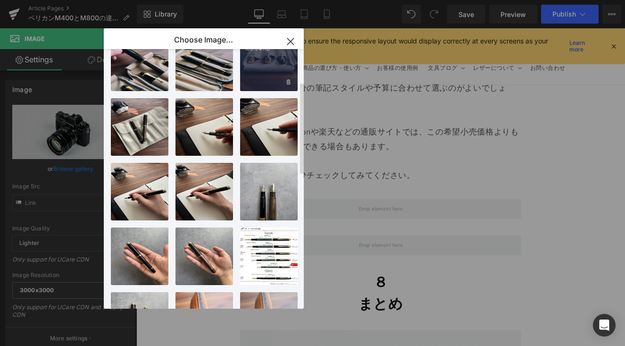
scroll to position [84, 0]
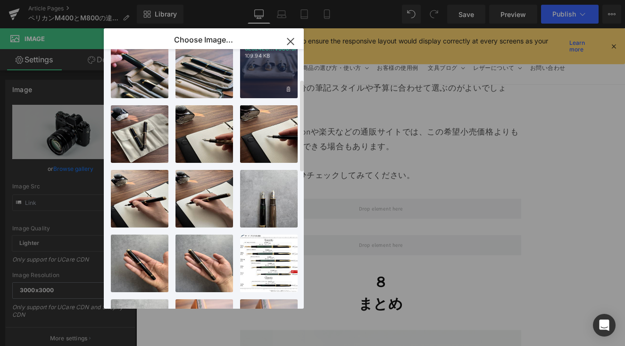
click at [270, 77] on div "0E824EC...VSCO.JPG 109.94 KB" at bounding box center [269, 70] width 58 height 58
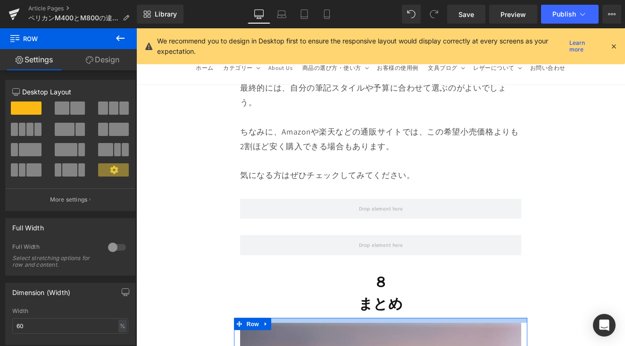
drag, startPoint x: 383, startPoint y: 217, endPoint x: 385, endPoint y: 213, distance: 4.9
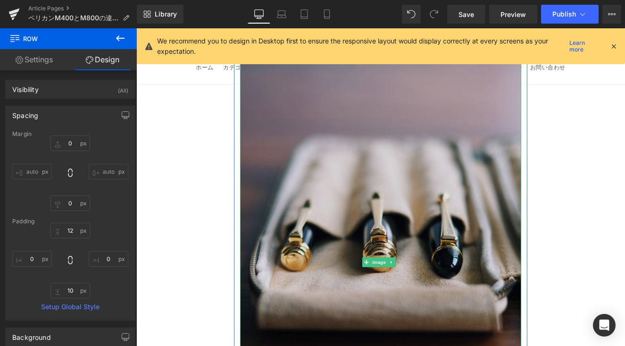
scroll to position [13765, 0]
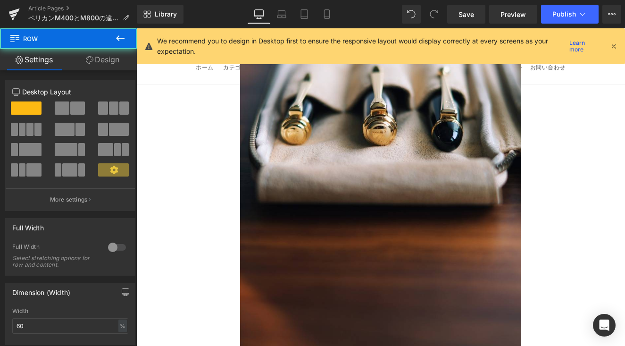
click at [118, 44] on button at bounding box center [120, 38] width 33 height 21
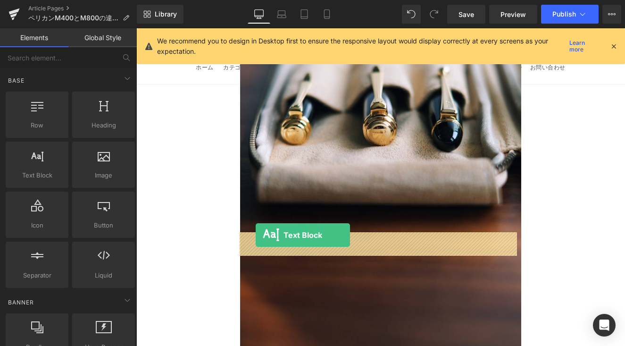
drag, startPoint x: 187, startPoint y: 205, endPoint x: 275, endPoint y: 269, distance: 109.3
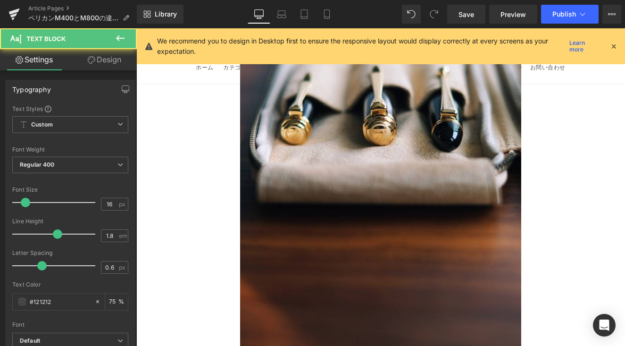
drag, startPoint x: 475, startPoint y: 321, endPoint x: 247, endPoint y: 278, distance: 231.8
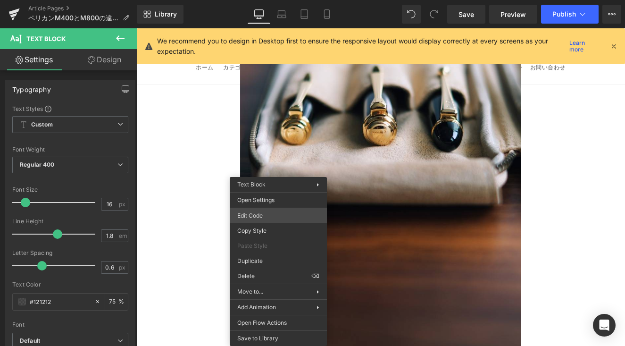
click at [272, 0] on div "Text Block You are previewing how the will restyle your page. You can not edit …" at bounding box center [312, 0] width 625 height 0
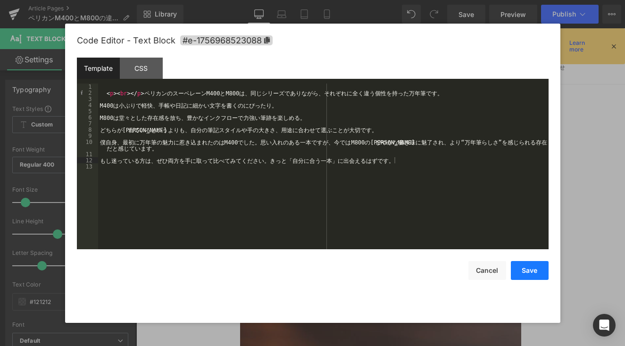
click at [475, 273] on button "Save" at bounding box center [530, 270] width 38 height 19
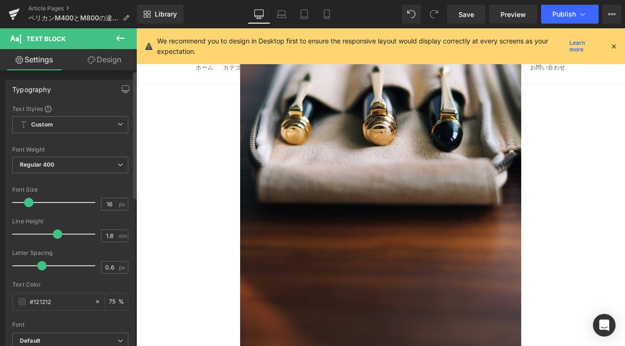
click at [24, 202] on span at bounding box center [28, 202] width 9 height 9
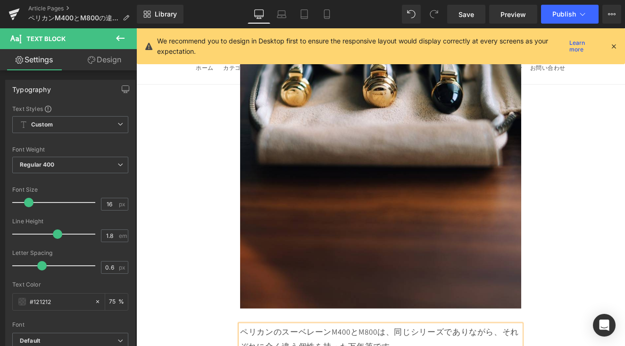
scroll to position [13849, 0]
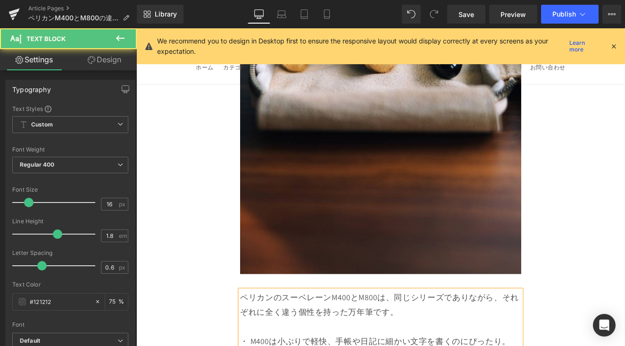
drag, startPoint x: 321, startPoint y: 292, endPoint x: 256, endPoint y: 244, distance: 80.9
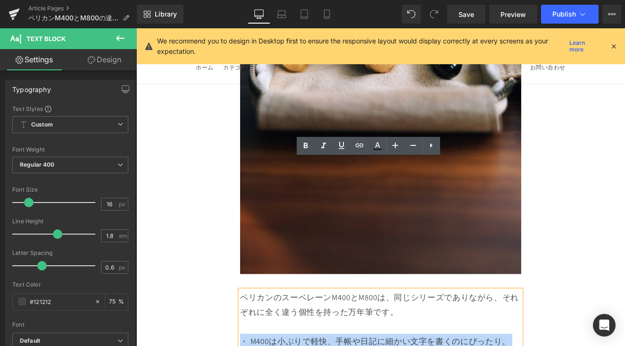
drag, startPoint x: 258, startPoint y: 243, endPoint x: 321, endPoint y: 287, distance: 76.8
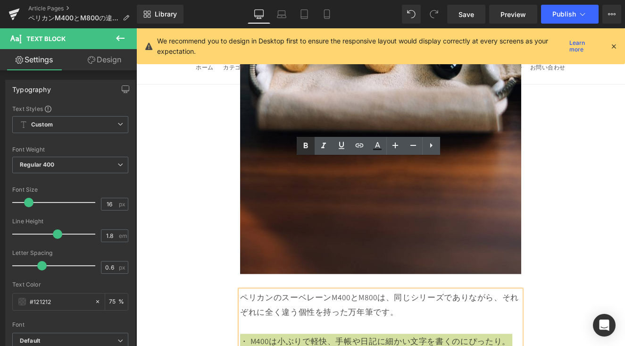
click at [306, 147] on icon at bounding box center [305, 145] width 11 height 11
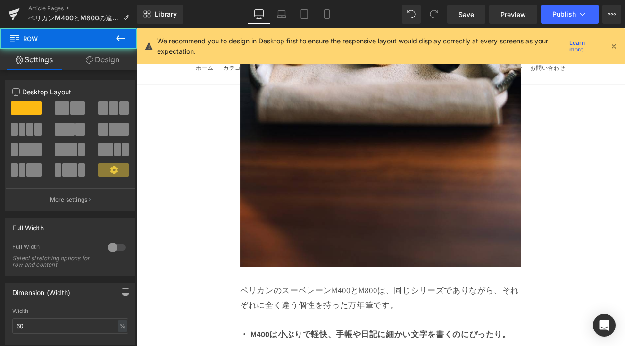
scroll to position [13867, 0]
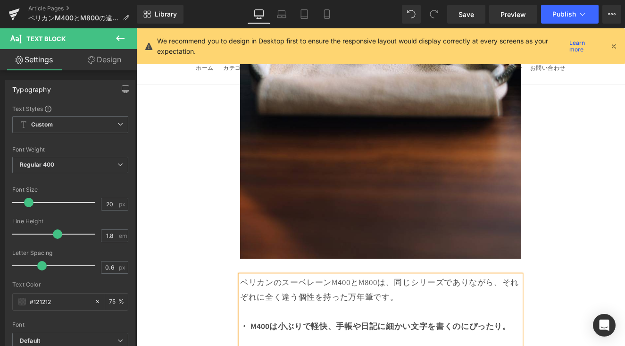
drag, startPoint x: 408, startPoint y: 325, endPoint x: 421, endPoint y: 328, distance: 13.2
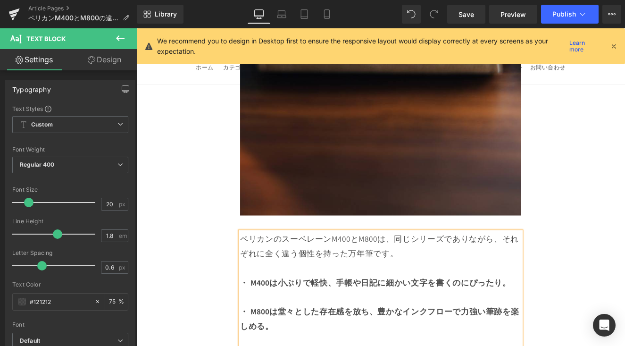
scroll to position [13923, 0]
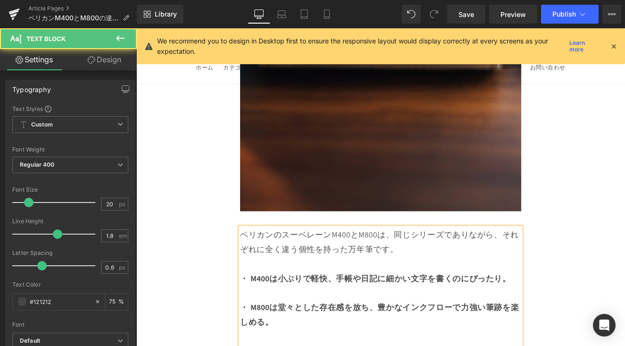
scroll to position [14007, 0]
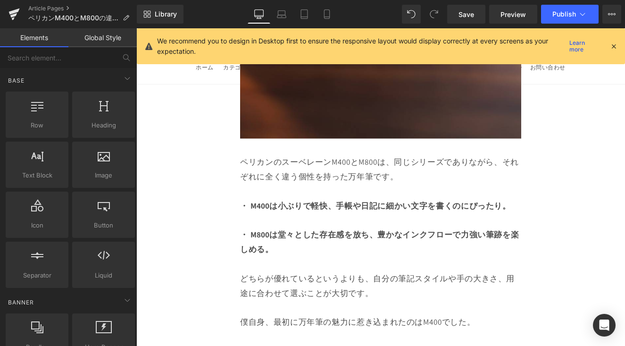
scroll to position [14213, 0]
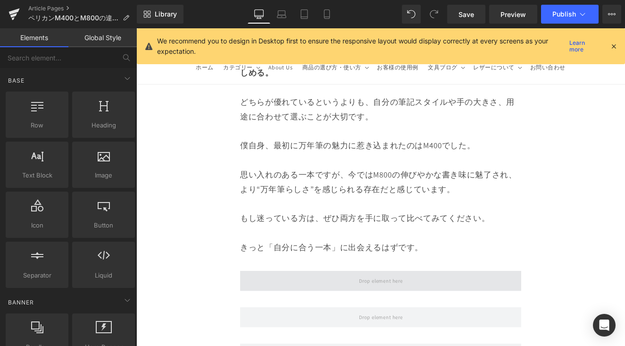
click at [436, 311] on span at bounding box center [421, 323] width 328 height 24
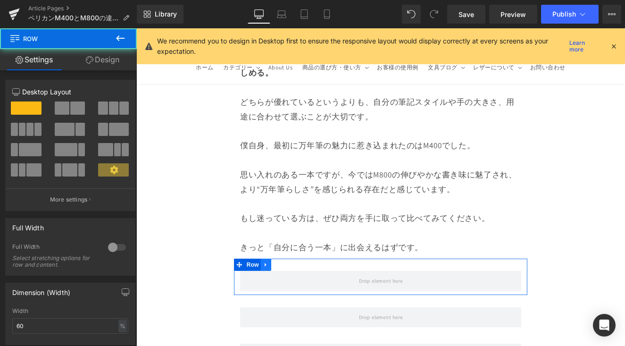
click at [288, 297] on link at bounding box center [287, 304] width 12 height 14
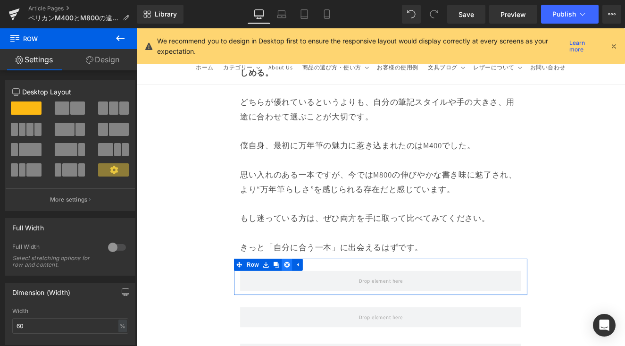
click at [309, 300] on icon at bounding box center [312, 303] width 7 height 7
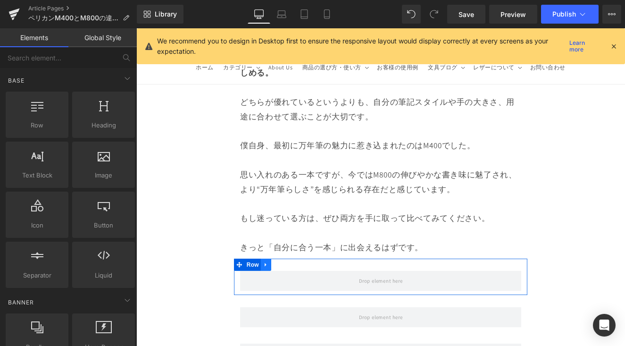
click at [287, 300] on icon at bounding box center [287, 303] width 7 height 7
click at [314, 297] on link at bounding box center [312, 304] width 12 height 14
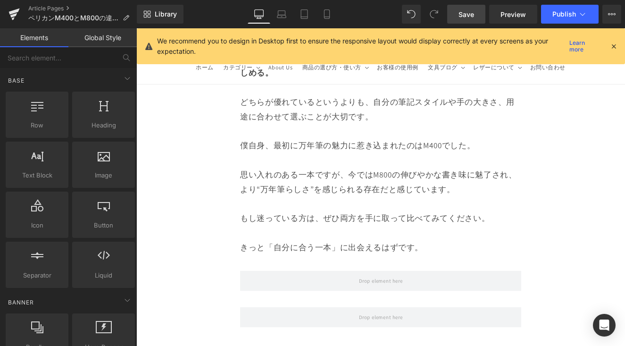
click at [472, 17] on span "Save" at bounding box center [466, 14] width 16 height 10
click at [475, 19] on button "Publish" at bounding box center [570, 14] width 58 height 19
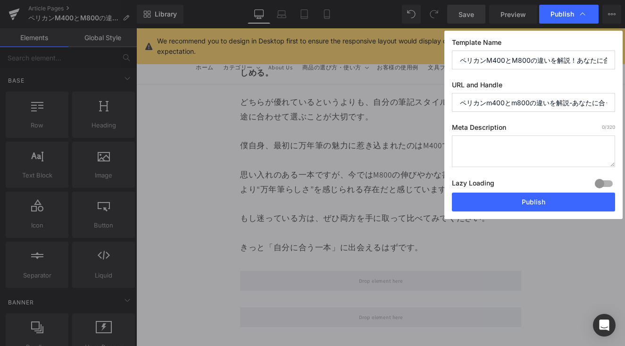
scroll to position [0, 38]
drag, startPoint x: 459, startPoint y: 105, endPoint x: 613, endPoint y: 107, distance: 153.7
click at [475, 107] on input "ペリカンm400とm800の違いを解説-あなたに合うのはどっち" at bounding box center [533, 102] width 163 height 19
paste input "pelikan-m400-m800-difference"
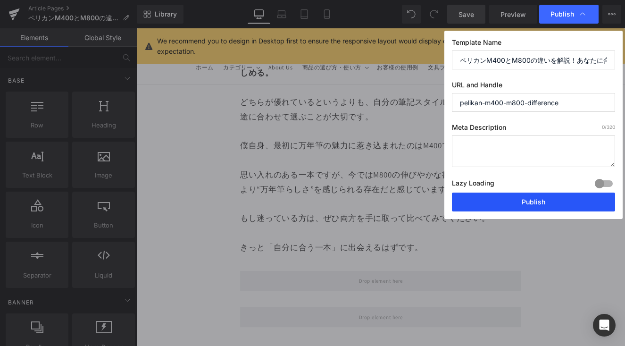
type input "pelikan-m400-m800-difference"
click at [475, 200] on button "Publish" at bounding box center [533, 201] width 163 height 19
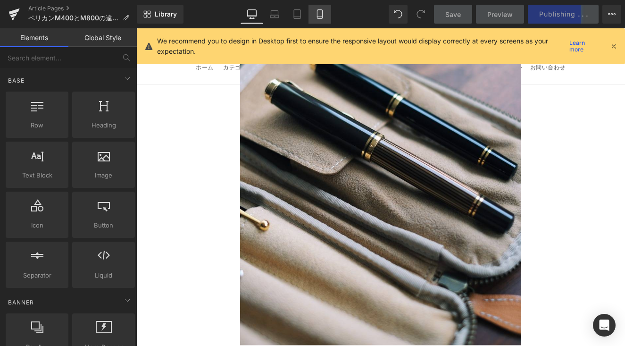
click at [321, 14] on icon at bounding box center [319, 13] width 9 height 9
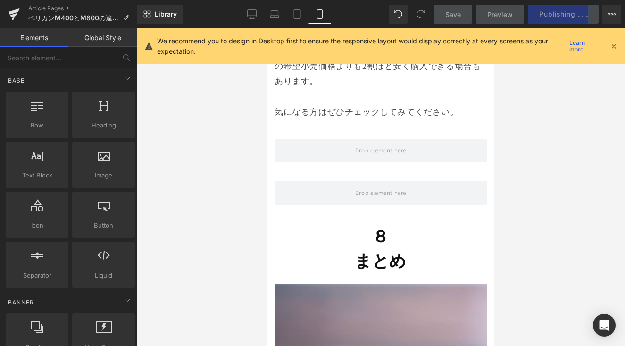
scroll to position [10722, 0]
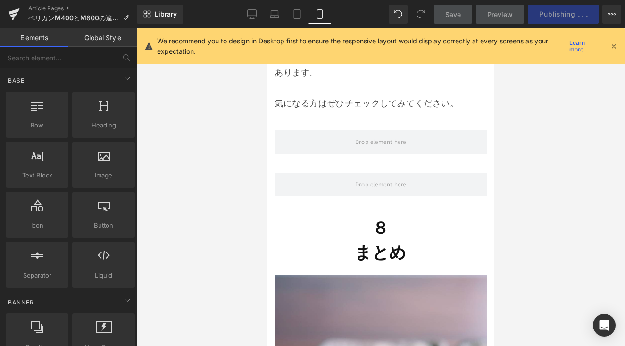
click at [370, 241] on strong "まとめ" at bounding box center [381, 252] width 52 height 22
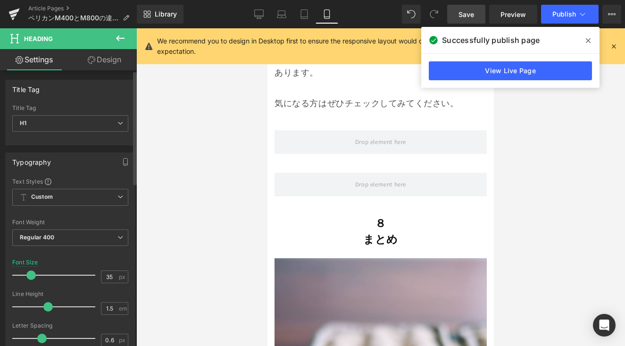
drag, startPoint x: 38, startPoint y: 271, endPoint x: 28, endPoint y: 279, distance: 12.4
click at [28, 279] on span at bounding box center [30, 274] width 9 height 9
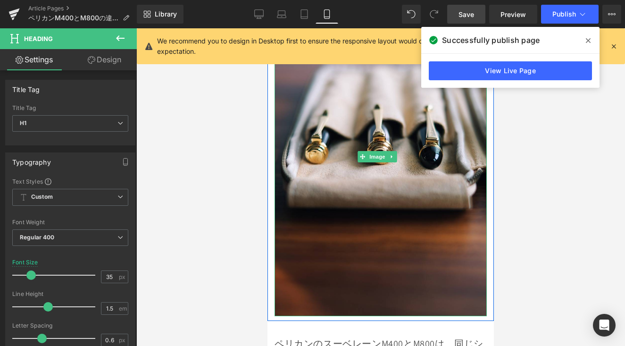
scroll to position [11104, 0]
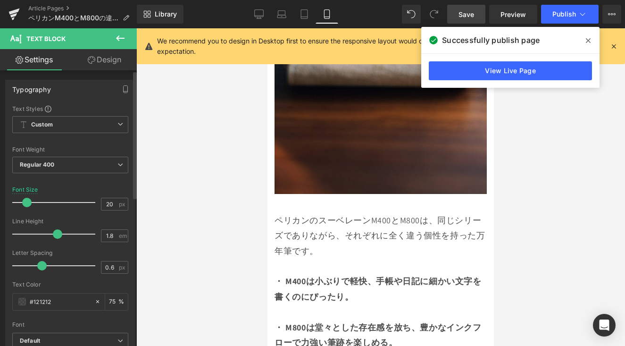
click at [26, 205] on span at bounding box center [26, 202] width 9 height 9
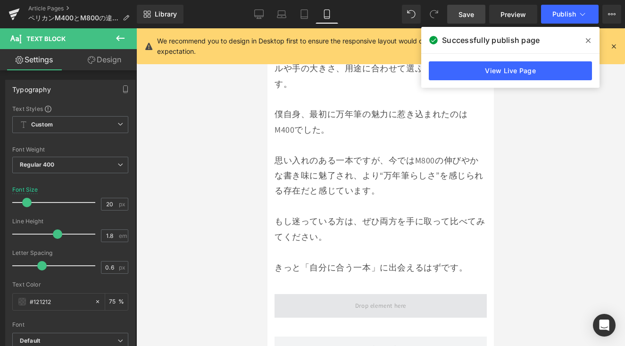
scroll to position [11463, 0]
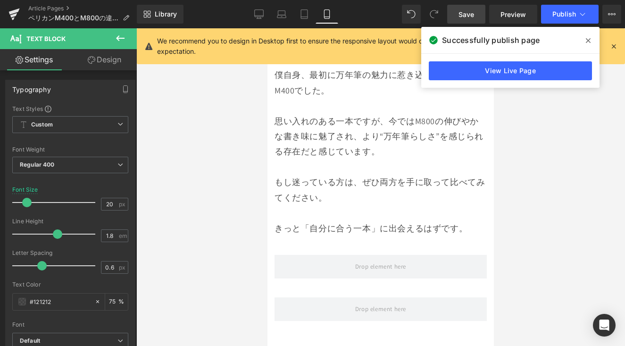
click at [469, 5] on link "Save" at bounding box center [466, 14] width 38 height 19
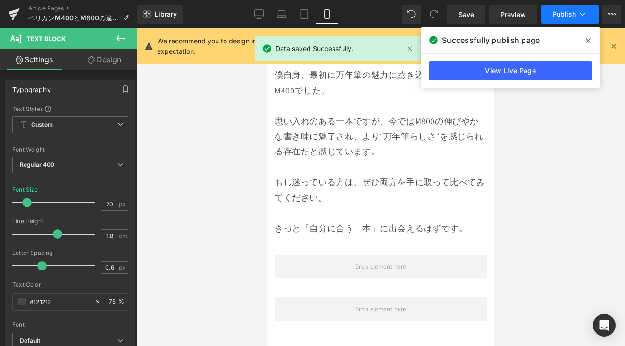
click at [475, 18] on button "Publish" at bounding box center [570, 14] width 58 height 19
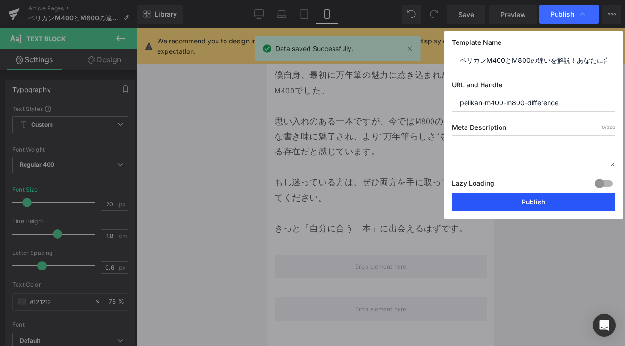
click at [475, 199] on button "Publish" at bounding box center [533, 201] width 163 height 19
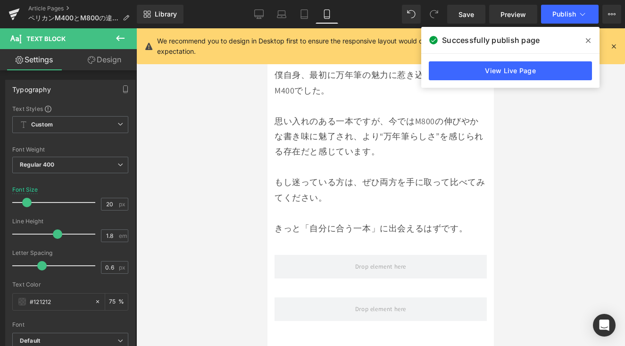
click at [475, 45] on span at bounding box center [587, 40] width 15 height 15
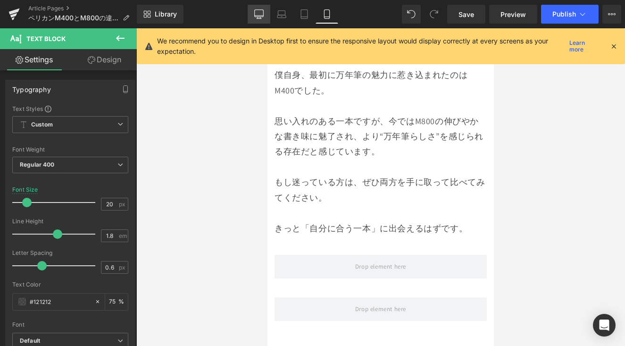
click at [255, 18] on icon at bounding box center [258, 13] width 9 height 9
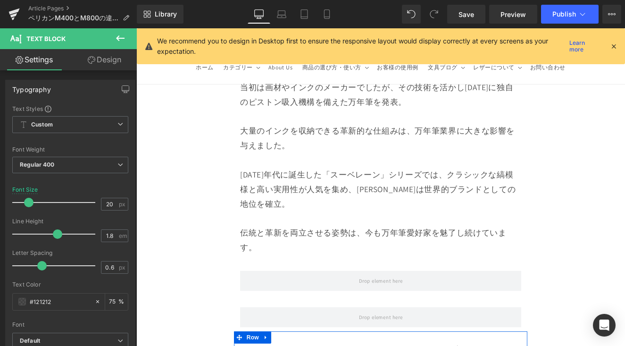
scroll to position [885, 0]
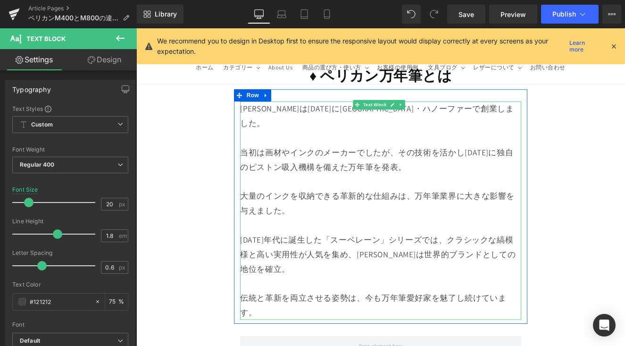
click at [309, 334] on p "伝統と革新を両立させる姿勢は、今も万年筆愛好家を魅了し続けています。" at bounding box center [421, 351] width 328 height 34
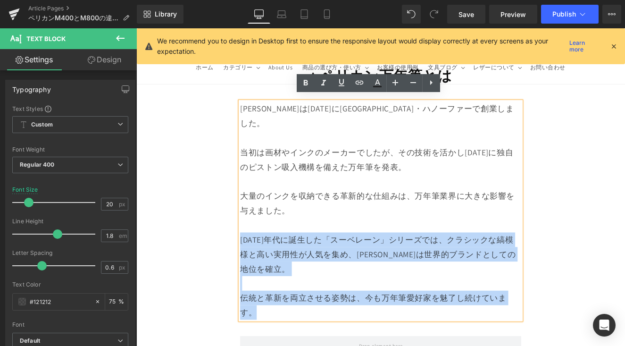
drag, startPoint x: 300, startPoint y: 332, endPoint x: 252, endPoint y: 256, distance: 90.3
click at [252, 256] on div "ペリカンは1838年にドイツ・ハノーファーで創業しました。 当初は画材やインクのメーカーでしたが、その技術を活かし1929年に独自のピストン吸入機構を備えた万…" at bounding box center [421, 241] width 342 height 255
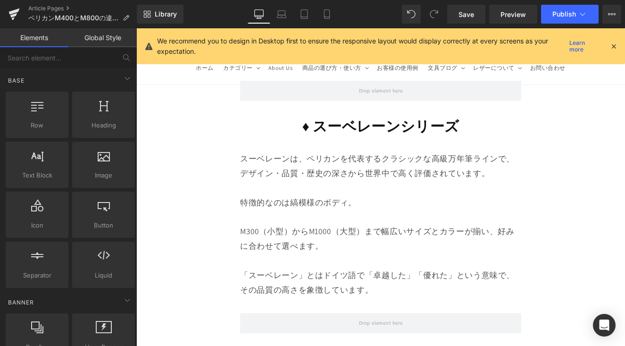
scroll to position [1185, 0]
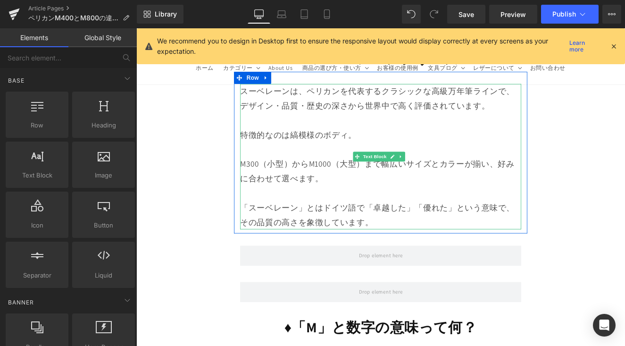
click at [339, 229] on p "「スーベレーン」とはドイツ語で「卓越した」「優れた」という意味で、その品質の高さを象徴しています。" at bounding box center [421, 246] width 328 height 34
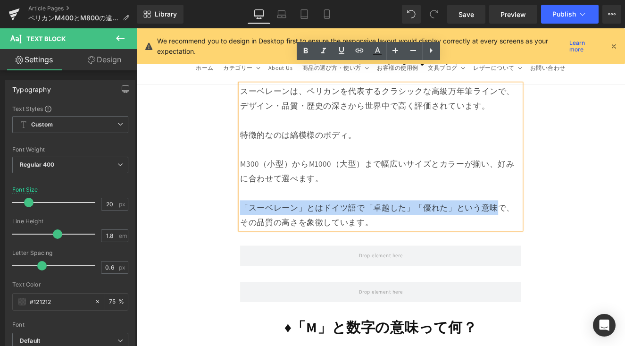
drag, startPoint x: 258, startPoint y: 213, endPoint x: 553, endPoint y: 221, distance: 295.3
click at [475, 229] on p "「スーベレーン」とはドイツ語で「卓越した」「優れた」という意味で、その品質の高さを象徴しています。" at bounding box center [421, 246] width 328 height 34
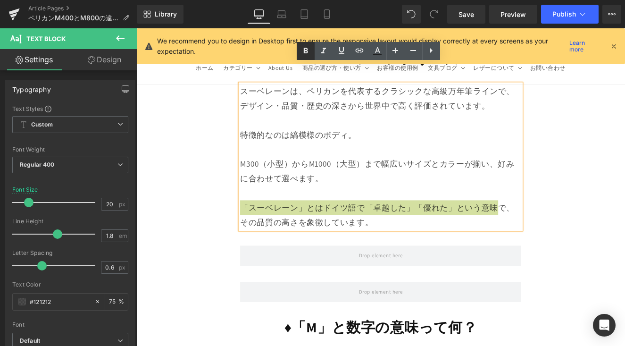
click at [302, 51] on icon at bounding box center [305, 50] width 11 height 11
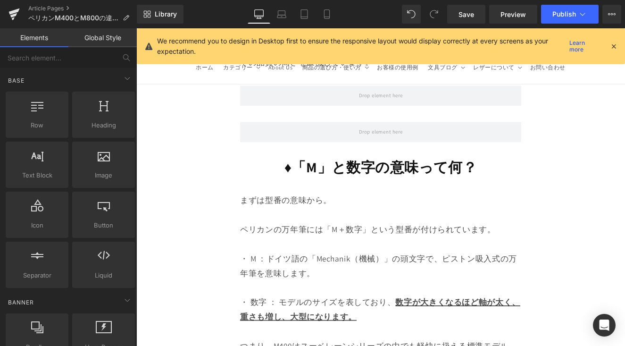
scroll to position [1384, 0]
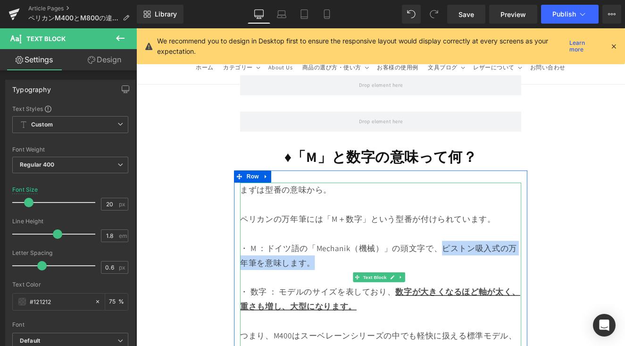
drag, startPoint x: 484, startPoint y: 263, endPoint x: 354, endPoint y: 281, distance: 131.5
click at [354, 281] on div "・ M ：ドイツ語の「Mechanik（機械）」の頭文字で、ピストン吸入式の万年筆を意味します。" at bounding box center [421, 293] width 328 height 34
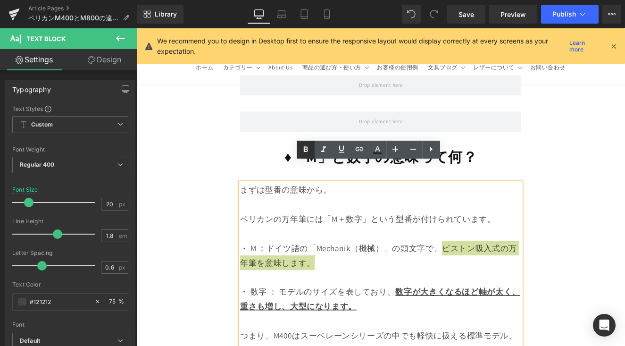
click at [305, 152] on icon at bounding box center [305, 149] width 11 height 11
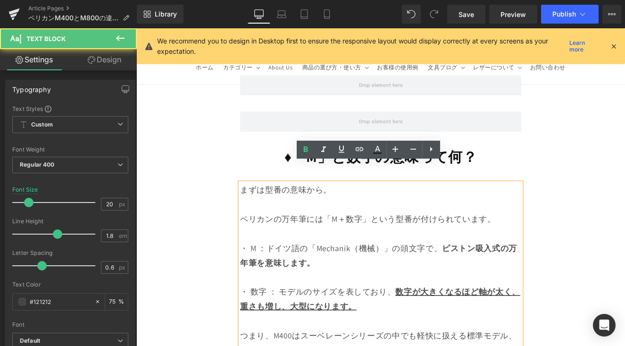
click at [462, 310] on div at bounding box center [421, 318] width 328 height 17
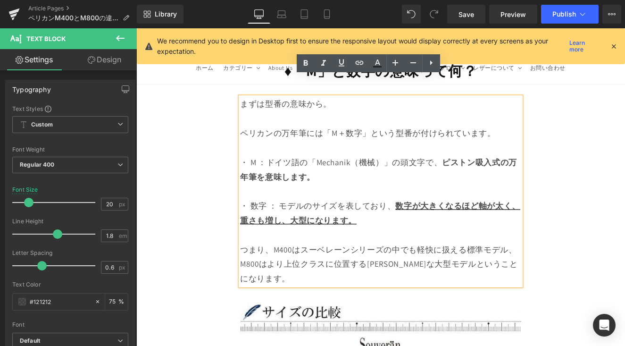
scroll to position [1486, 0]
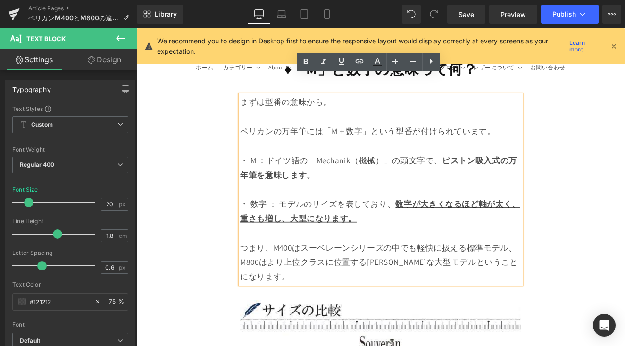
click at [458, 296] on div "つまり、M400はスーベレーンシリーズの中でも軽快に扱える標準モデル、M800はより上位クラスに位置する[PERSON_NAME]な大型モデルということになり…" at bounding box center [421, 301] width 328 height 51
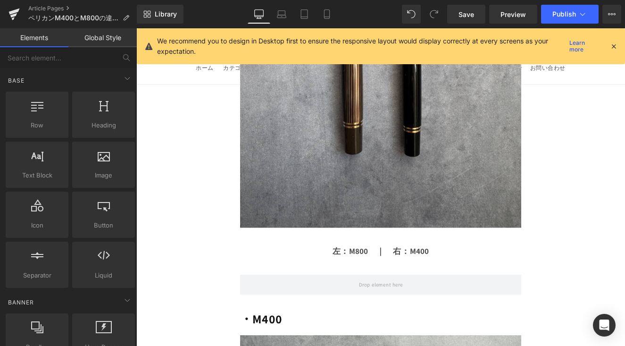
scroll to position [2900, 0]
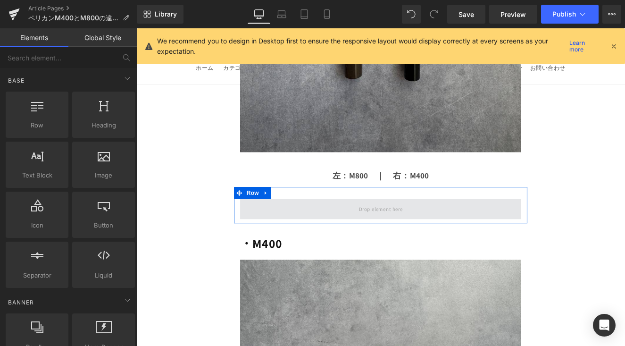
click at [431, 231] on span at bounding box center [422, 239] width 58 height 16
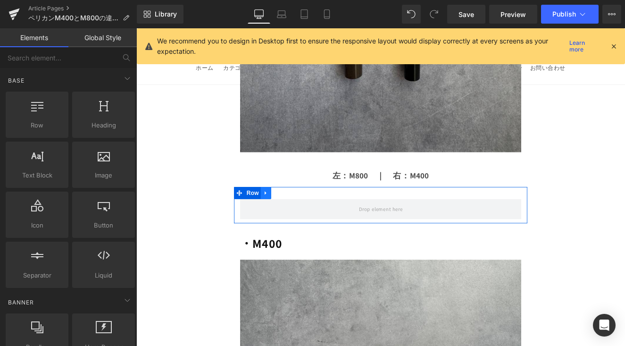
click at [291, 213] on link at bounding box center [287, 220] width 12 height 14
click at [310, 217] on icon at bounding box center [312, 220] width 7 height 7
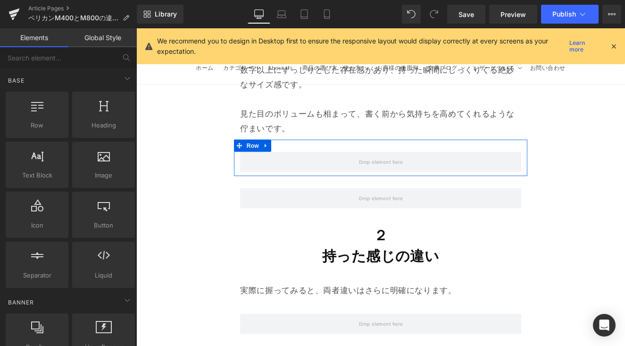
scroll to position [4294, 0]
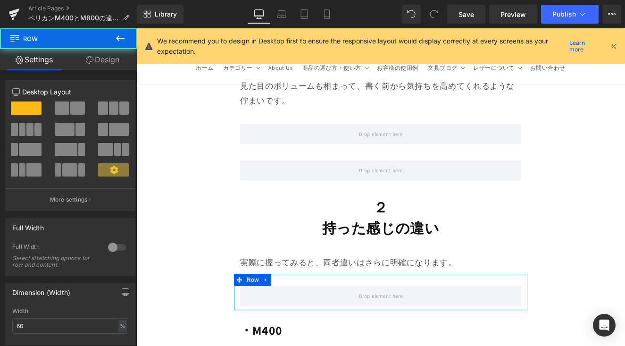
click at [342, 329] on span at bounding box center [421, 341] width 328 height 24
click at [291, 314] on link at bounding box center [287, 321] width 12 height 14
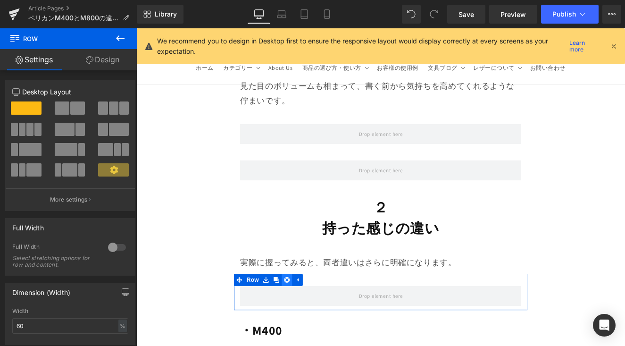
click at [309, 318] on icon at bounding box center [312, 321] width 7 height 7
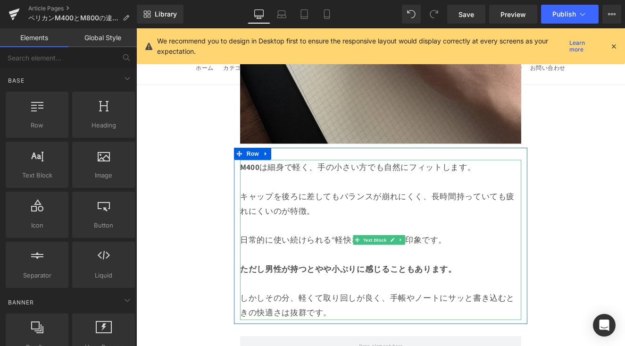
scroll to position [4929, 0]
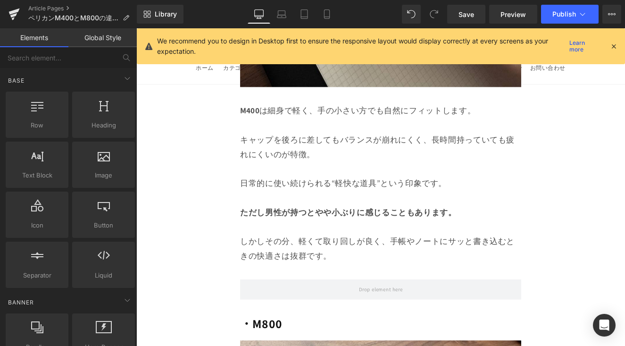
scroll to position [4816, 0]
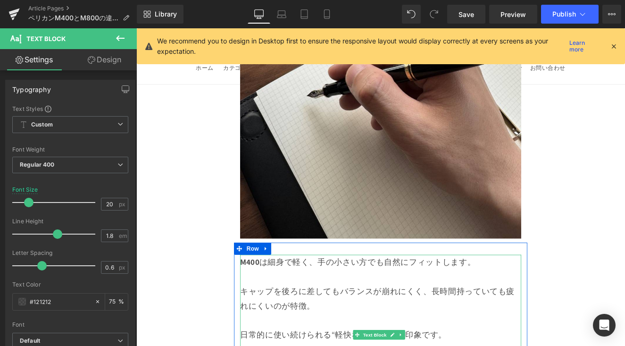
drag, startPoint x: 292, startPoint y: 231, endPoint x: 528, endPoint y: 235, distance: 236.2
click at [475, 292] on p "M400 は細身で軽く、手の小さい方でも自然にフィットします。" at bounding box center [421, 300] width 328 height 17
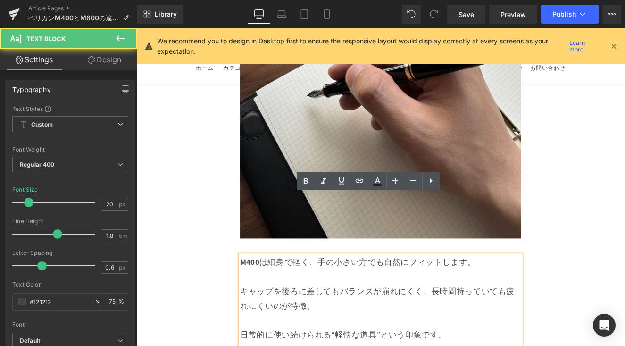
drag, startPoint x: 281, startPoint y: 230, endPoint x: 533, endPoint y: 231, distance: 251.3
click at [475, 292] on p "M400 は細身で軽く、手の小さい方でも自然にフィットします。" at bounding box center [421, 300] width 328 height 17
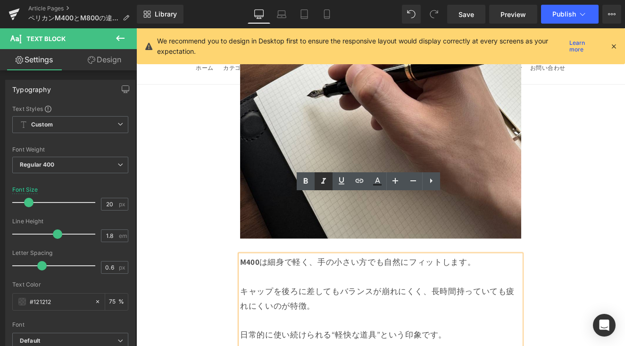
drag, startPoint x: 307, startPoint y: 180, endPoint x: 314, endPoint y: 186, distance: 9.3
click at [307, 180] on icon at bounding box center [305, 180] width 11 height 11
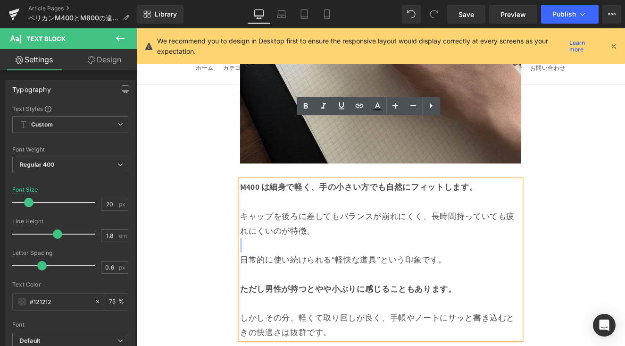
scroll to position [4985, 0]
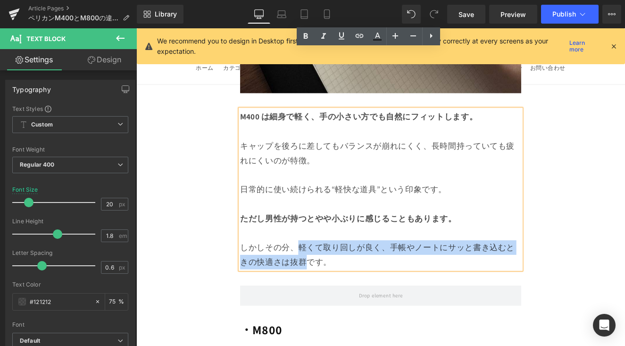
drag, startPoint x: 325, startPoint y: 213, endPoint x: 331, endPoint y: 228, distance: 16.5
click at [331, 276] on p "しかしその分、軽くて取り回しが良く、手帳やノートにサッと書き込むときの快適さは抜群です。" at bounding box center [421, 293] width 328 height 34
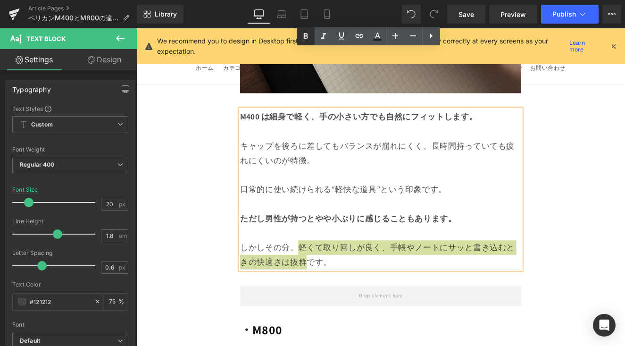
click at [302, 35] on icon at bounding box center [305, 36] width 11 height 11
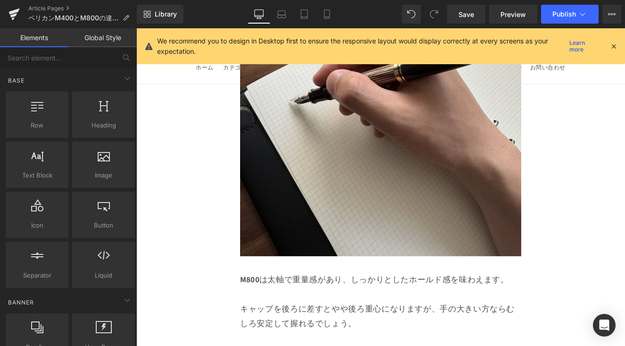
scroll to position [5655, 0]
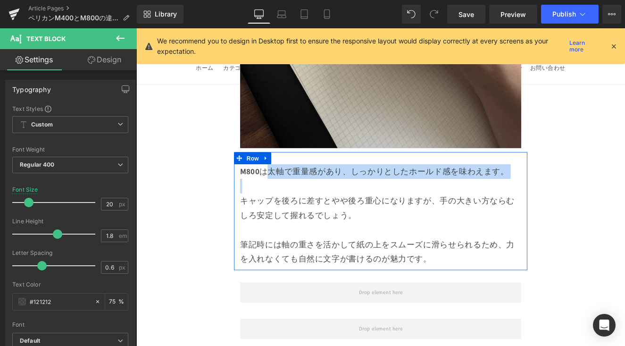
drag, startPoint x: 281, startPoint y: 122, endPoint x: 583, endPoint y: 131, distance: 301.4
click at [475, 187] on div "M800 は太軸で重量感があり、しっかりとしたホールド感を味わえます。 キャップを後ろに差すとやや後ろ重心になりますが、手の大きい方ならむしろ安定して握れるで…" at bounding box center [421, 246] width 342 height 119
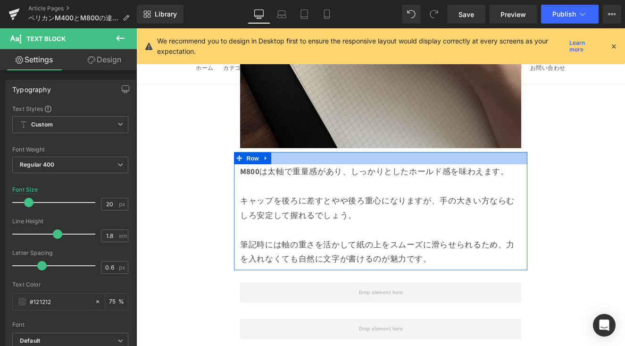
click at [387, 173] on div "M800 は太軸で重量感があり、しっかりとしたホールド感を味わえます。 キャップを後ろに差すとやや後ろ重心になりますが、手の大きい方ならむしろ安定して握れるで…" at bounding box center [421, 242] width 342 height 138
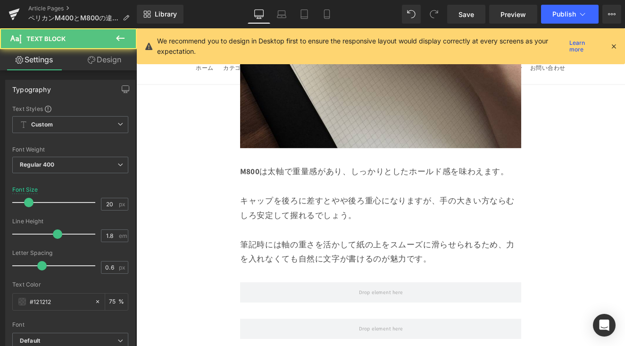
drag, startPoint x: 283, startPoint y: 119, endPoint x: 594, endPoint y: 125, distance: 311.3
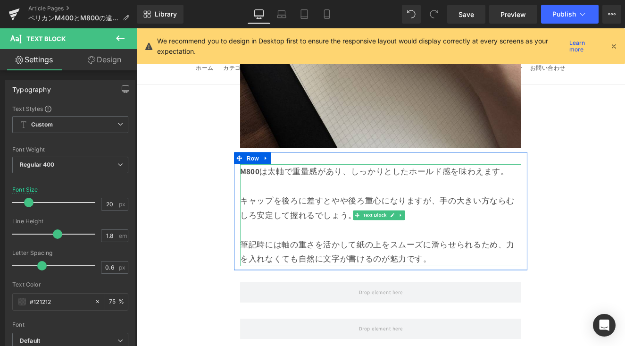
drag, startPoint x: 348, startPoint y: 123, endPoint x: 343, endPoint y: 123, distance: 5.2
click at [348, 187] on p "M800 は太軸で重量感があり、しっかりとしたホールド感を味わえます。" at bounding box center [421, 195] width 328 height 17
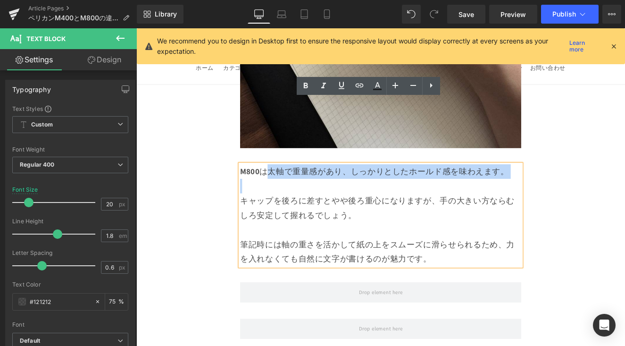
drag, startPoint x: 282, startPoint y: 121, endPoint x: 559, endPoint y: 131, distance: 276.9
click at [475, 187] on div "M800 は太軸で重量感があり、しっかりとしたホールド感を味わえます。 キャップを後ろに差すとやや後ろ重心になりますが、手の大きい方ならむしろ安定して握れるで…" at bounding box center [421, 246] width 328 height 119
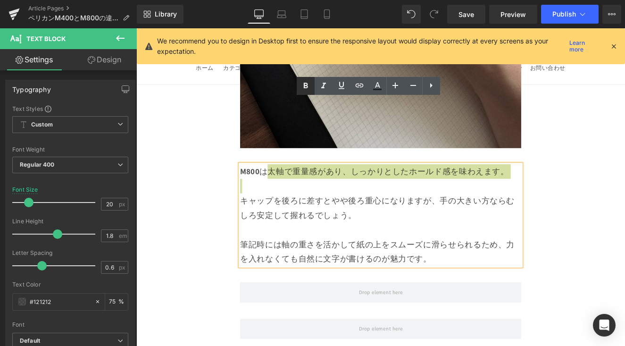
click at [307, 83] on icon at bounding box center [306, 86] width 4 height 6
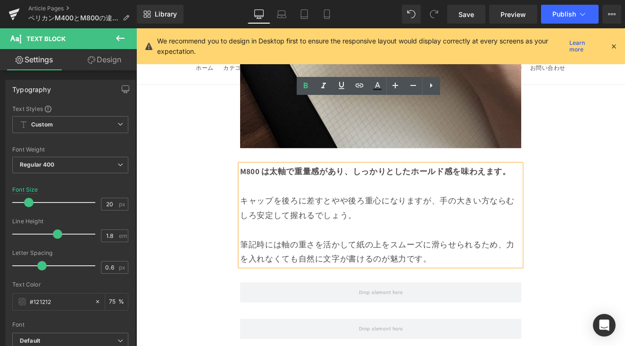
click at [428, 255] on p at bounding box center [421, 263] width 328 height 17
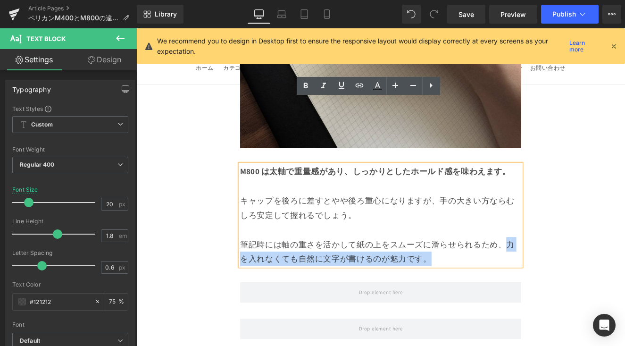
drag, startPoint x: 565, startPoint y: 207, endPoint x: 570, endPoint y: 222, distance: 15.7
click at [475, 272] on p "筆記時には軸の重さを活かして紙の上をスムーズに滑らせられるため、力を入れなくても自然に文字が書けるのが魅力です。" at bounding box center [421, 289] width 328 height 34
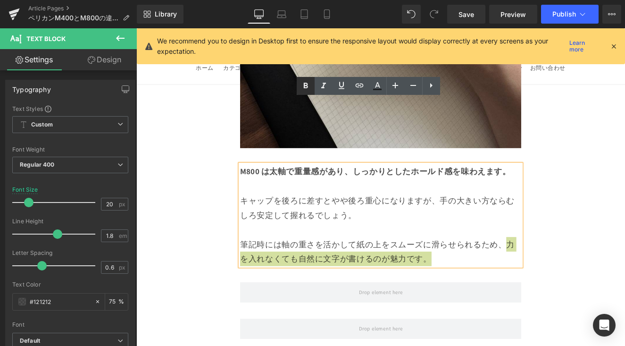
click at [299, 87] on link at bounding box center [306, 86] width 18 height 18
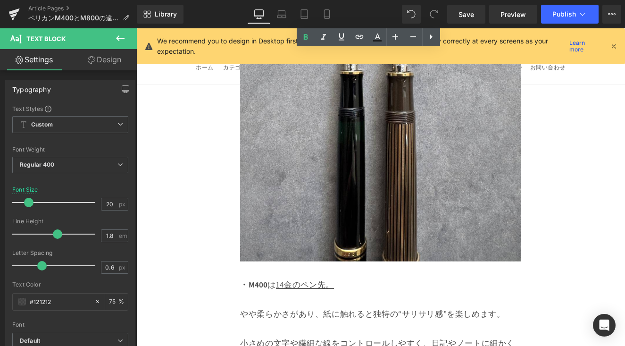
scroll to position [8268, 0]
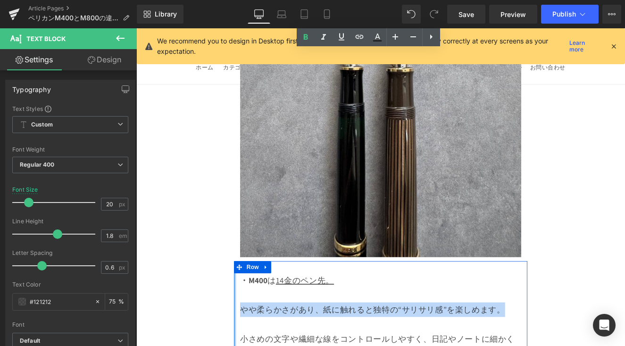
drag, startPoint x: 566, startPoint y: 256, endPoint x: 251, endPoint y: 256, distance: 315.0
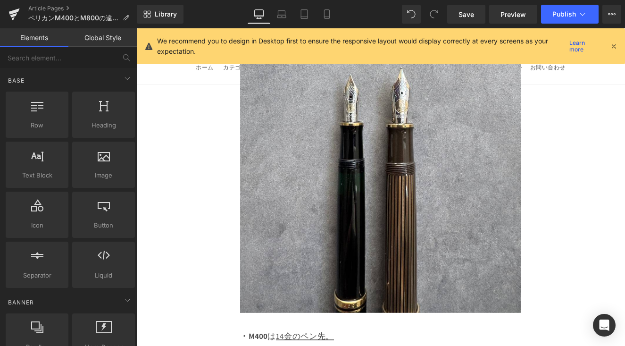
scroll to position [8276, 0]
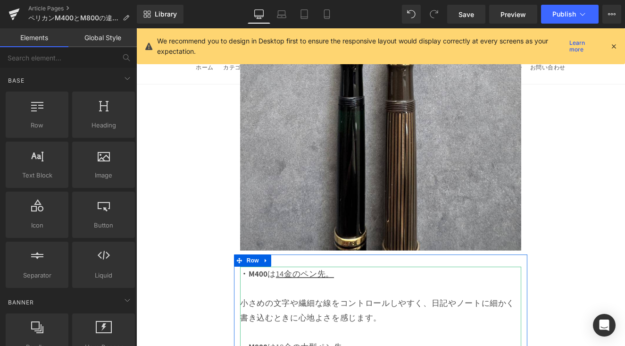
click at [316, 323] on p at bounding box center [421, 331] width 328 height 17
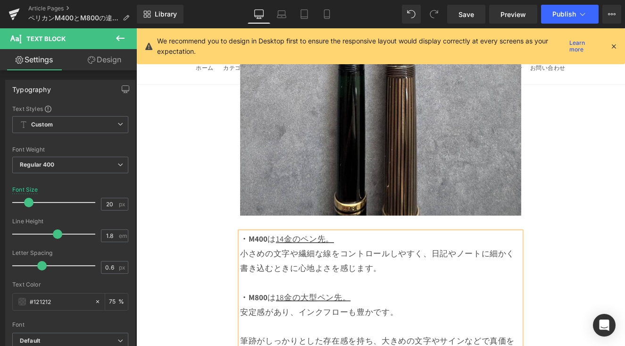
scroll to position [8389, 0]
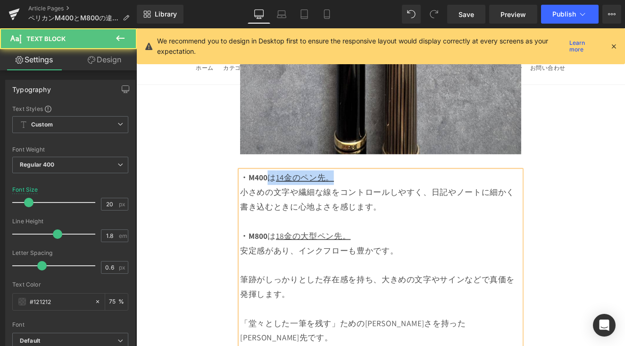
drag, startPoint x: 291, startPoint y: 102, endPoint x: 377, endPoint y: 105, distance: 86.3
click at [377, 194] on p "・M400 は 14金のペン先。" at bounding box center [421, 202] width 328 height 17
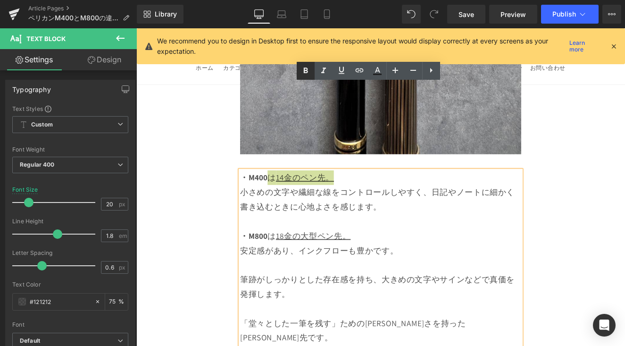
click at [306, 74] on icon at bounding box center [305, 70] width 11 height 11
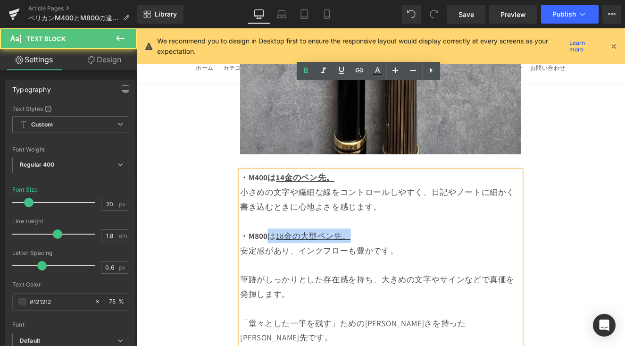
drag, startPoint x: 290, startPoint y: 166, endPoint x: 394, endPoint y: 169, distance: 103.3
click at [394, 262] on p "・M800 は 18金の大型ペン先。" at bounding box center [421, 270] width 328 height 17
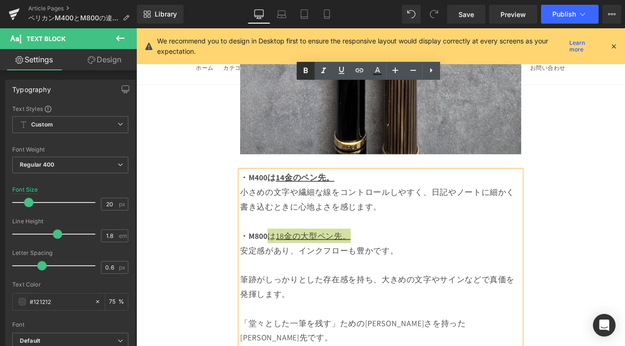
click at [305, 75] on icon at bounding box center [305, 70] width 11 height 11
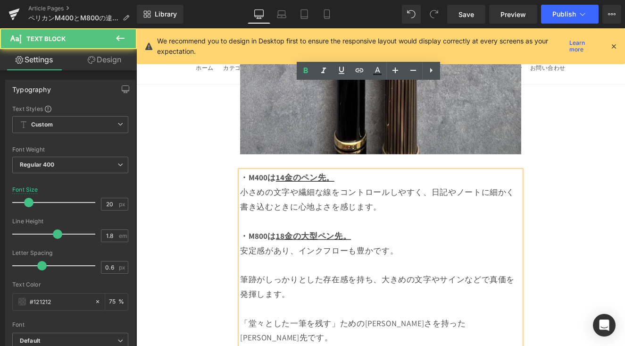
click at [432, 262] on p "・M800 は 18金の大型ペン先。" at bounding box center [421, 270] width 328 height 17
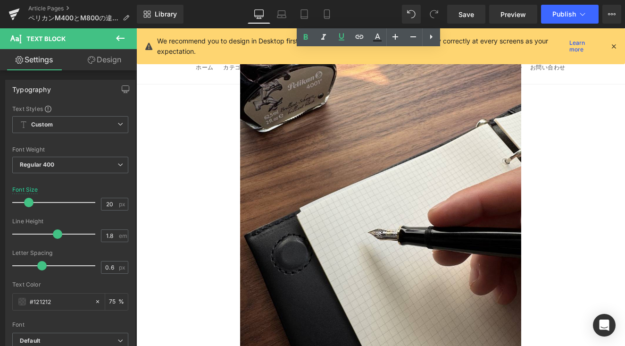
scroll to position [9295, 0]
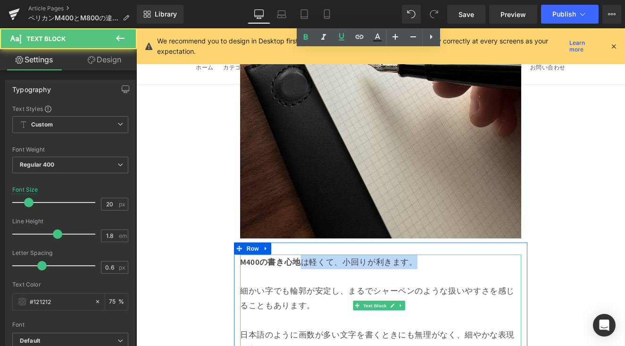
drag, startPoint x: 328, startPoint y: 178, endPoint x: 468, endPoint y: 180, distance: 139.6
click at [468, 292] on p "M400の書き心地 は軽くて、小回りが利きます。" at bounding box center [421, 300] width 328 height 17
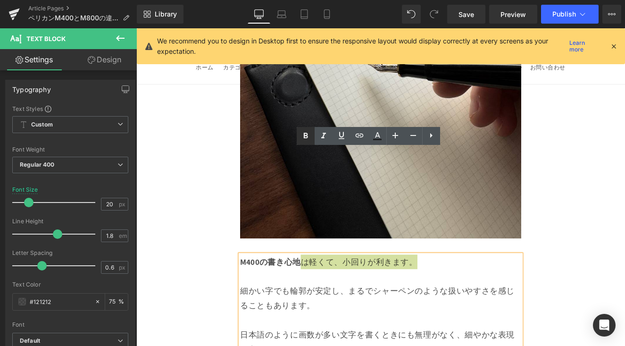
click at [306, 136] on icon at bounding box center [305, 135] width 11 height 11
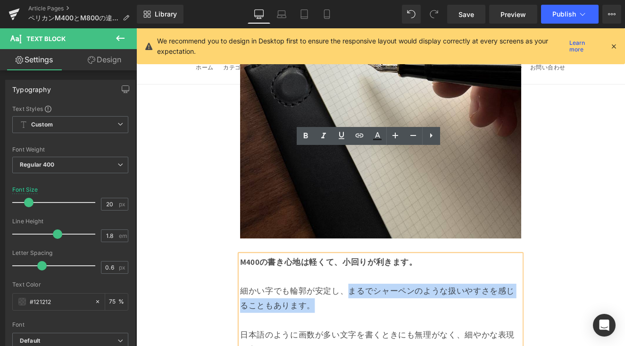
drag, startPoint x: 384, startPoint y: 213, endPoint x: 396, endPoint y: 224, distance: 16.7
click at [396, 326] on p "細かい字でも輪郭が安定し、まるでシャーペンのような扱いやすさを感じることもあります。" at bounding box center [421, 343] width 328 height 34
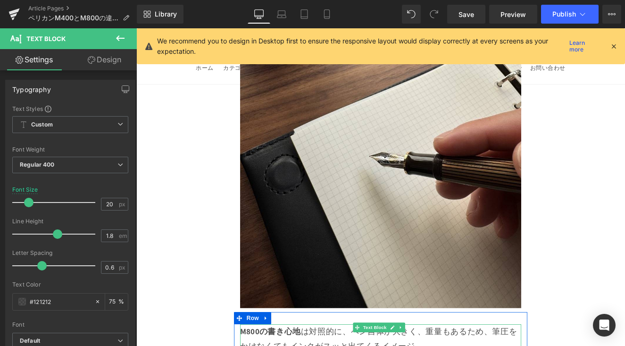
scroll to position [9864, 0]
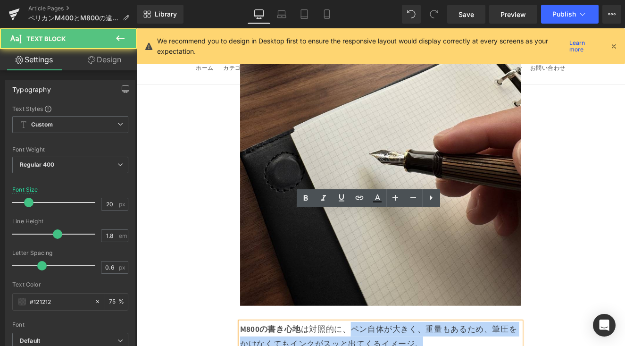
drag, startPoint x: 393, startPoint y: 251, endPoint x: 478, endPoint y: 268, distance: 86.6
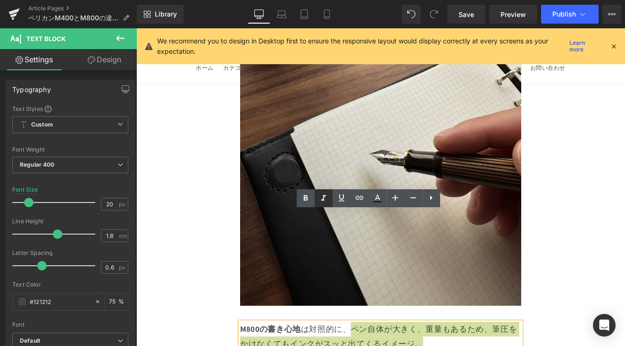
drag, startPoint x: 307, startPoint y: 197, endPoint x: 318, endPoint y: 204, distance: 12.7
click at [307, 197] on icon at bounding box center [305, 197] width 11 height 11
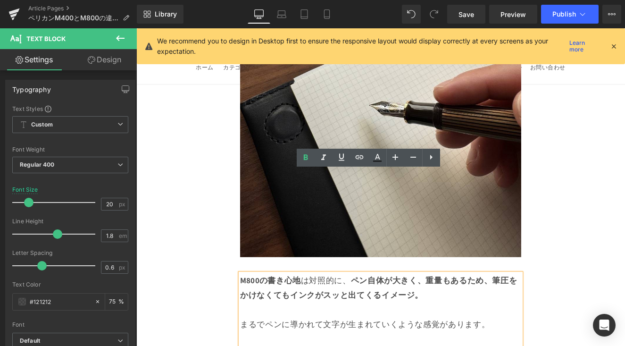
scroll to position [9926, 0]
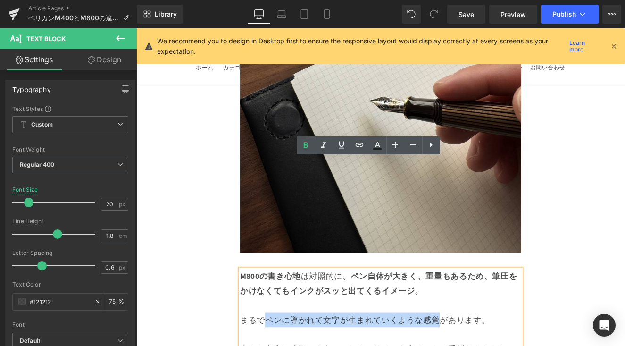
drag, startPoint x: 288, startPoint y: 239, endPoint x: 489, endPoint y: 245, distance: 201.0
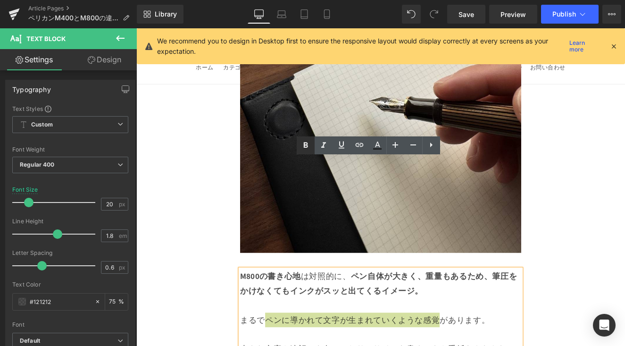
click at [303, 142] on icon at bounding box center [305, 145] width 11 height 11
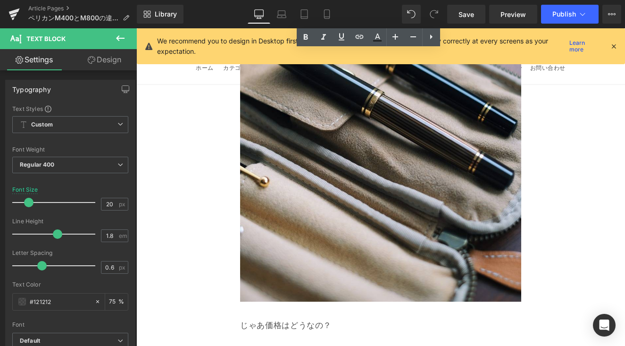
scroll to position [12584, 0]
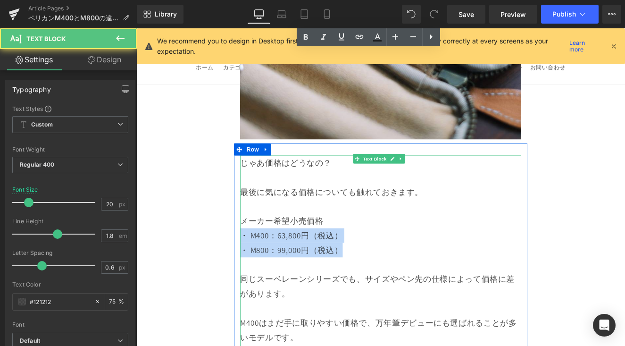
drag, startPoint x: 288, startPoint y: 129, endPoint x: 257, endPoint y: 124, distance: 31.5
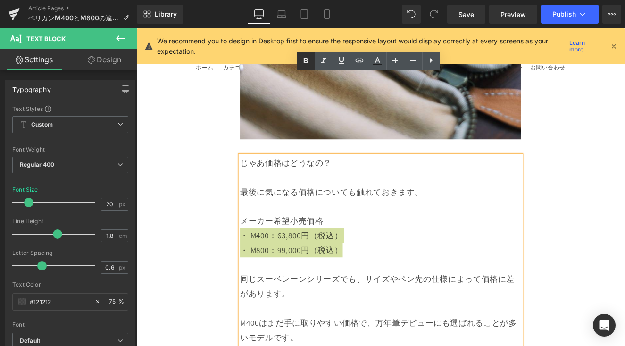
click at [308, 59] on icon at bounding box center [305, 60] width 11 height 11
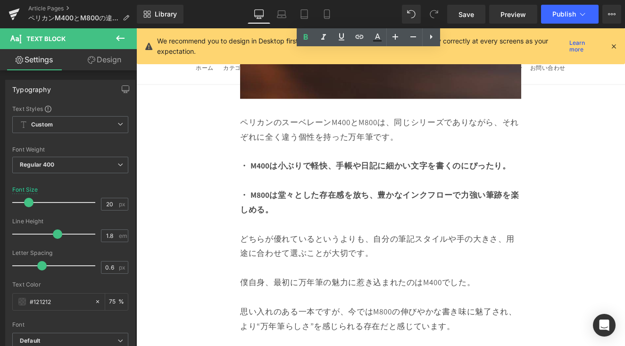
scroll to position [13789, 0]
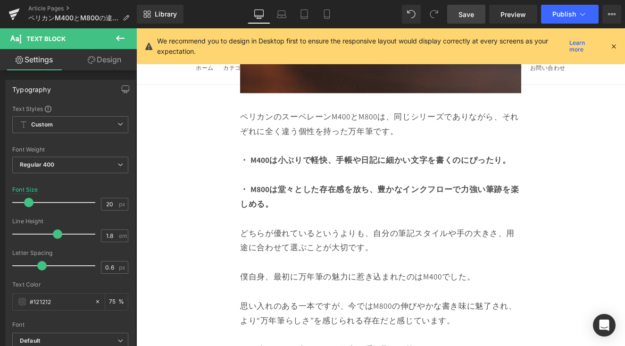
click at [451, 17] on link "Save" at bounding box center [466, 14] width 38 height 19
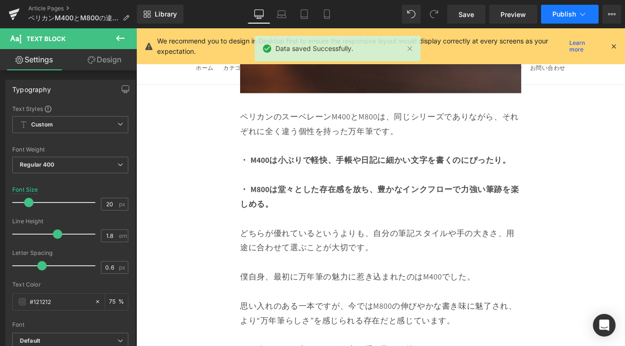
click at [475, 21] on button "Publish" at bounding box center [570, 14] width 58 height 19
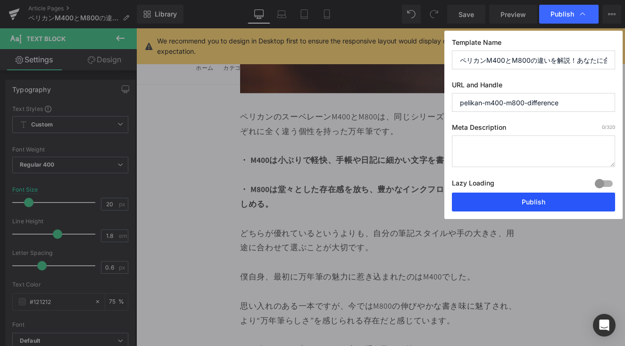
click at [475, 198] on button "Publish" at bounding box center [533, 201] width 163 height 19
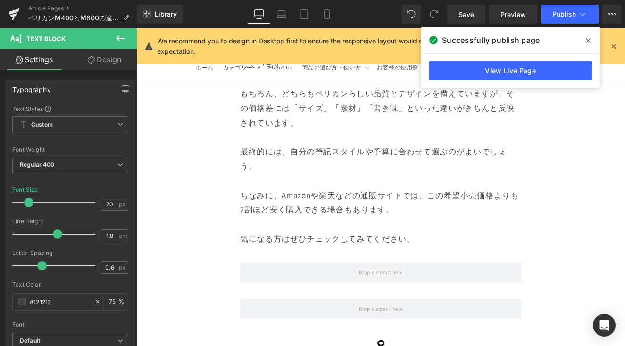
scroll to position [12836, 0]
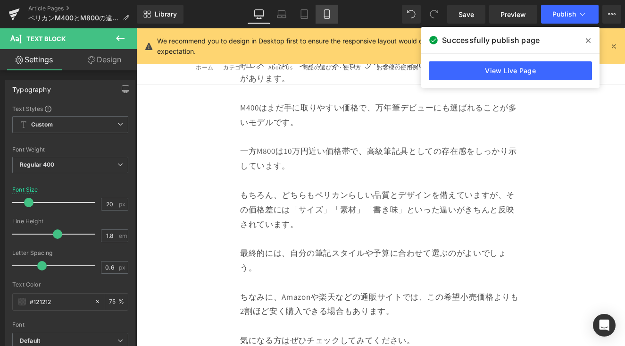
click at [326, 20] on link "Mobile" at bounding box center [326, 14] width 23 height 19
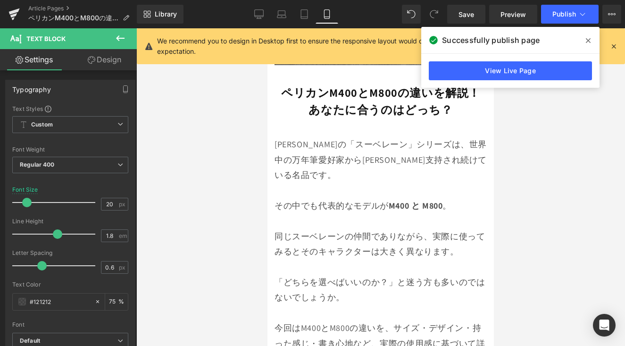
scroll to position [308, 0]
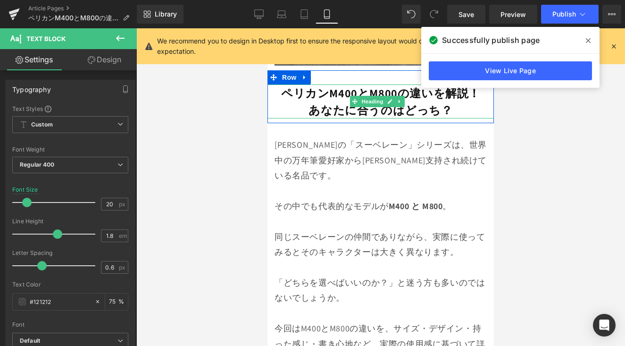
click at [376, 103] on strong "あなたに合うのはどっち？" at bounding box center [380, 109] width 144 height 15
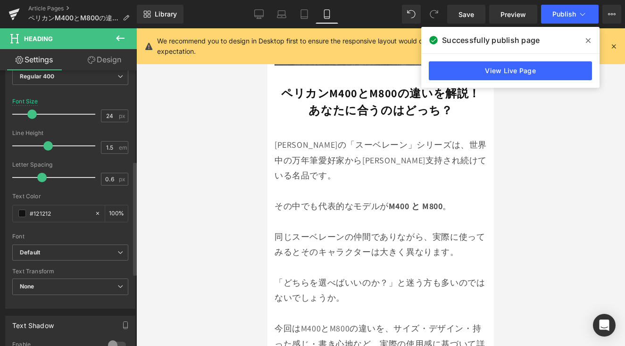
scroll to position [339, 0]
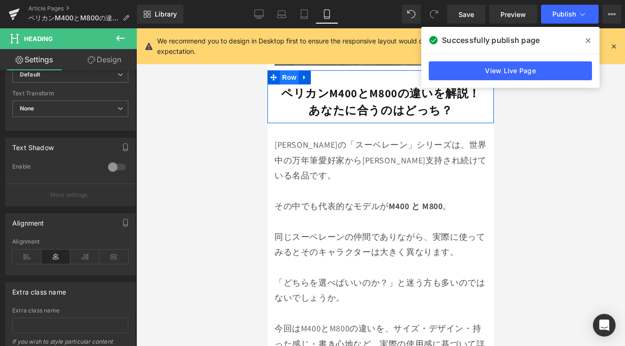
click at [287, 70] on span "Row" at bounding box center [289, 77] width 19 height 14
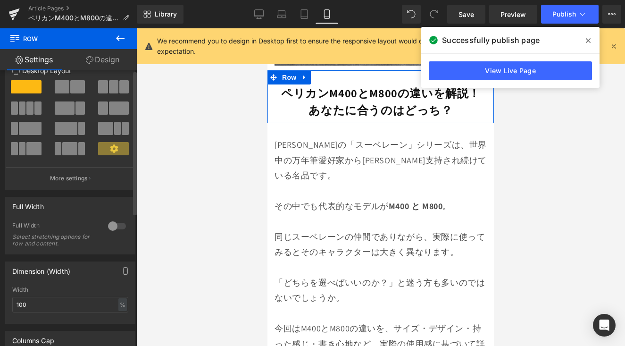
scroll to position [0, 0]
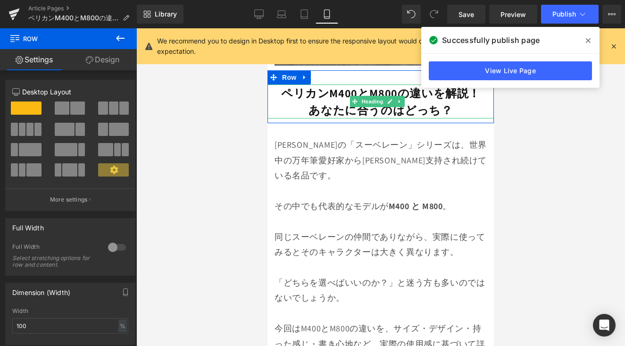
click at [351, 85] on strong "ペリカンM400とM800の違いを解説！" at bounding box center [380, 92] width 199 height 15
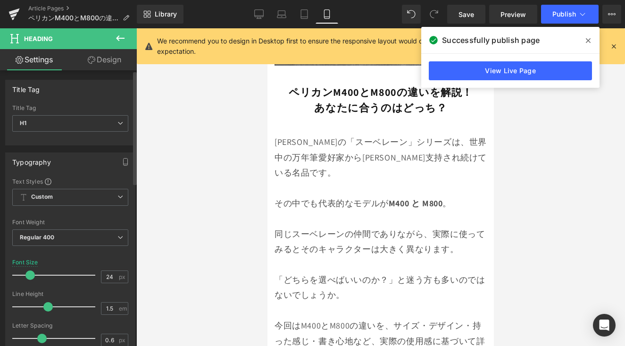
click at [31, 278] on span at bounding box center [29, 274] width 9 height 9
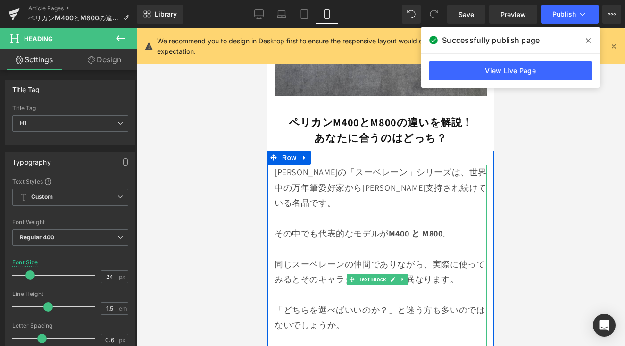
scroll to position [224, 0]
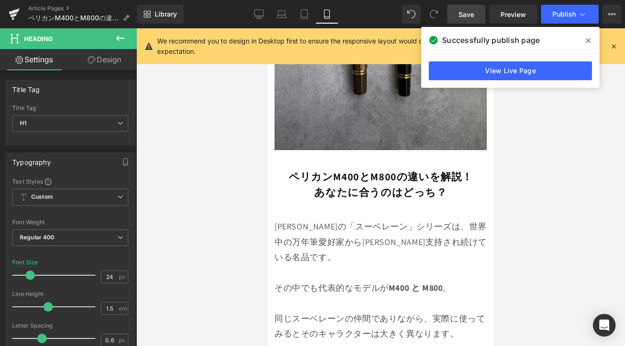
click at [468, 20] on link "Save" at bounding box center [466, 14] width 38 height 19
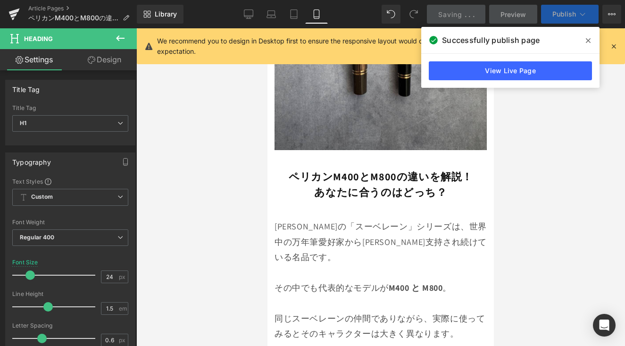
click at [475, 15] on span "Publish" at bounding box center [564, 14] width 24 height 8
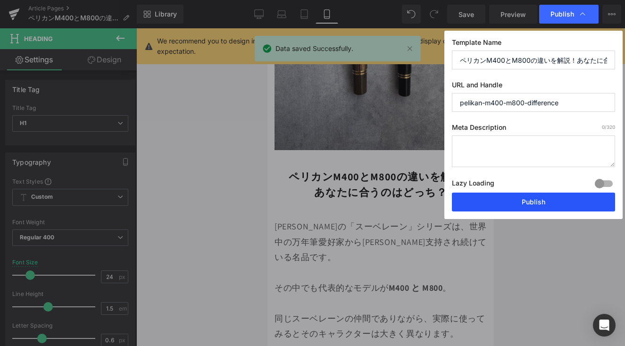
click at [475, 197] on button "Publish" at bounding box center [533, 201] width 163 height 19
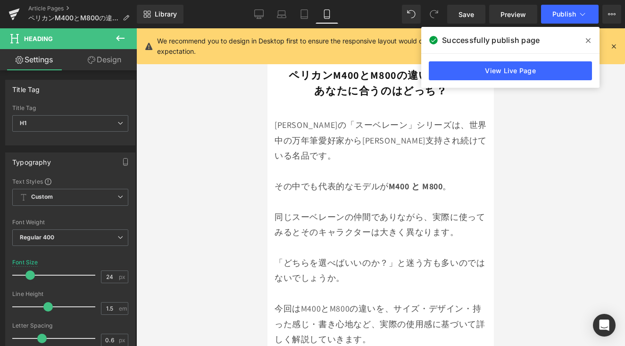
scroll to position [325, 0]
click at [475, 21] on button "Publish" at bounding box center [570, 14] width 58 height 19
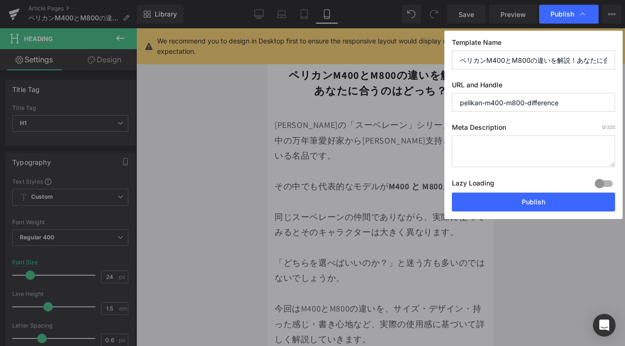
click at [475, 198] on button "Publish" at bounding box center [533, 201] width 163 height 19
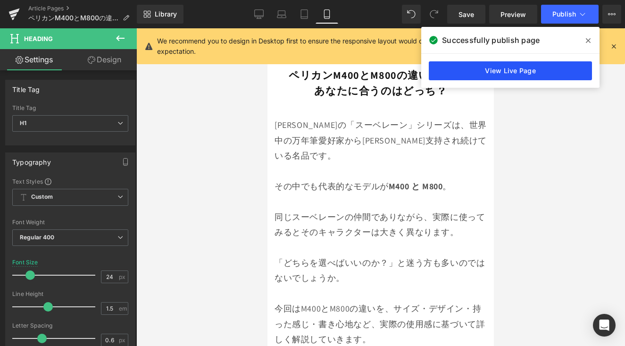
click at [475, 67] on link "View Live Page" at bounding box center [510, 70] width 163 height 19
